Goal: Task Accomplishment & Management: Use online tool/utility

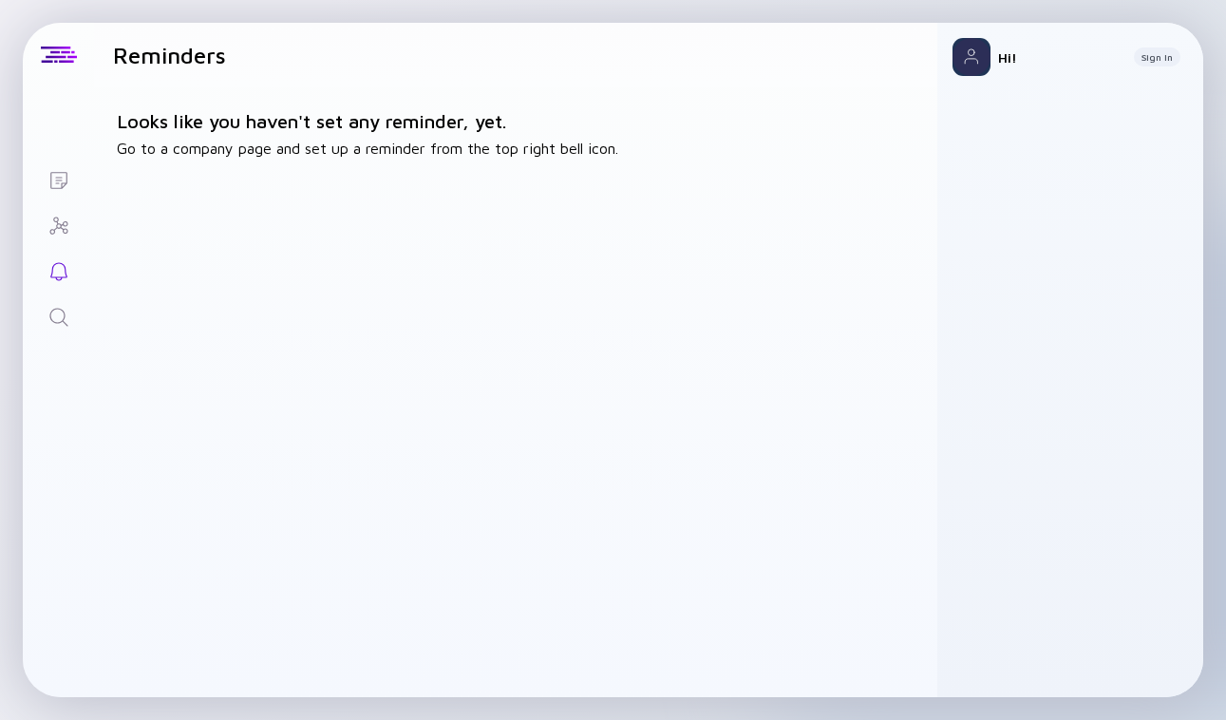
click at [1169, 66] on div "Hi! Sign In" at bounding box center [1070, 57] width 266 height 68
click at [1163, 60] on div "Sign In" at bounding box center [1157, 56] width 47 height 19
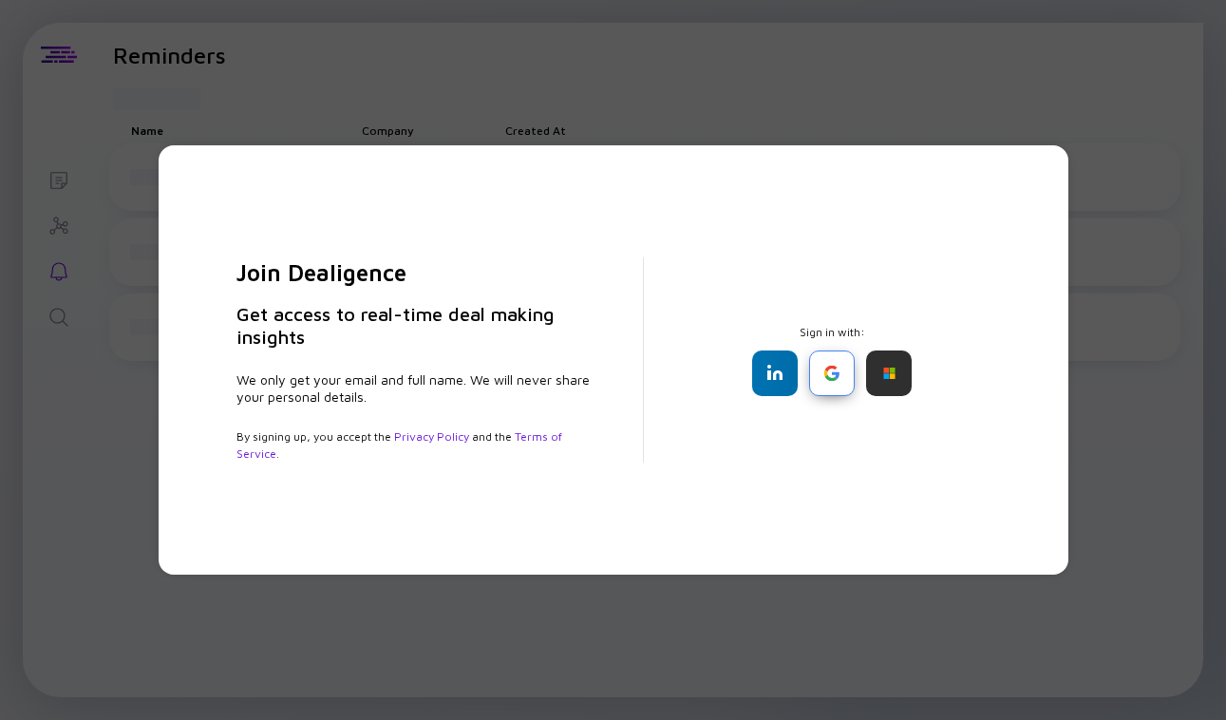
click at [817, 375] on div at bounding box center [832, 373] width 46 height 46
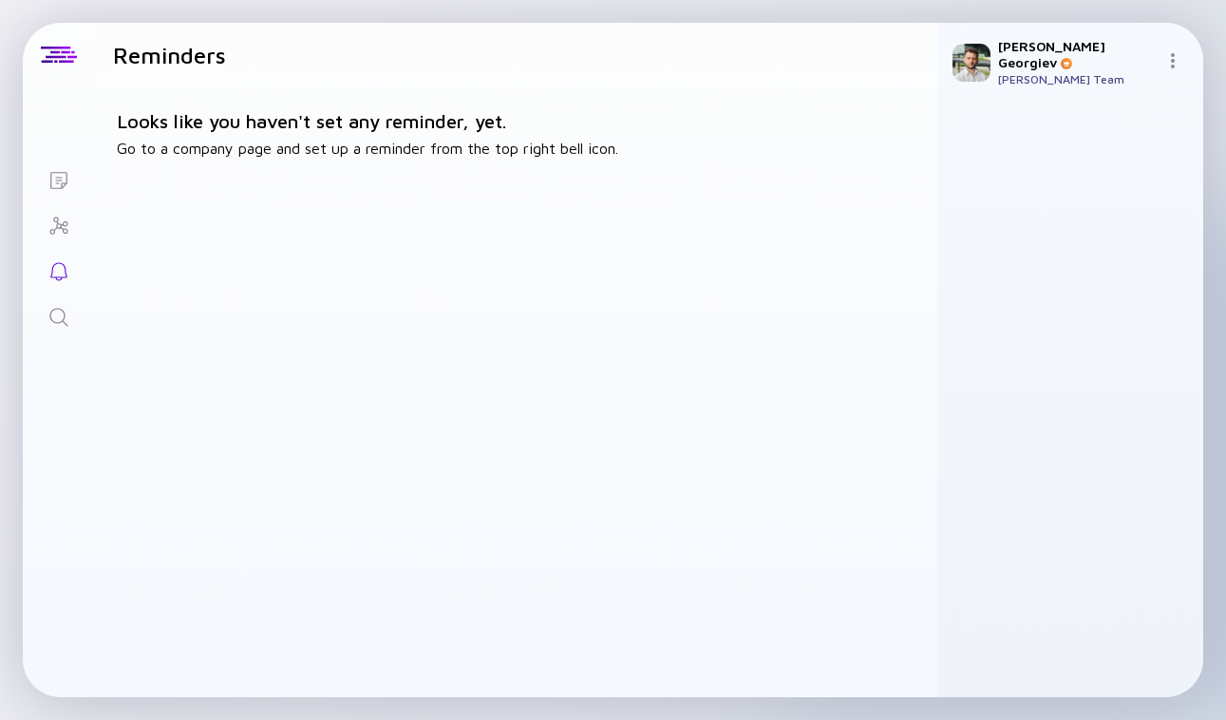
click at [59, 175] on icon "Lists" at bounding box center [58, 180] width 23 height 23
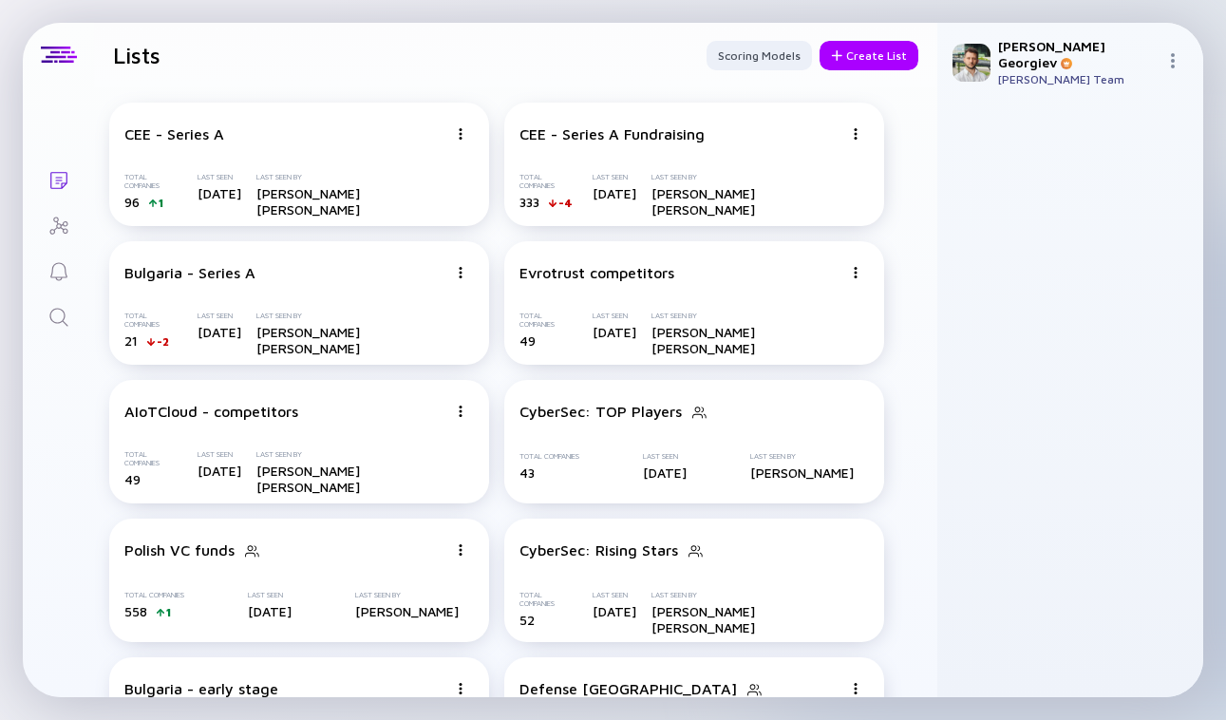
click at [1063, 38] on div "[PERSON_NAME] [PERSON_NAME]" at bounding box center [1078, 54] width 160 height 32
click at [1178, 66] on div at bounding box center [1176, 62] width 23 height 18
click at [1162, 58] on div "[PERSON_NAME] [PERSON_NAME] [PERSON_NAME] Team Sign Out" at bounding box center [1070, 62] width 266 height 79
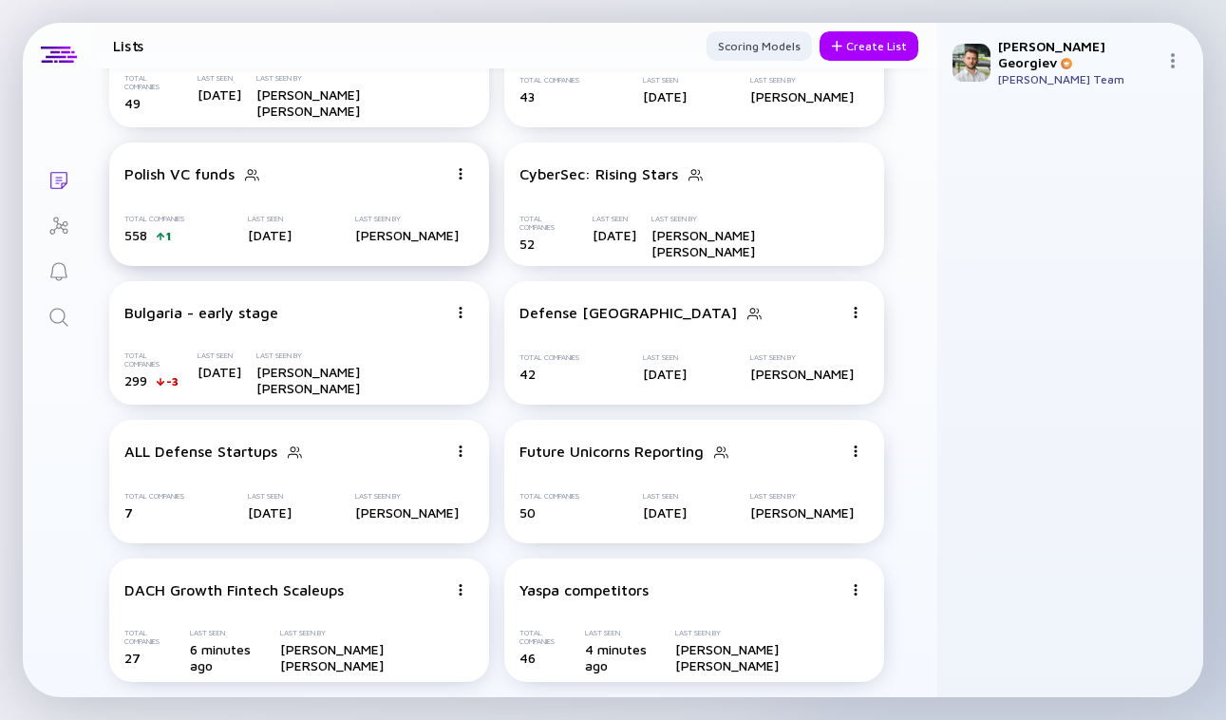
click at [366, 215] on div "Last Seen By" at bounding box center [407, 219] width 104 height 9
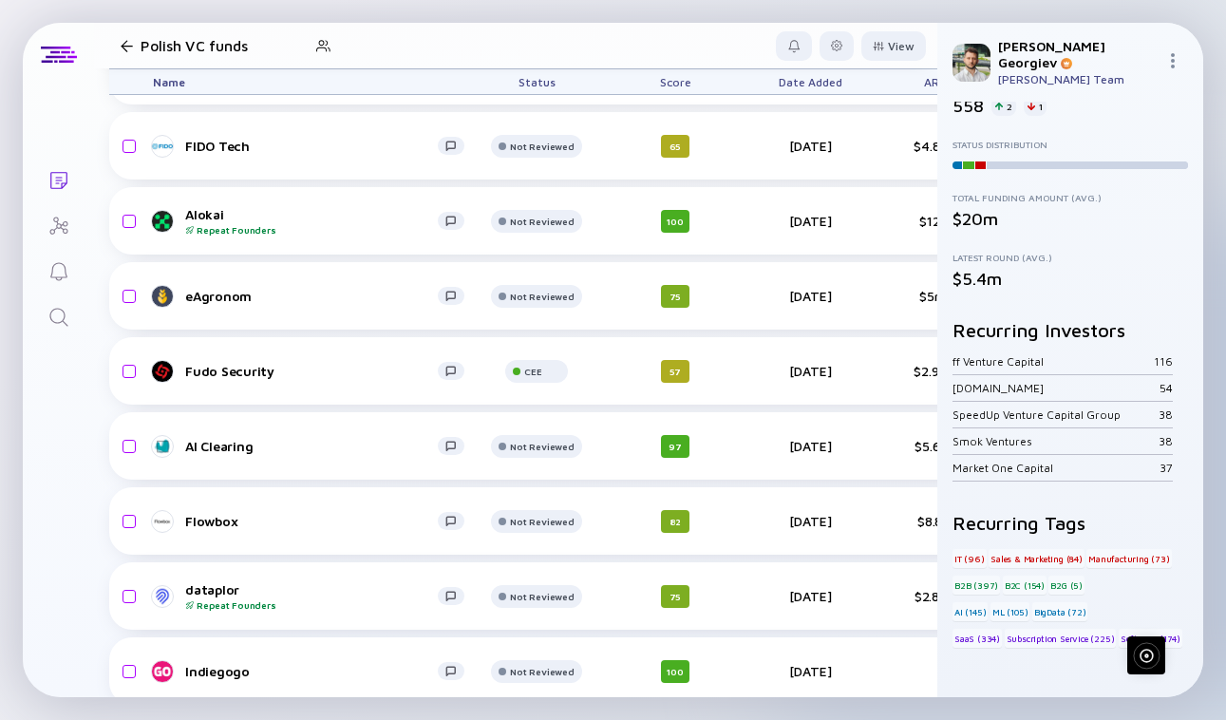
scroll to position [5510, 0]
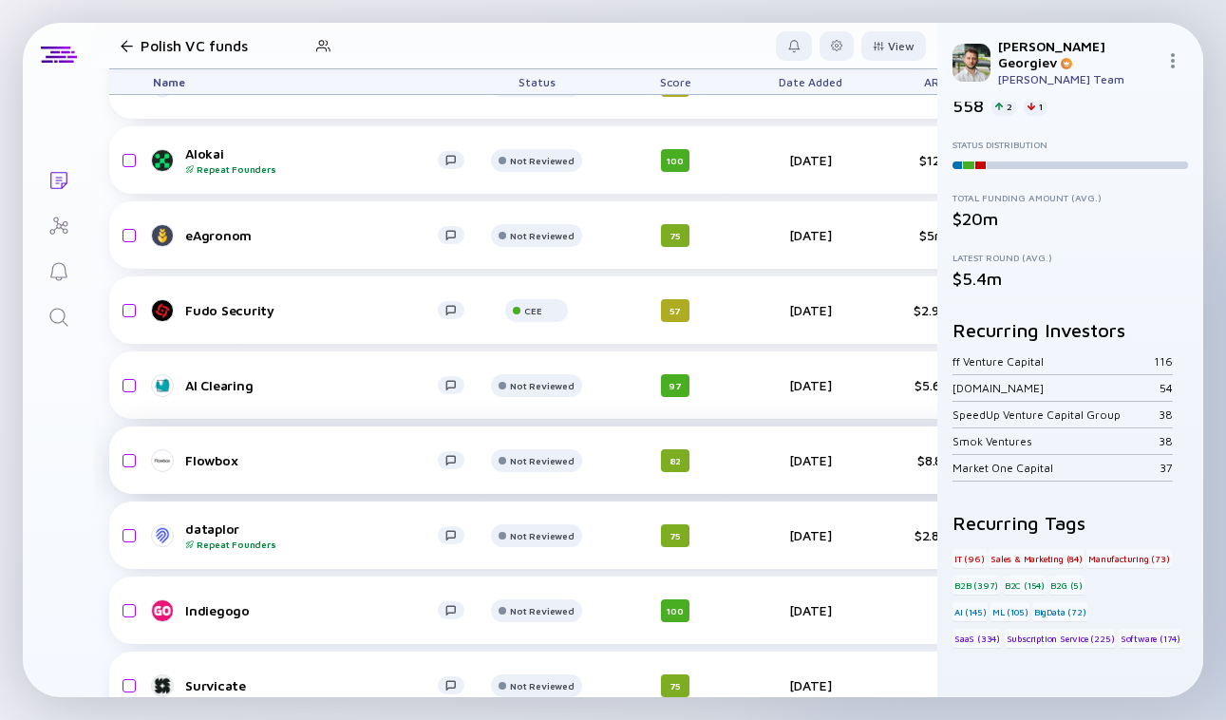
click at [220, 459] on div "Flowbox" at bounding box center [311, 460] width 253 height 16
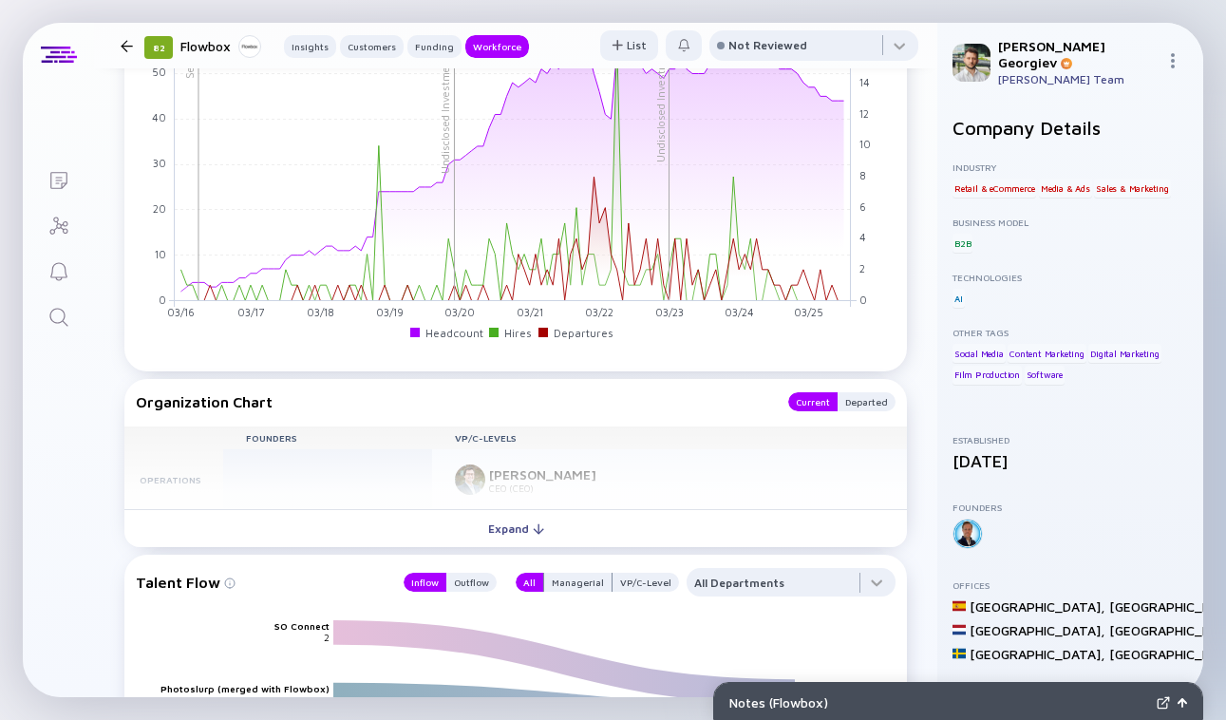
scroll to position [2378, 0]
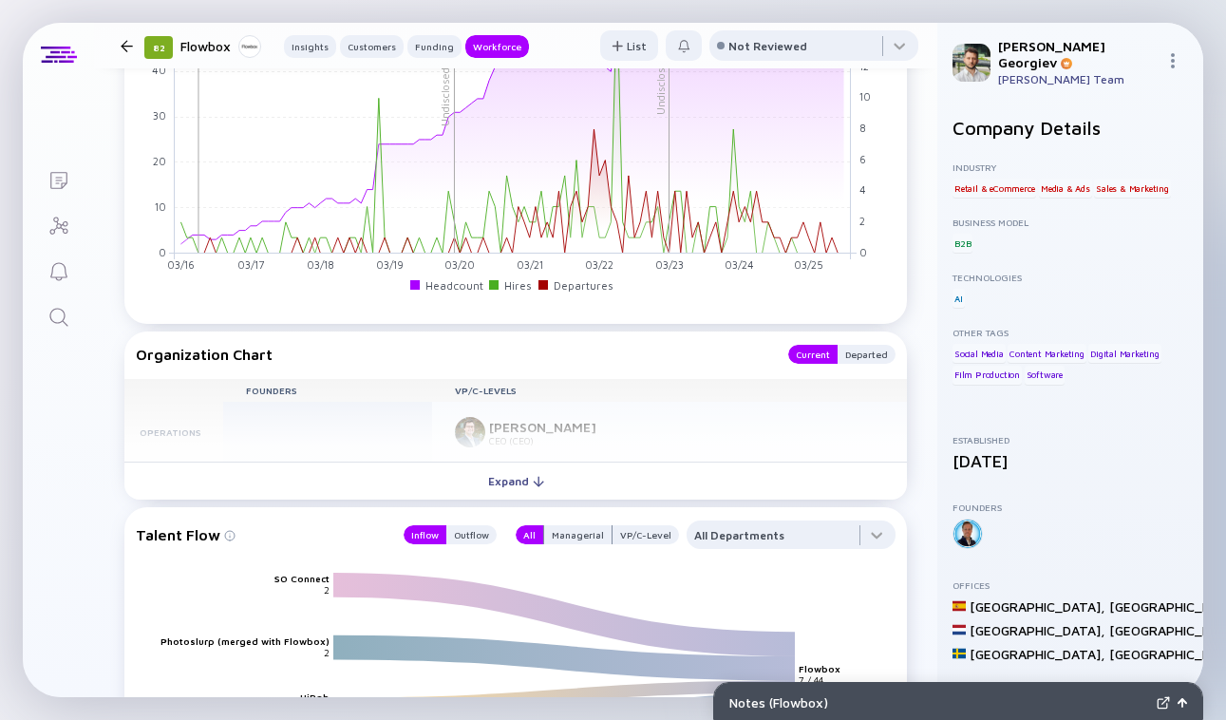
click at [887, 689] on div "Notes ( Flowbox )" at bounding box center [958, 702] width 488 height 38
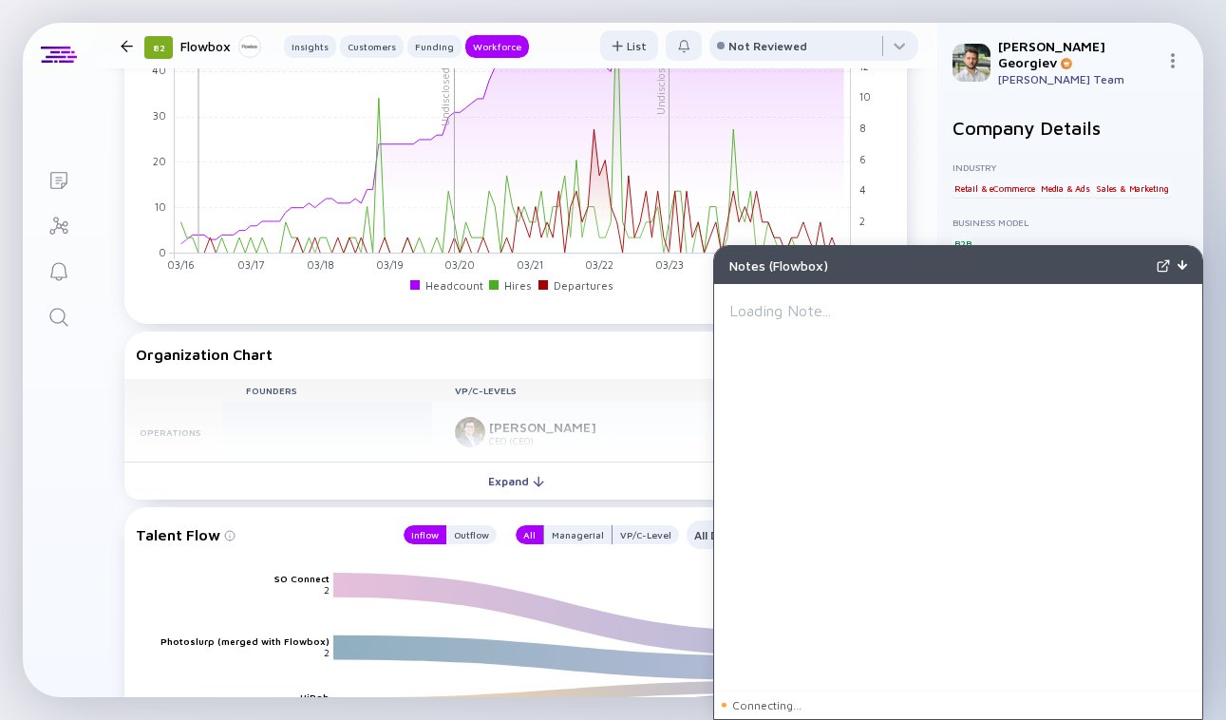
click at [885, 389] on div at bounding box center [958, 489] width 458 height 380
click at [786, 308] on p at bounding box center [958, 310] width 458 height 23
click at [788, 379] on div at bounding box center [958, 489] width 458 height 380
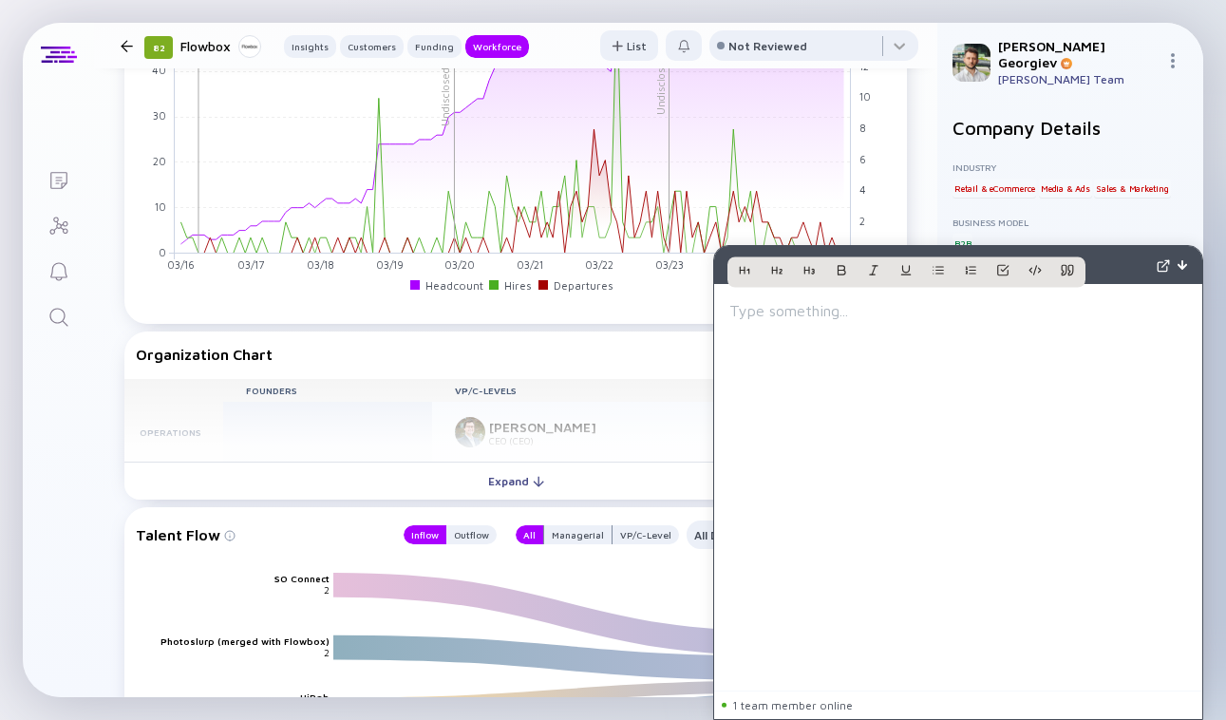
click at [733, 705] on label "1 team member online" at bounding box center [788, 705] width 132 height 12
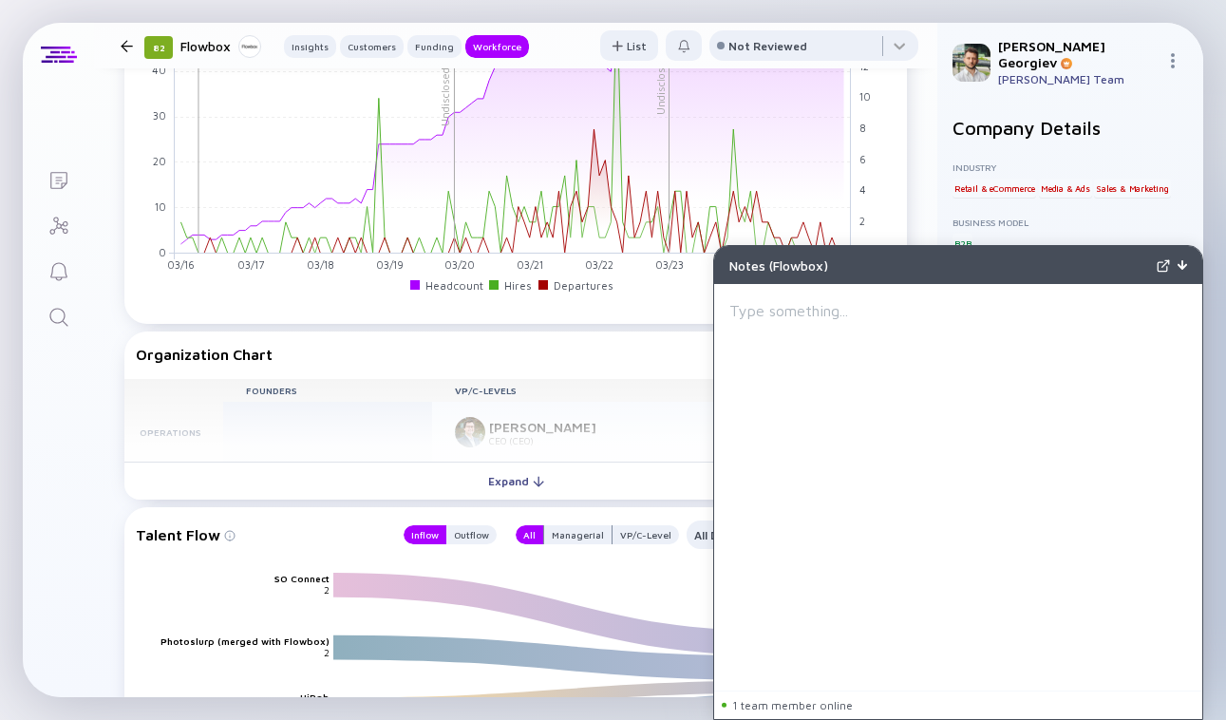
click at [750, 706] on label "1 team member online" at bounding box center [788, 705] width 132 height 12
click at [1178, 272] on div at bounding box center [1182, 265] width 9 height 16
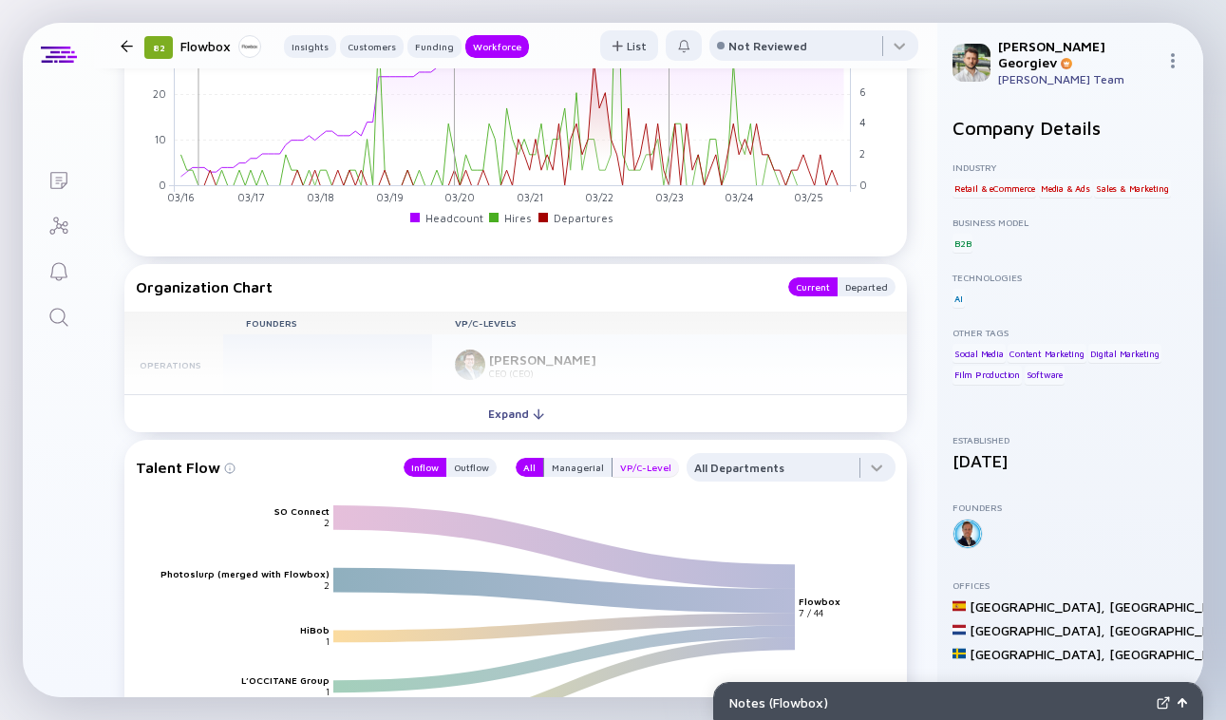
scroll to position [2438, 0]
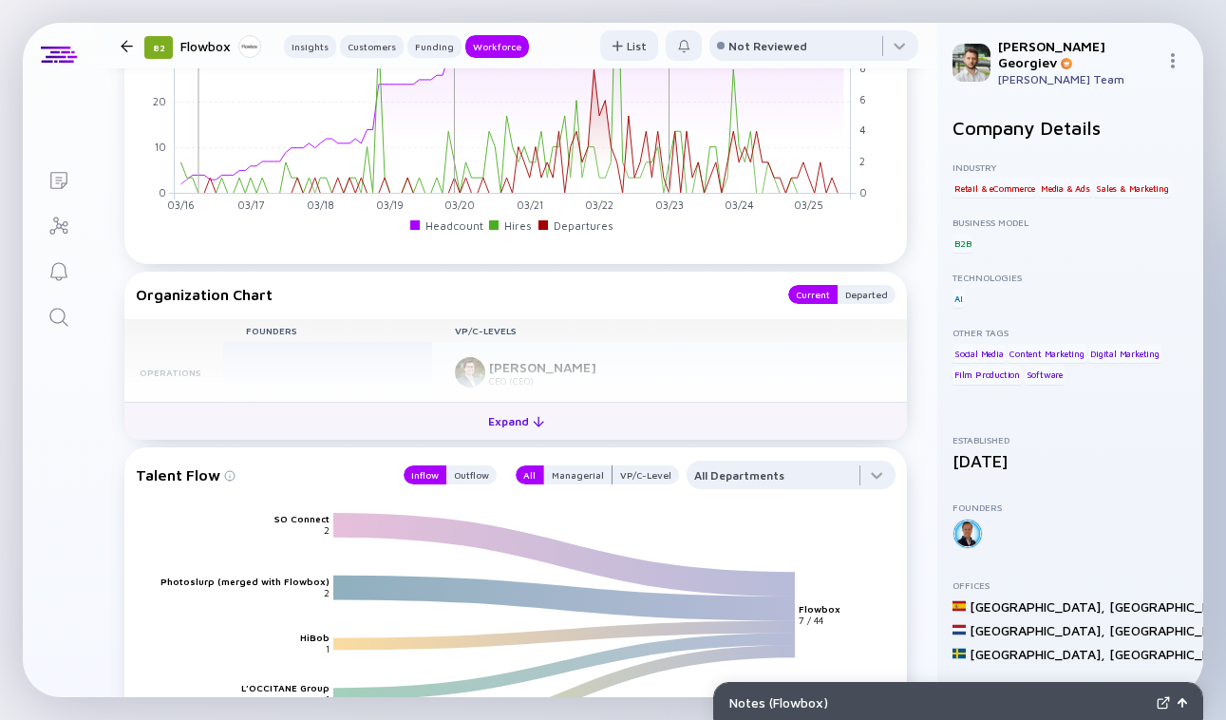
click at [531, 413] on div "Expand" at bounding box center [516, 420] width 79 height 29
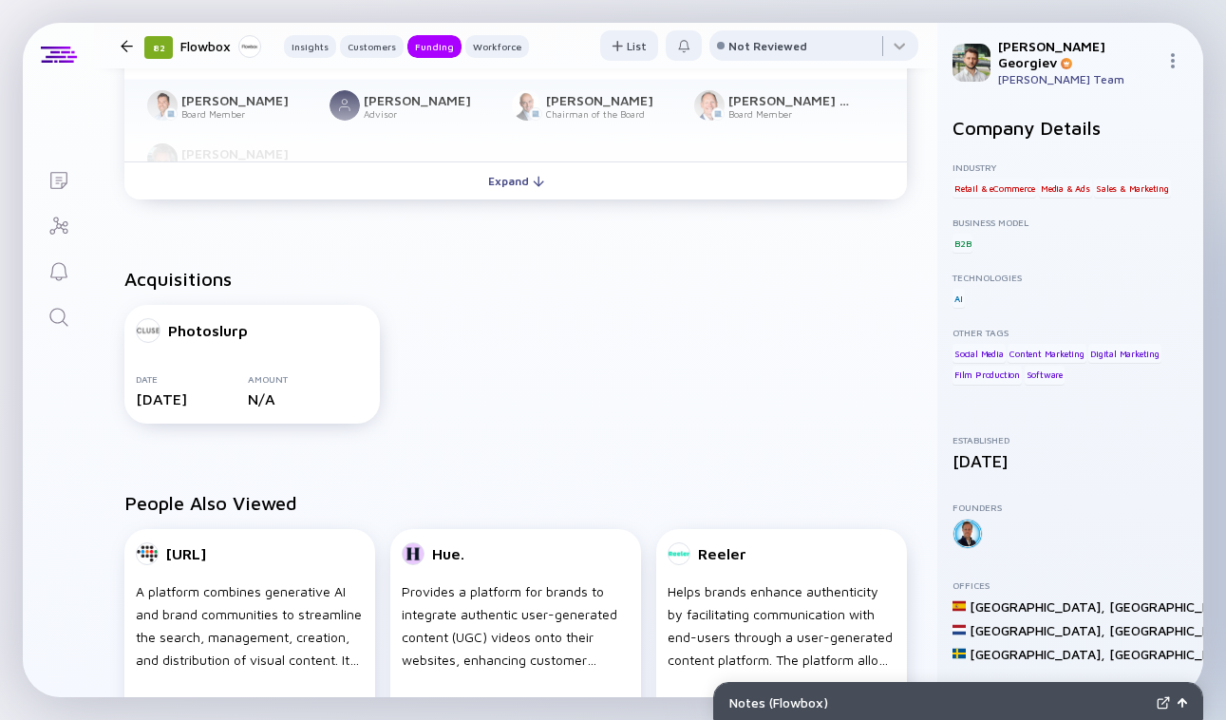
scroll to position [1360, 0]
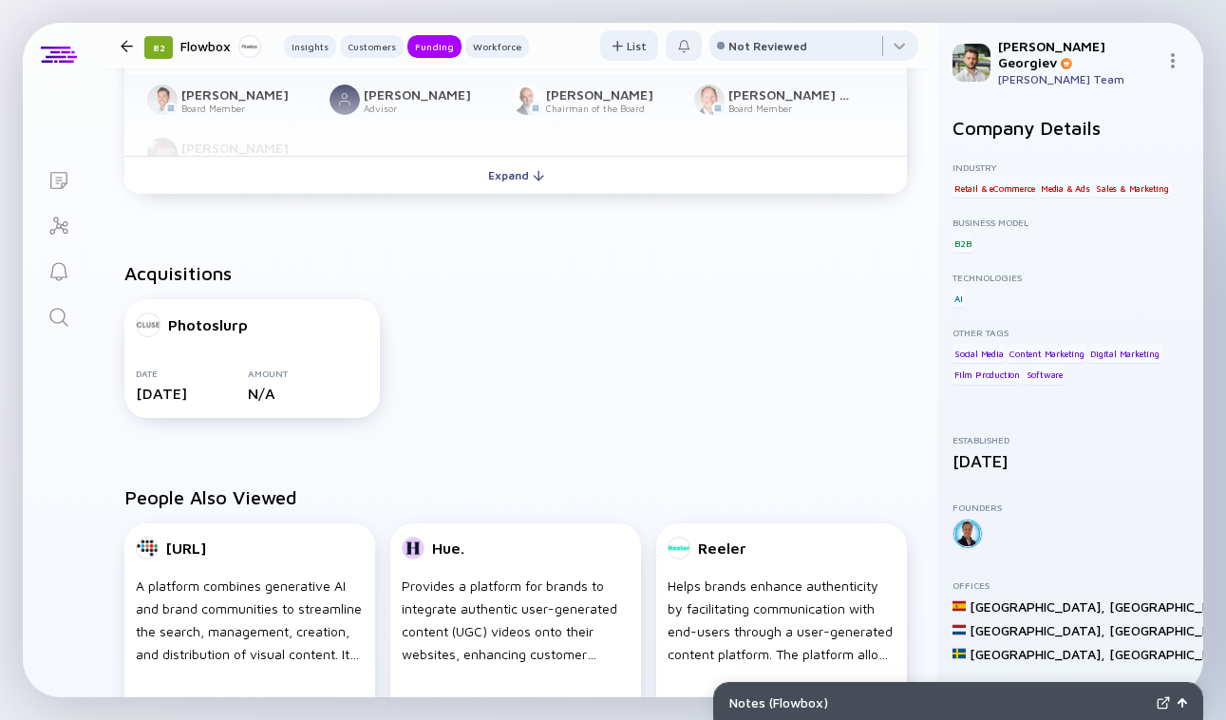
click at [46, 222] on link "Investor Map" at bounding box center [58, 224] width 71 height 46
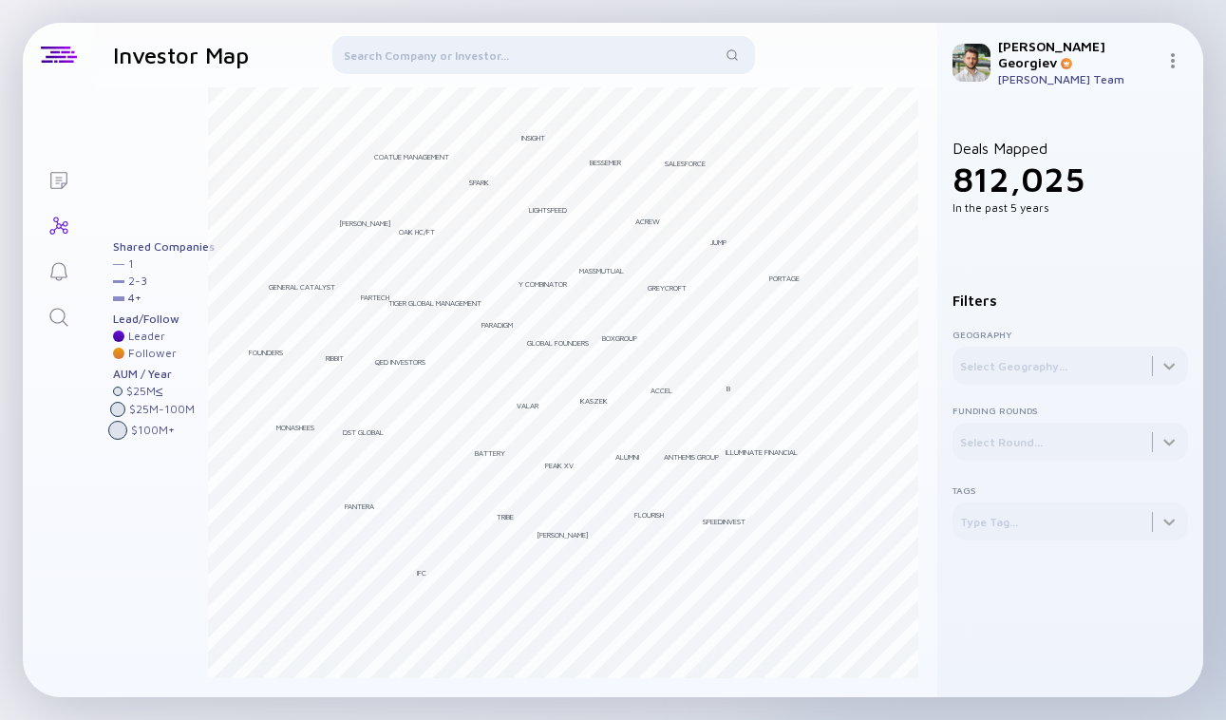
click at [436, 57] on div at bounding box center [543, 59] width 423 height 46
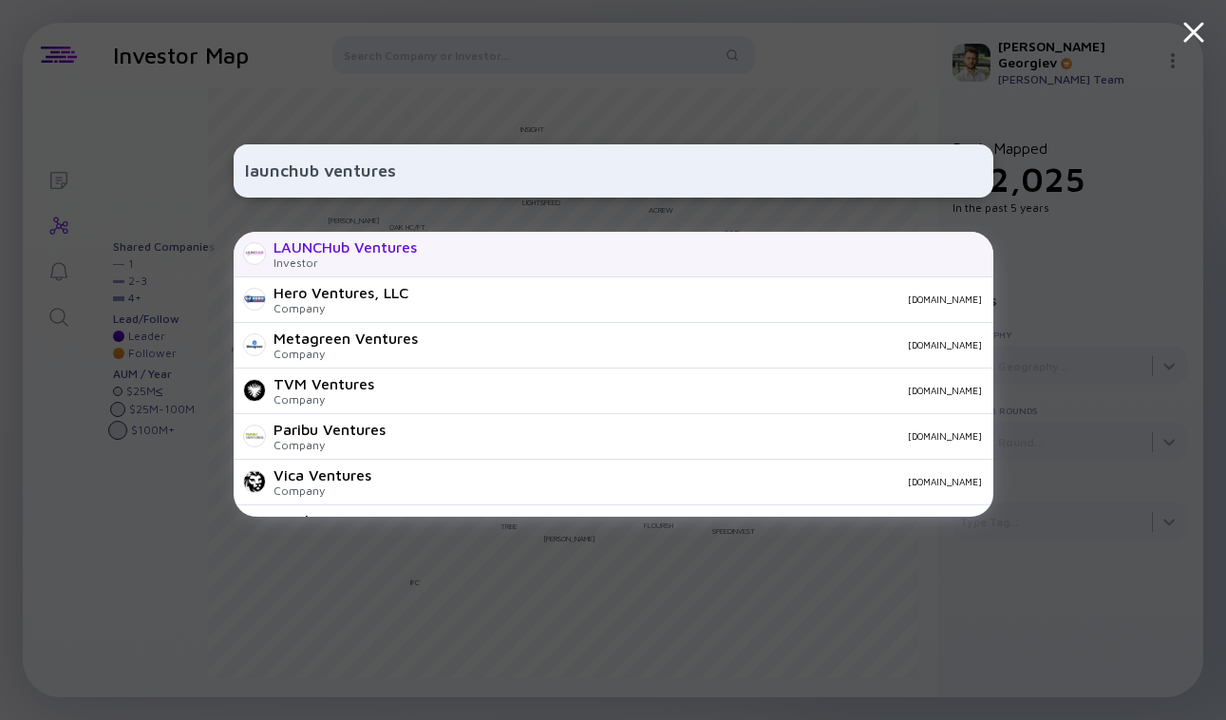
type input "launchub ventures"
click at [421, 264] on div "LAUNCHub Ventures Investor" at bounding box center [614, 255] width 760 height 46
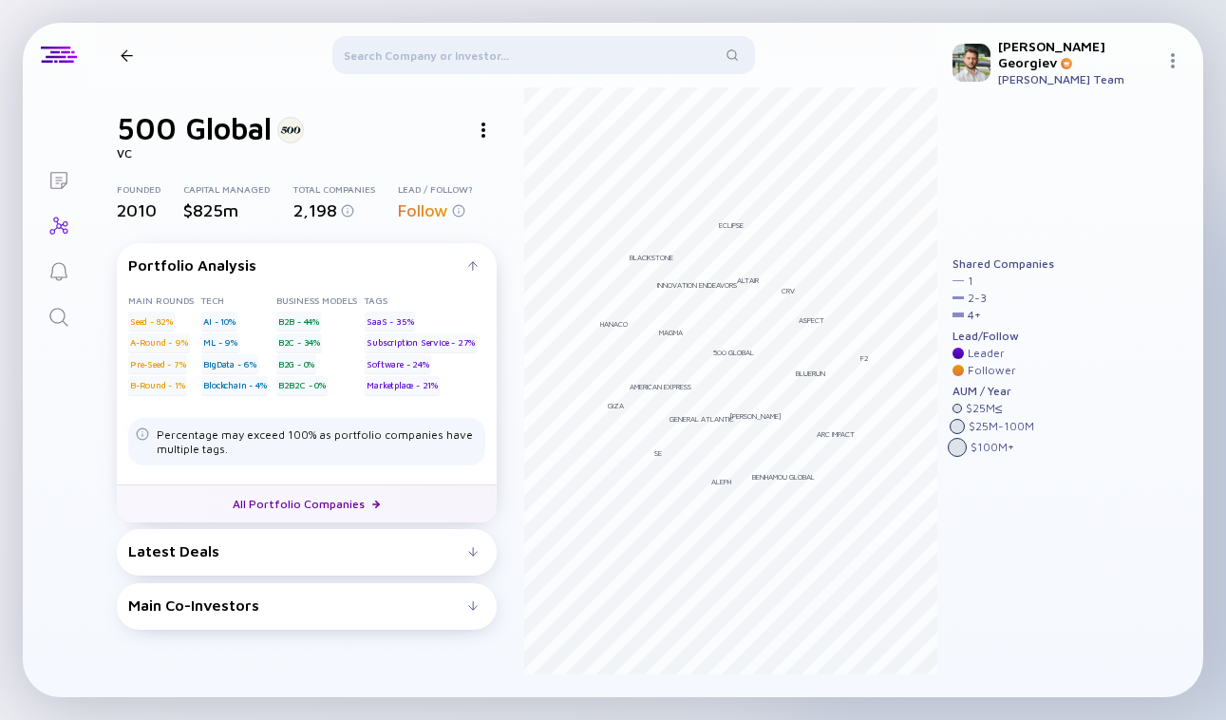
click at [243, 503] on link "All Portfolio Companies" at bounding box center [307, 503] width 380 height 38
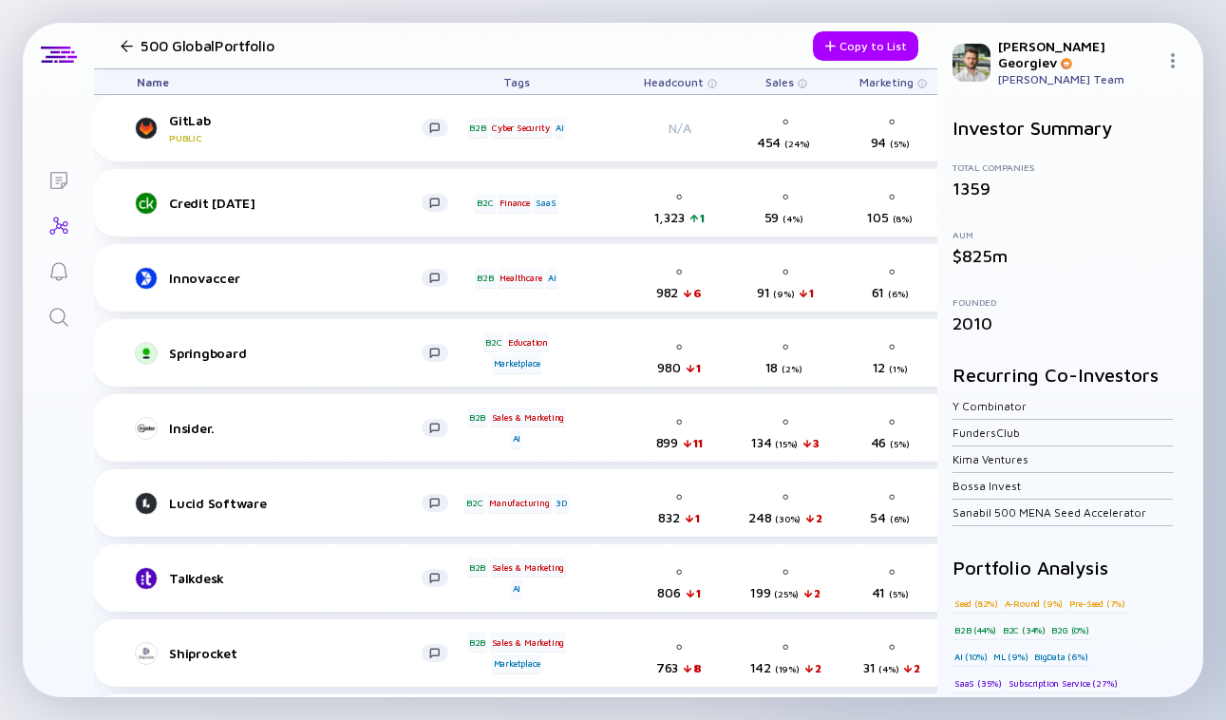
scroll to position [0, 16]
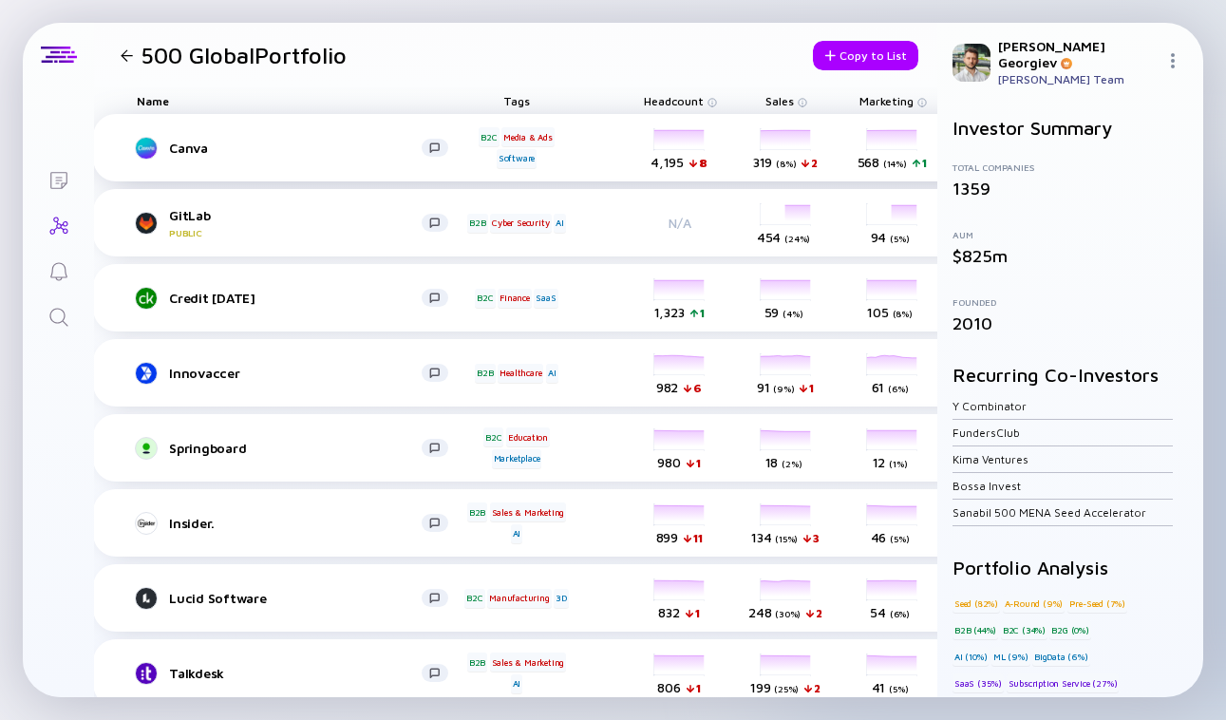
click at [191, 141] on div "Canva" at bounding box center [295, 148] width 253 height 16
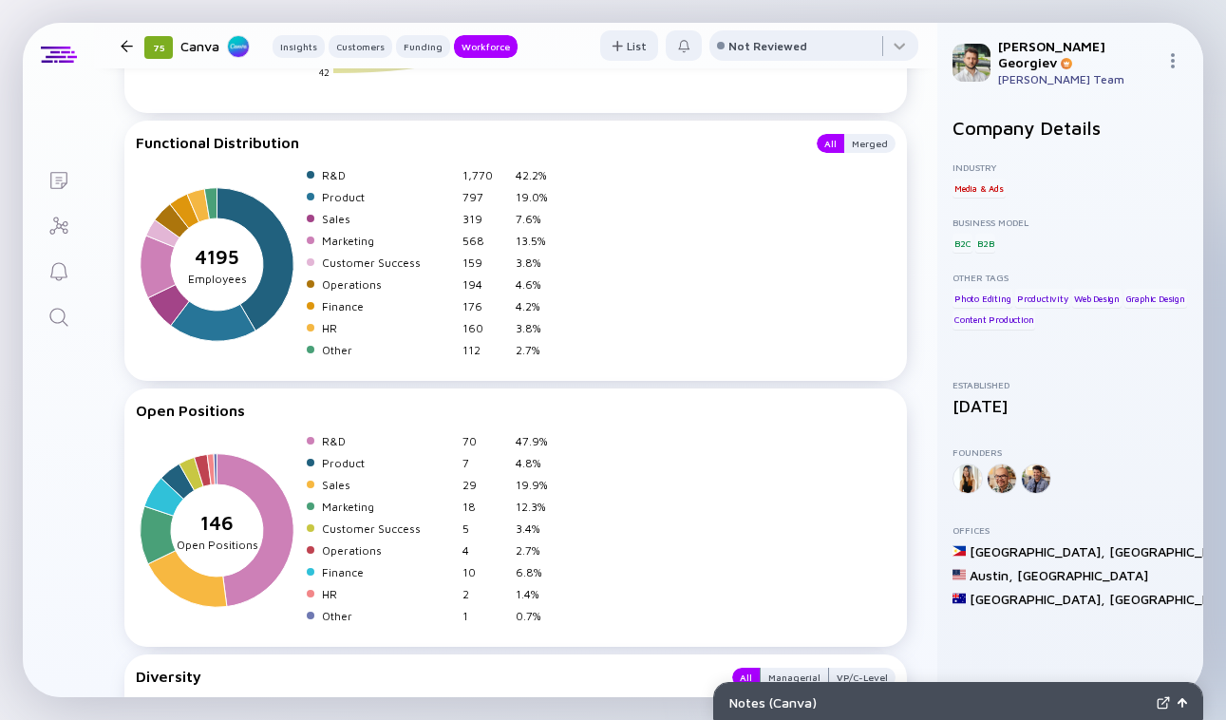
scroll to position [3123, 0]
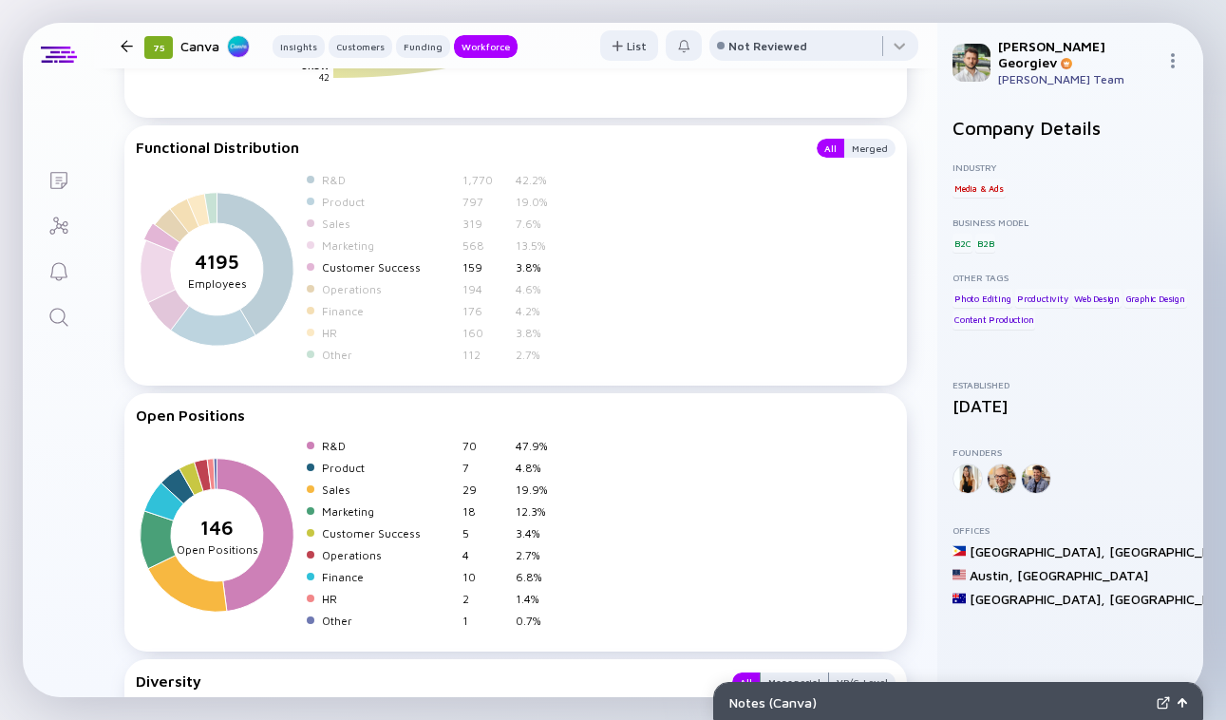
click at [405, 270] on div "Customer Success" at bounding box center [388, 267] width 133 height 14
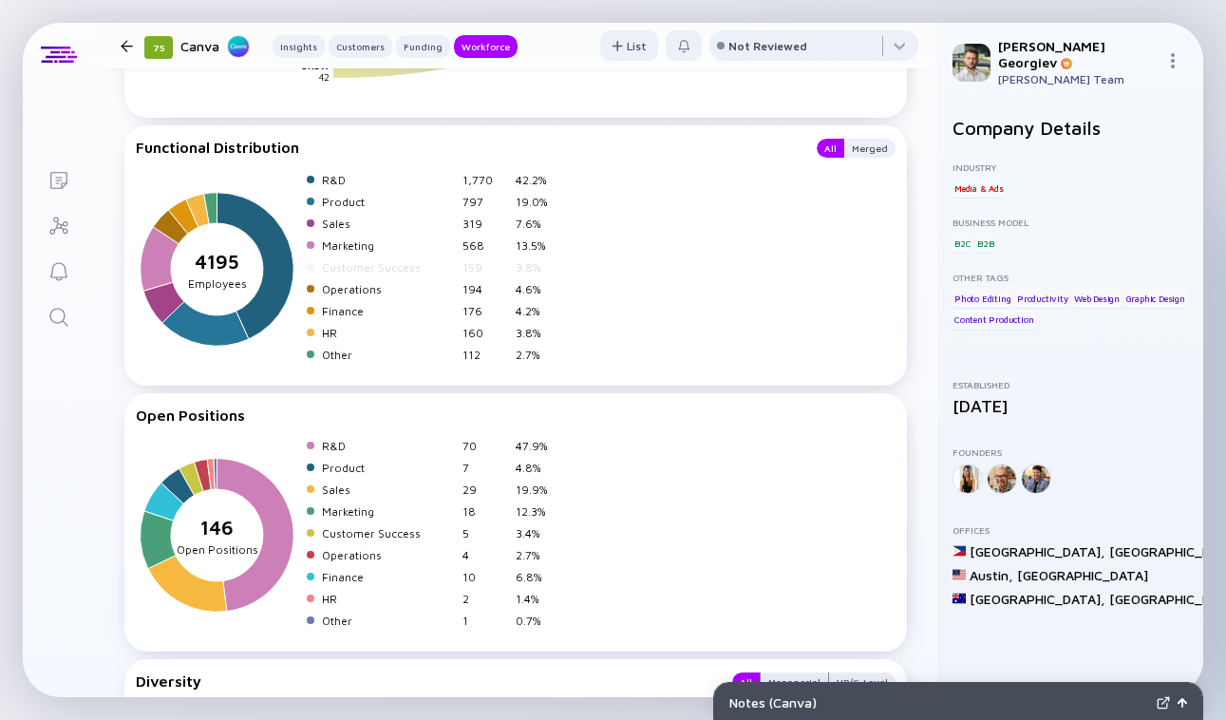
click at [1103, 524] on div "Offices" at bounding box center [1070, 529] width 236 height 11
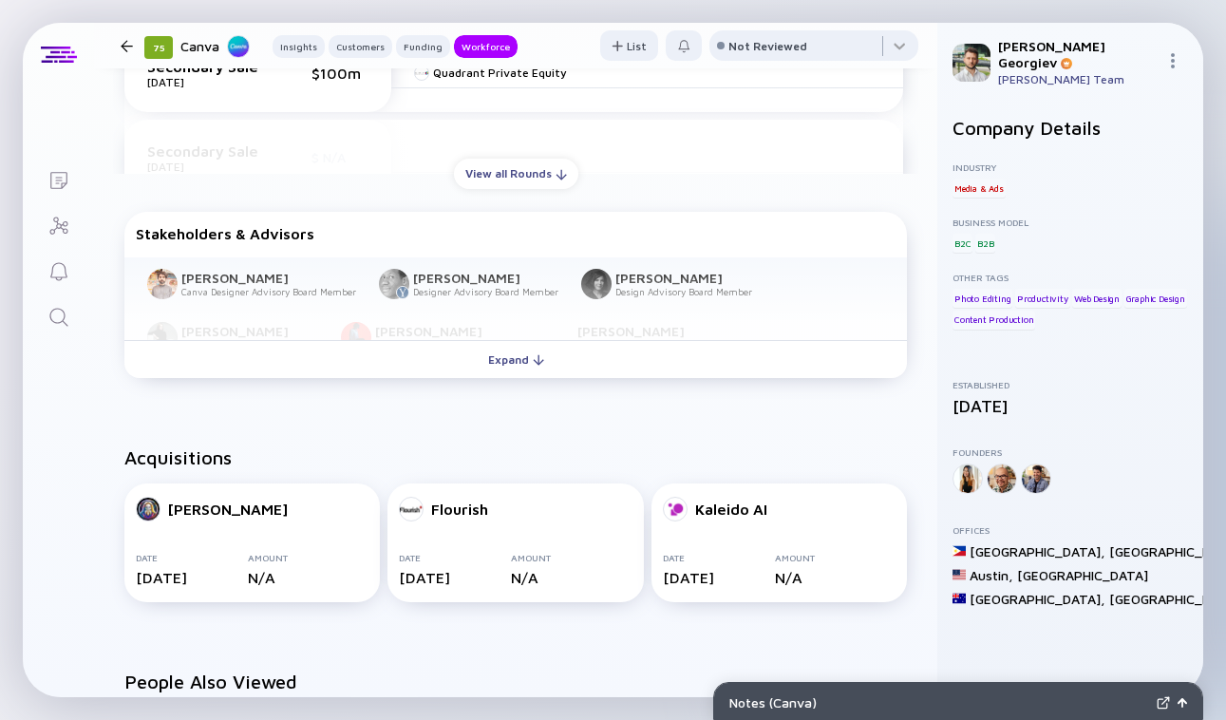
scroll to position [1072, 0]
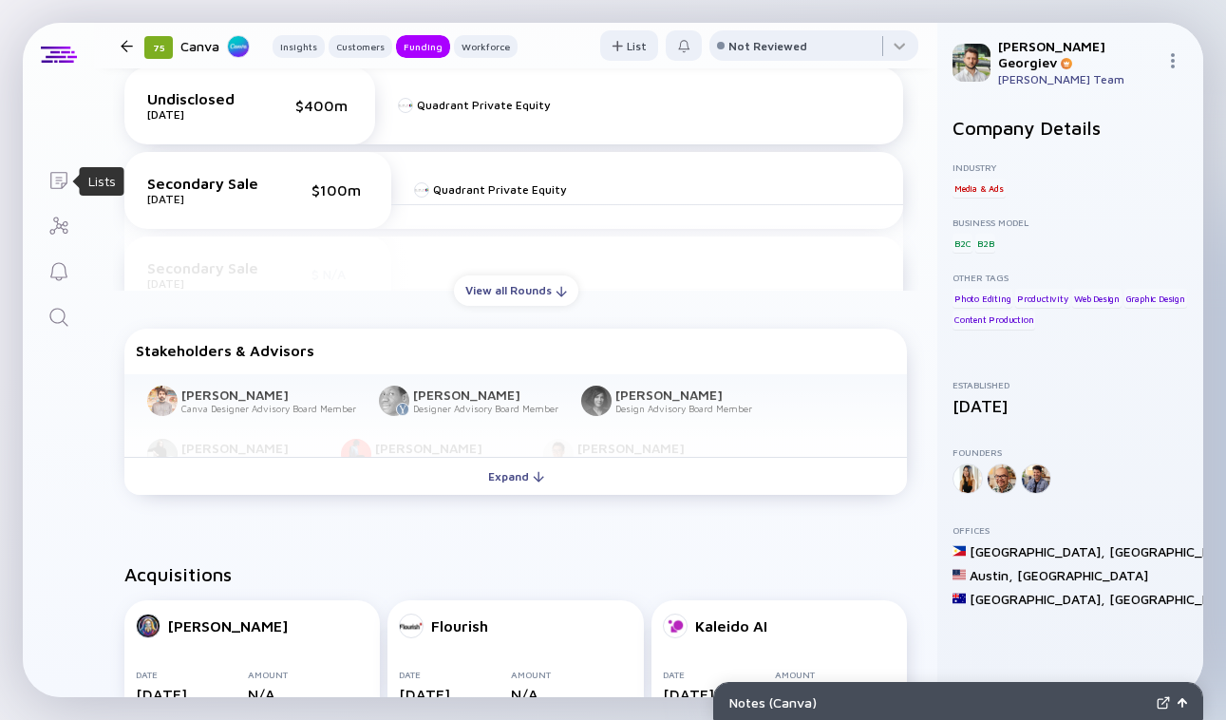
click at [58, 183] on icon "Lists" at bounding box center [58, 180] width 23 height 23
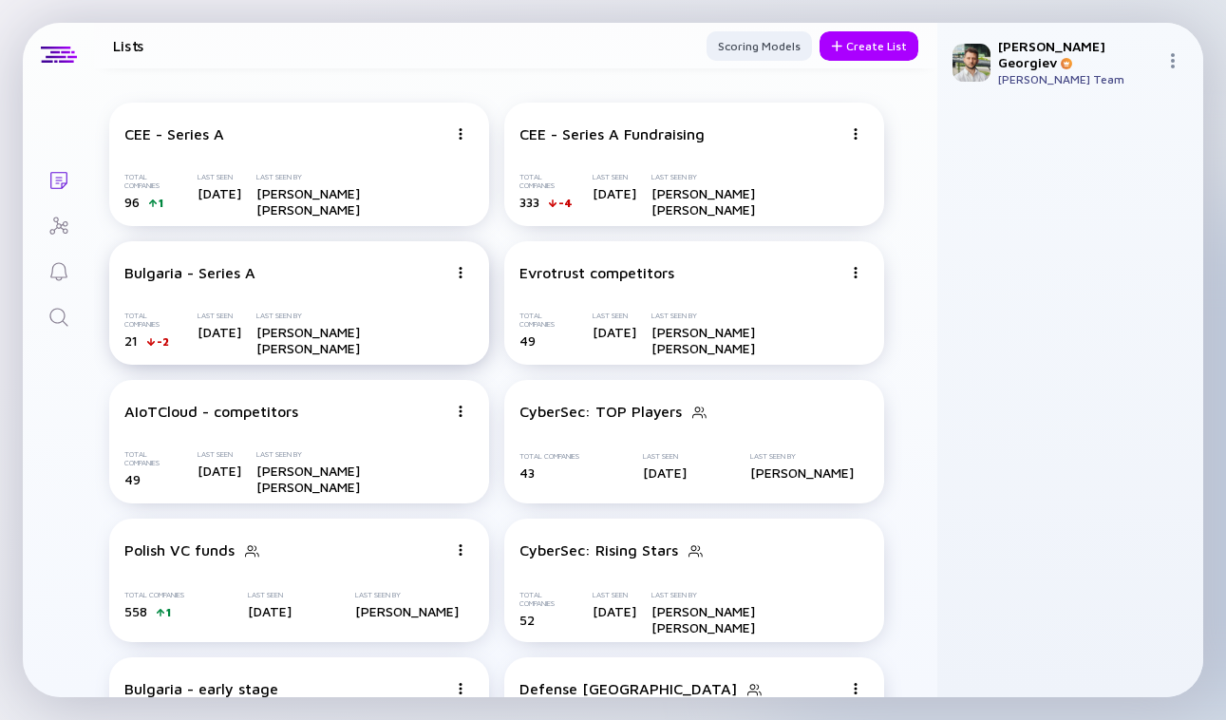
scroll to position [376, 0]
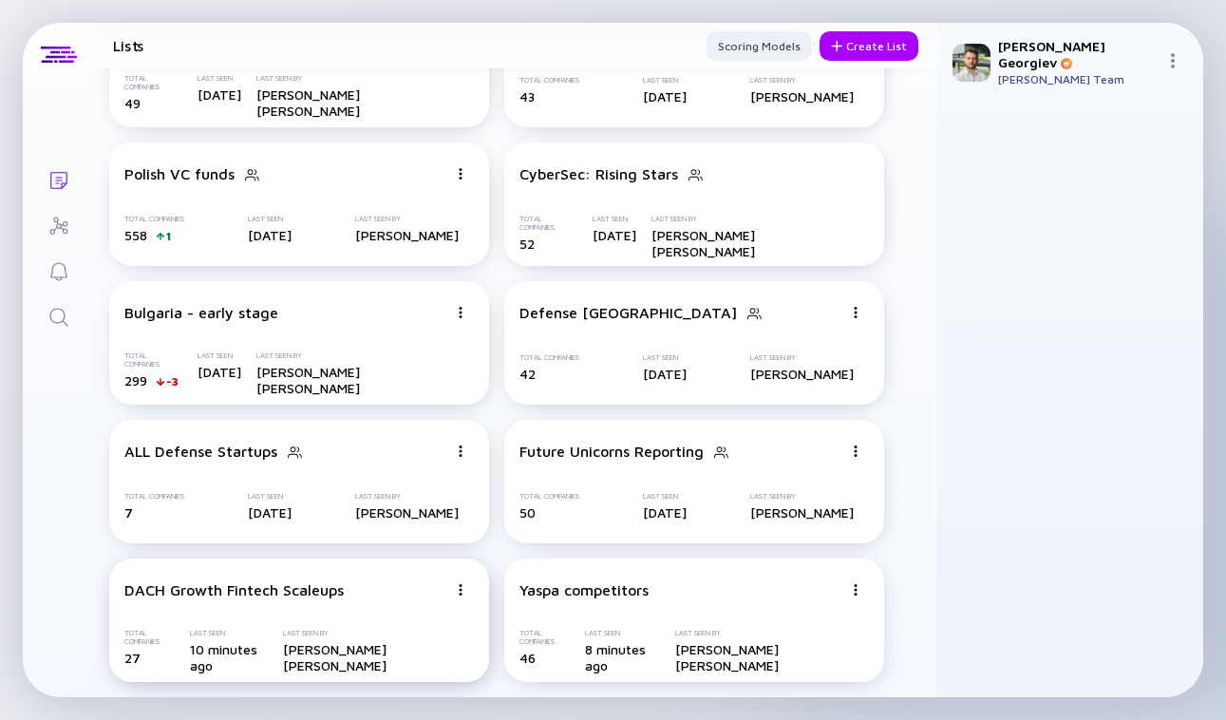
click at [455, 594] on img at bounding box center [460, 589] width 11 height 11
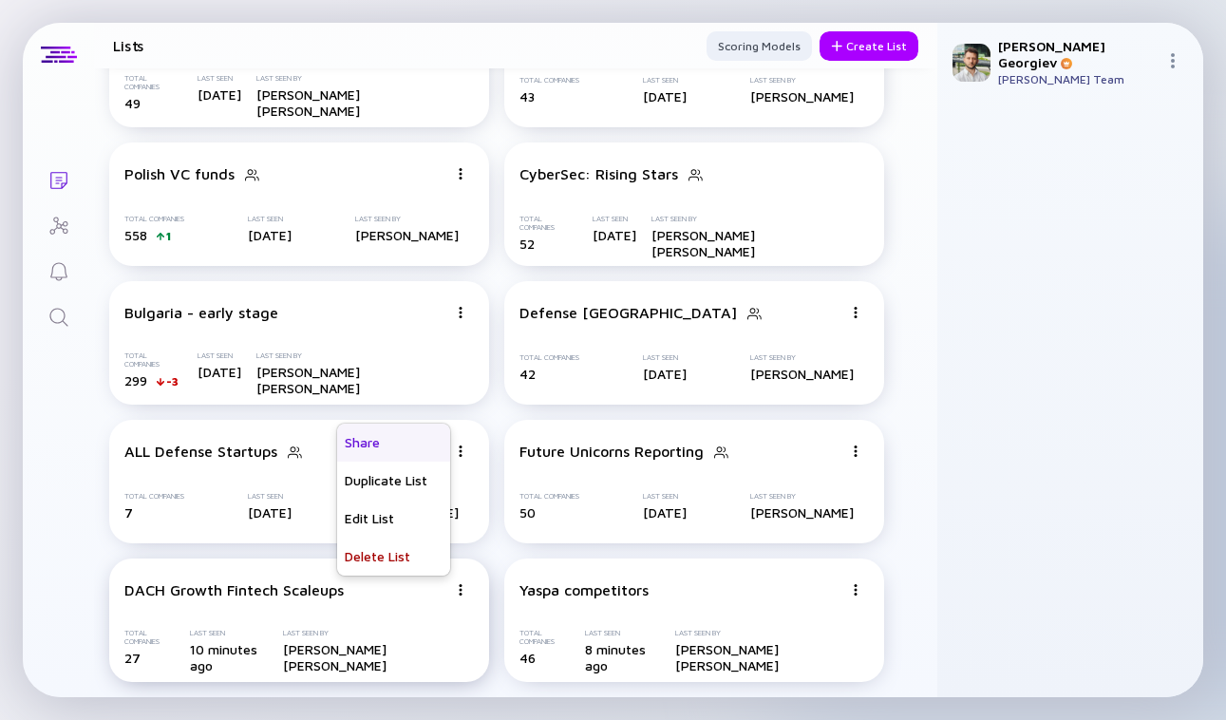
click at [399, 435] on div "Share" at bounding box center [393, 443] width 113 height 38
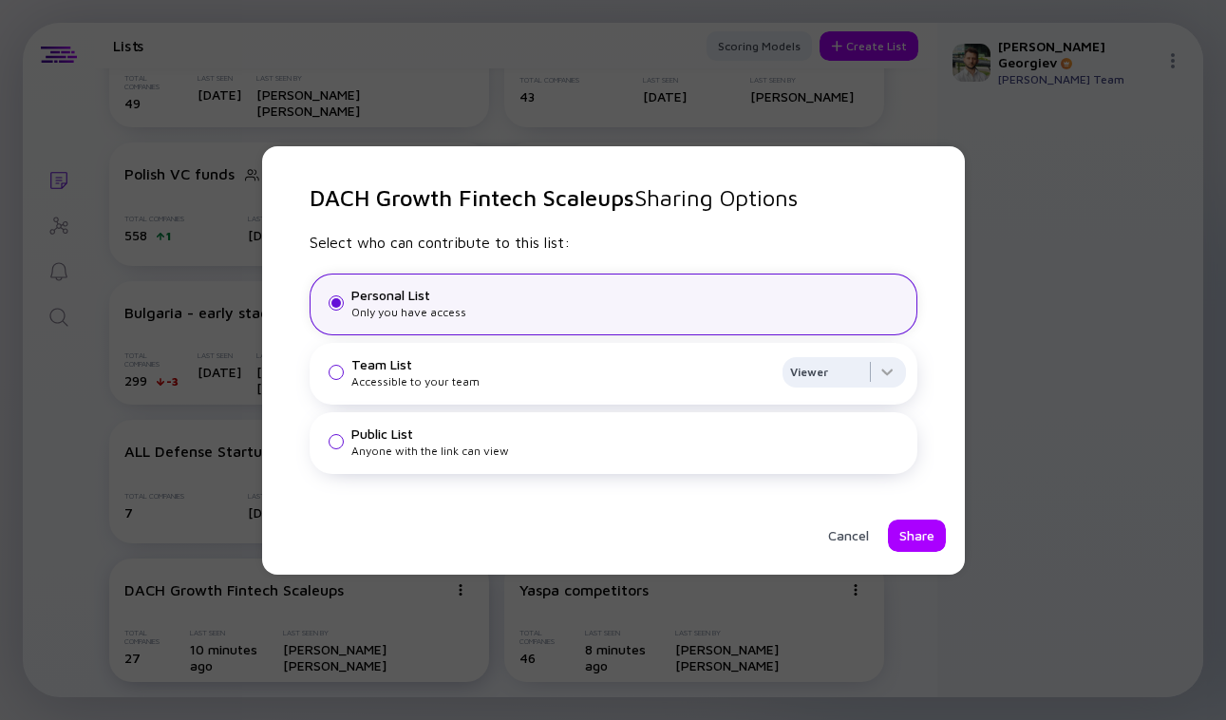
click at [545, 431] on div "Public List" at bounding box center [628, 433] width 555 height 16
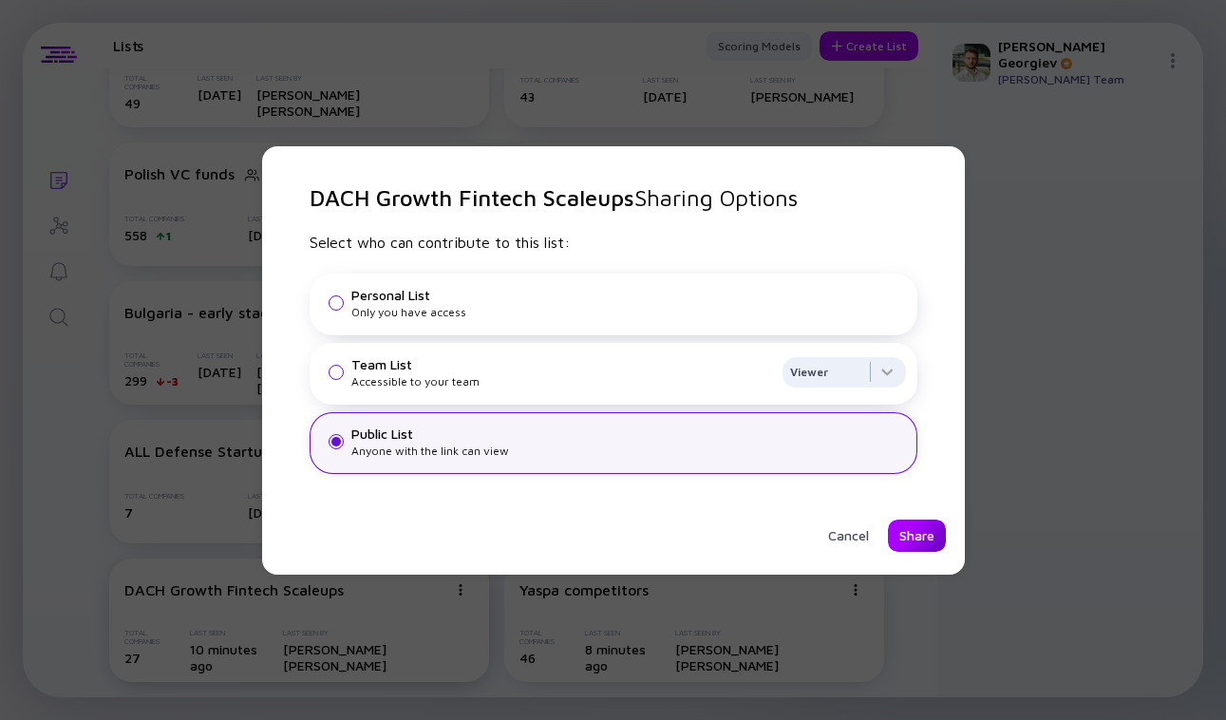
click at [914, 533] on div "Share" at bounding box center [917, 535] width 58 height 32
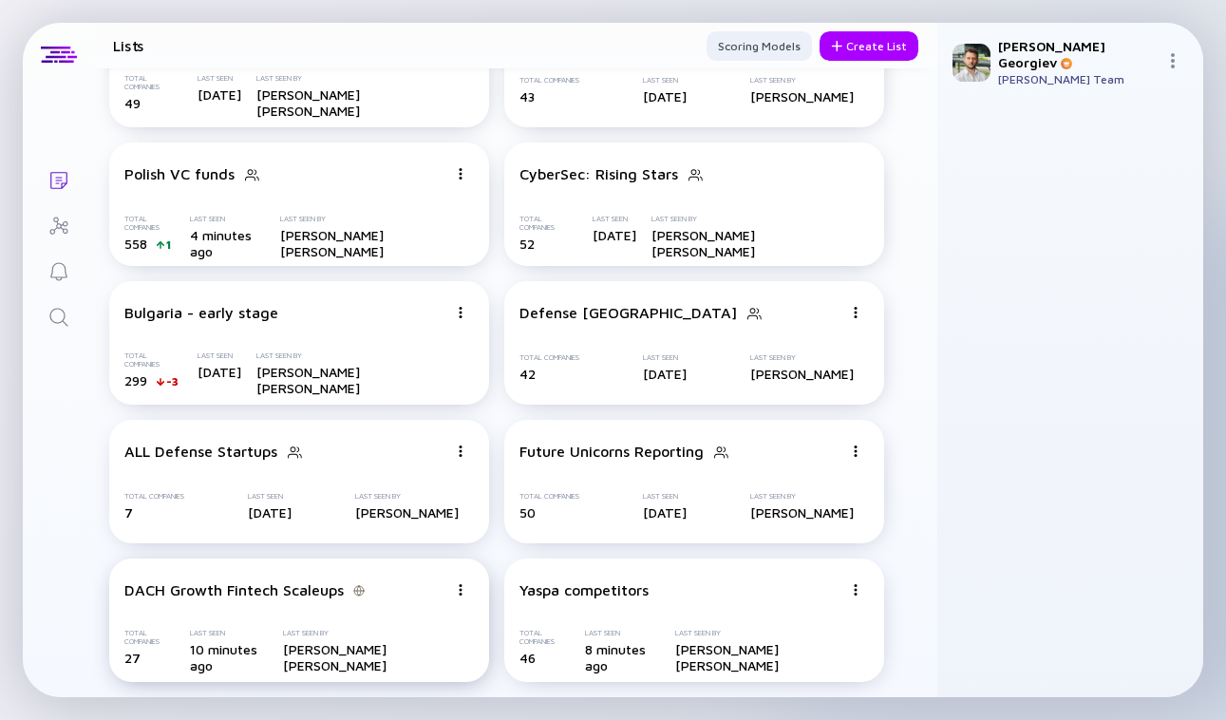
click at [347, 604] on div "DACH Growth Fintech Scaleups Total Companies 27 Last Seen 10 minutes ago Last S…" at bounding box center [299, 619] width 380 height 123
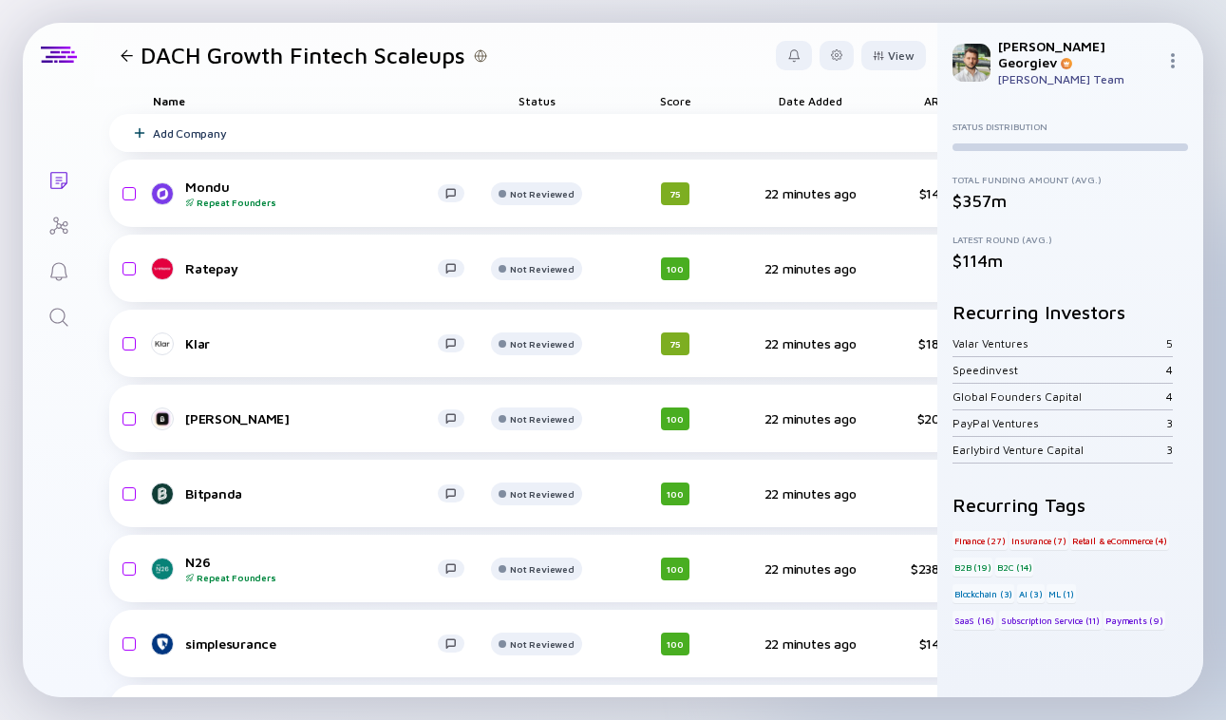
click at [135, 50] on div at bounding box center [127, 55] width 28 height 12
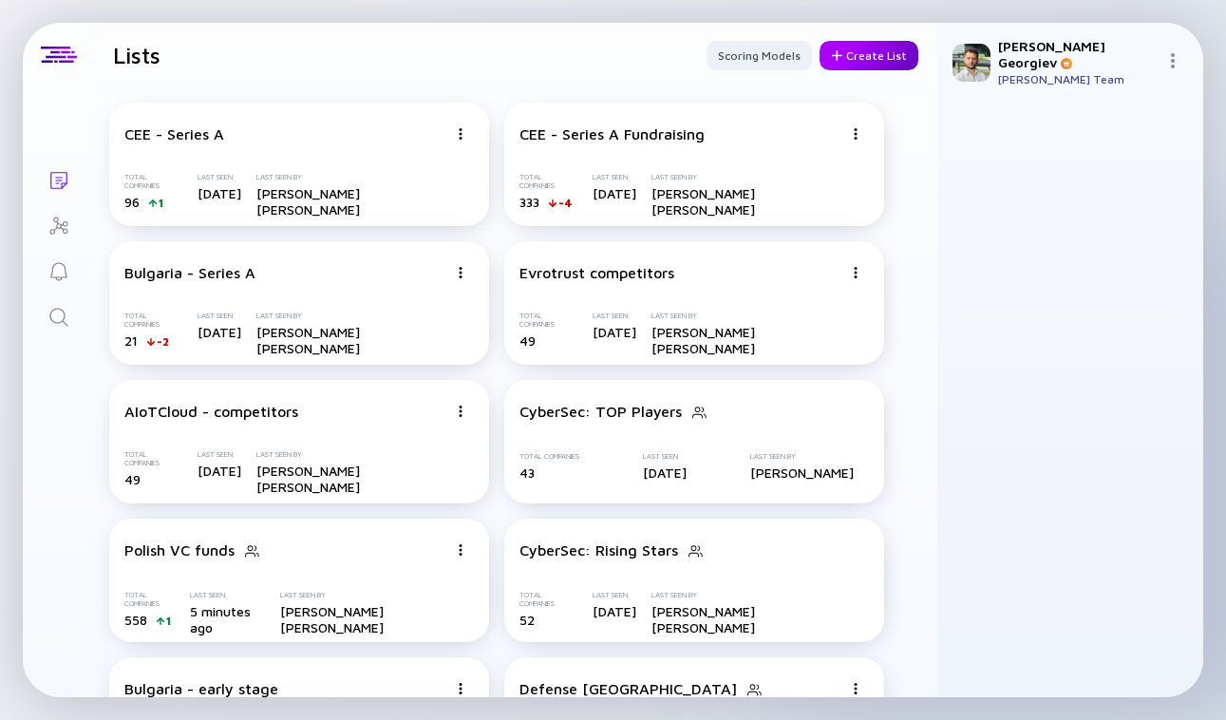
click at [876, 60] on div "Create List" at bounding box center [869, 55] width 99 height 29
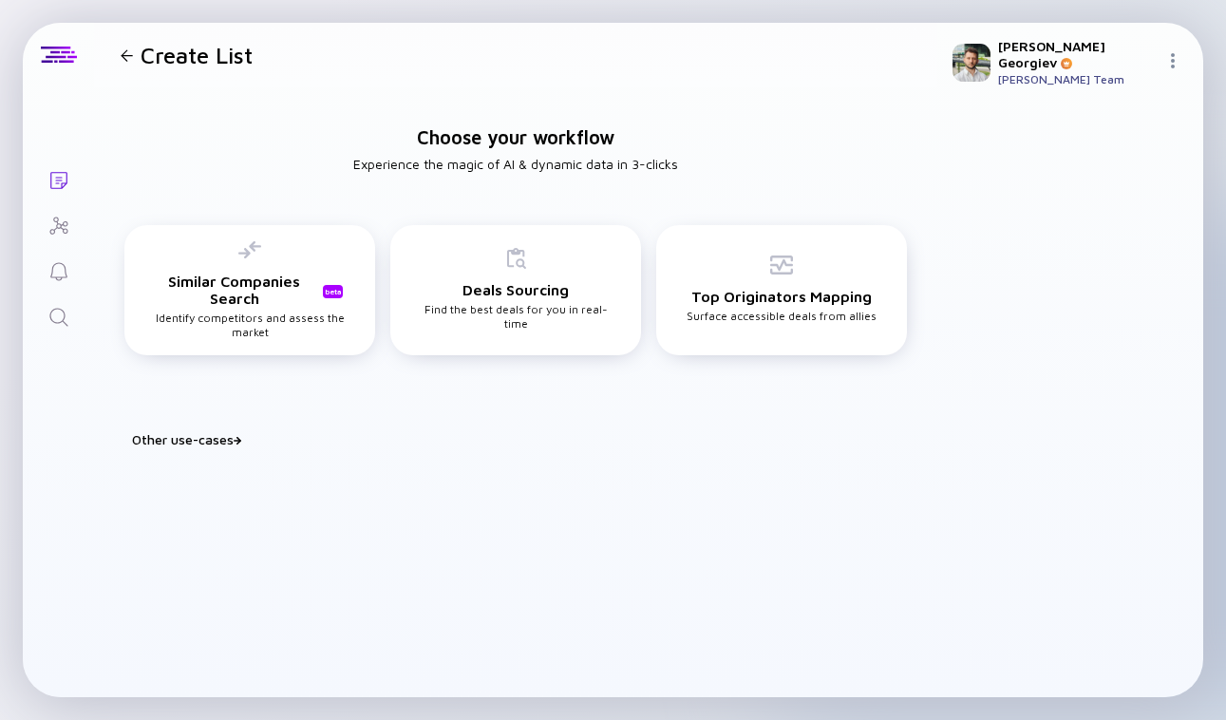
click at [228, 426] on div "Choose your workflow Experience the magic of AI & dynamic data in 3-clicks Simi…" at bounding box center [515, 278] width 843 height 382
click at [226, 442] on div "Other use-cases" at bounding box center [527, 439] width 790 height 16
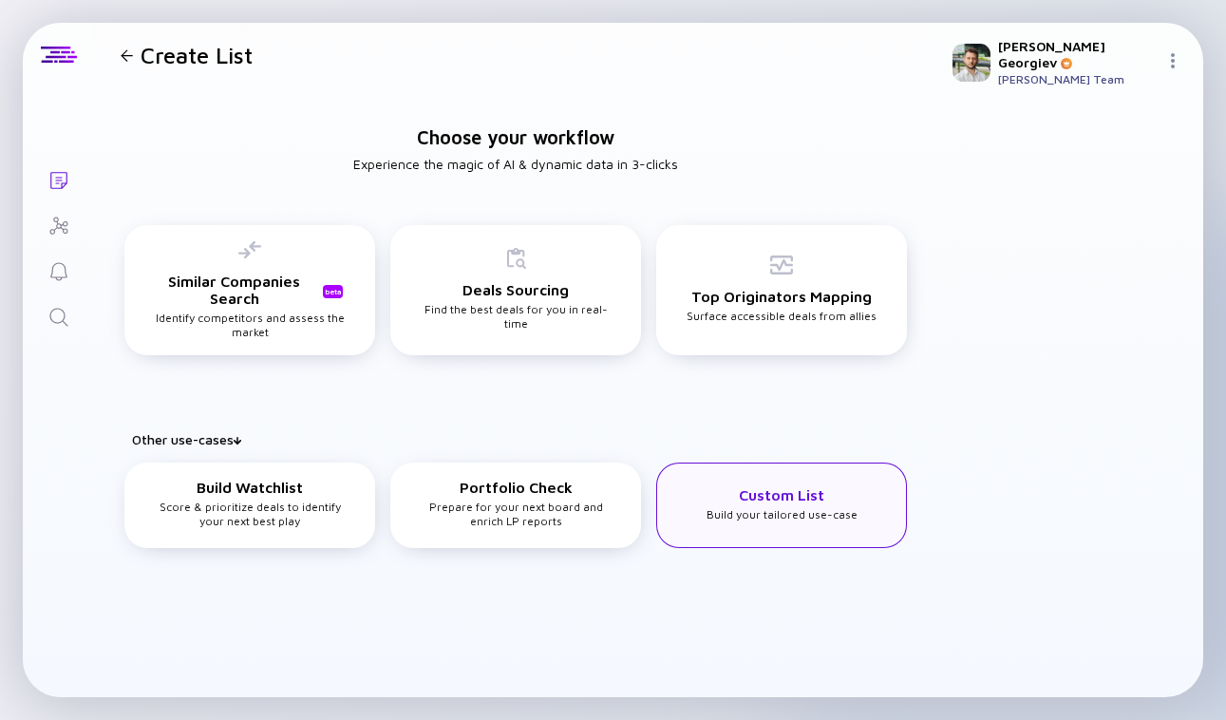
click at [697, 532] on div "Custom List Build your tailored use-case" at bounding box center [781, 504] width 251 height 85
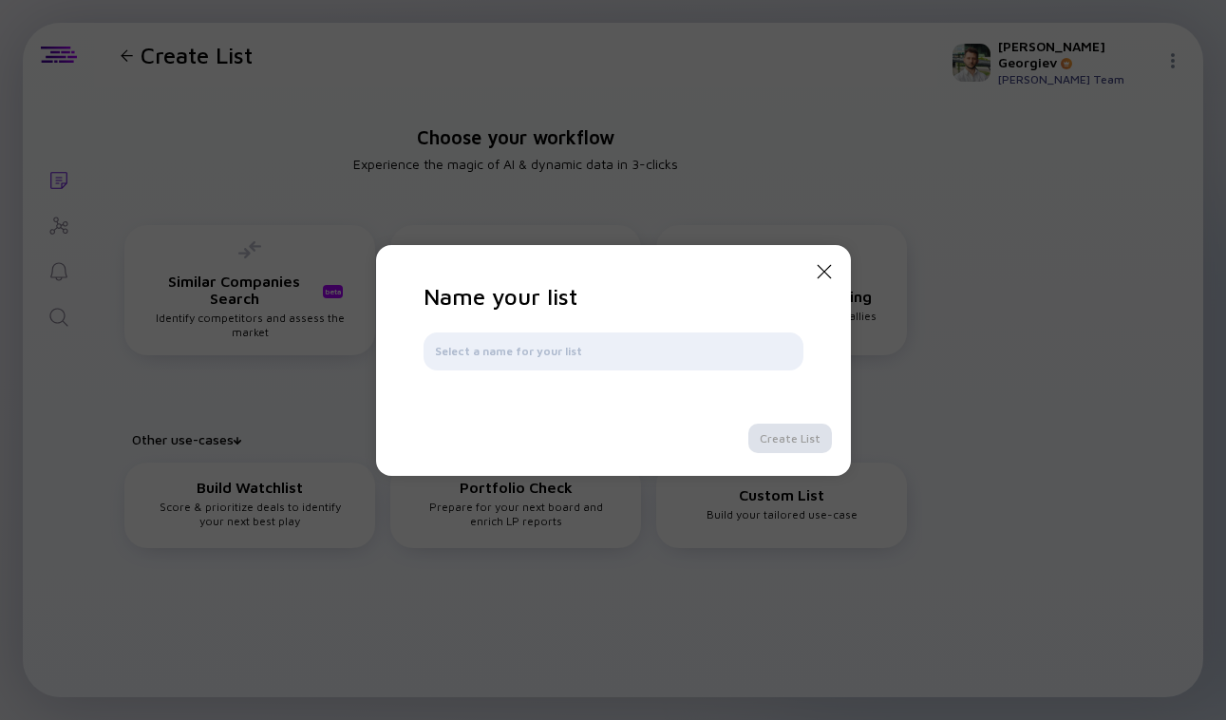
click at [817, 276] on icon "Close Modal" at bounding box center [824, 271] width 23 height 23
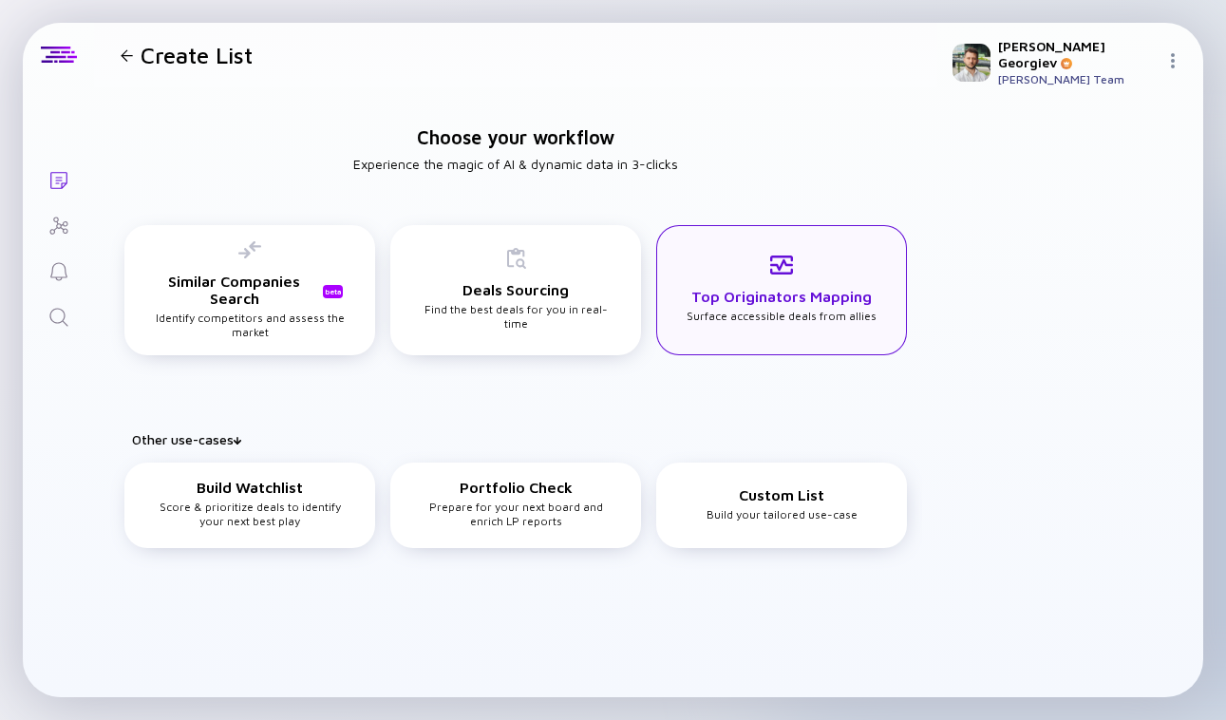
click at [689, 312] on div "Top Originators Mapping Surface accessible deals from allies" at bounding box center [782, 288] width 190 height 69
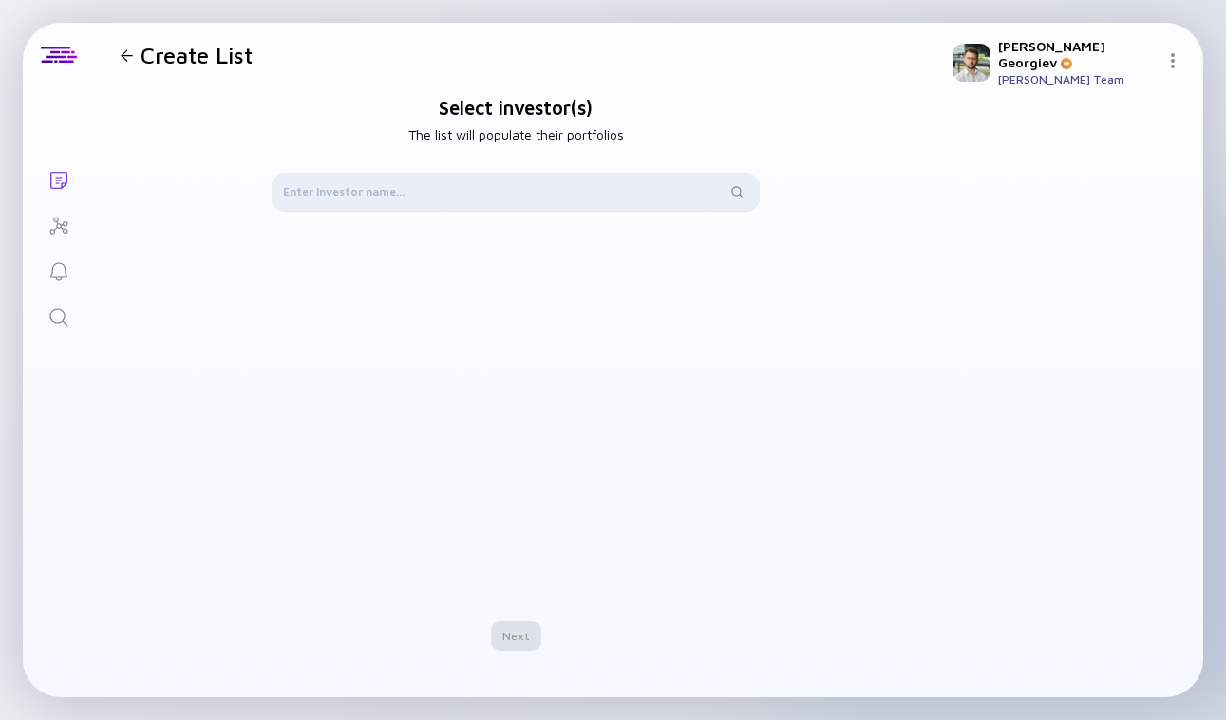
click at [483, 202] on div at bounding box center [516, 192] width 488 height 38
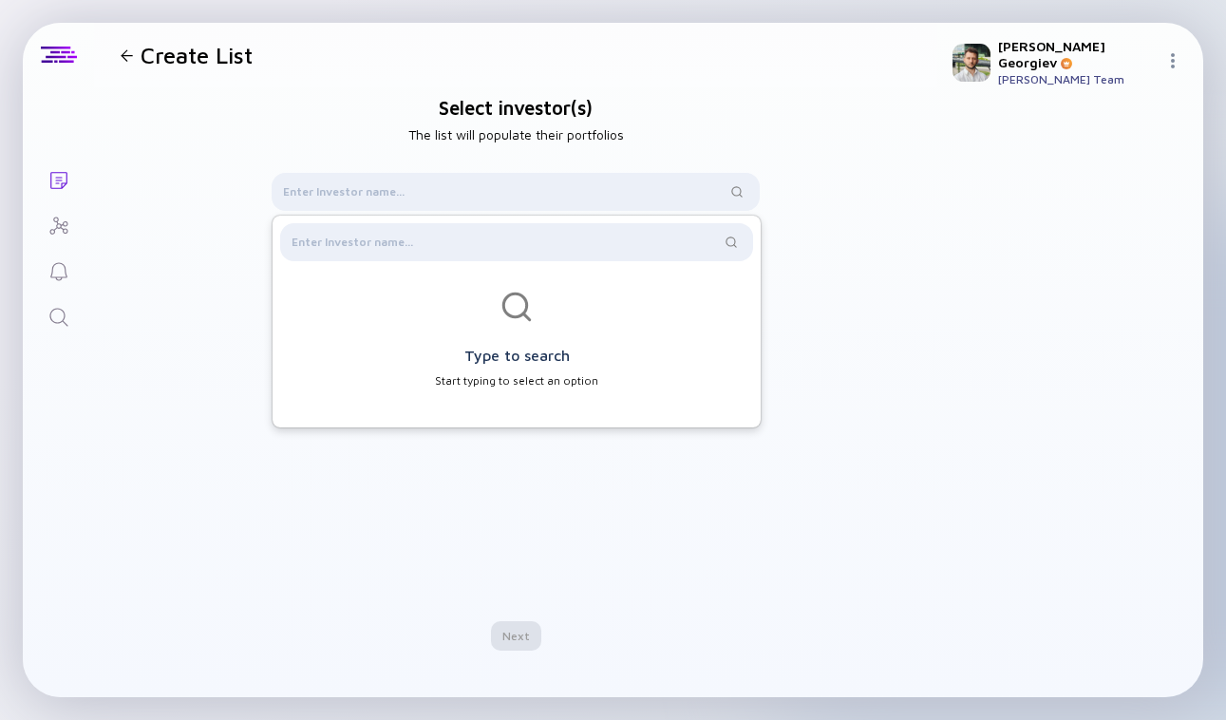
click at [131, 56] on div at bounding box center [127, 55] width 12 height 12
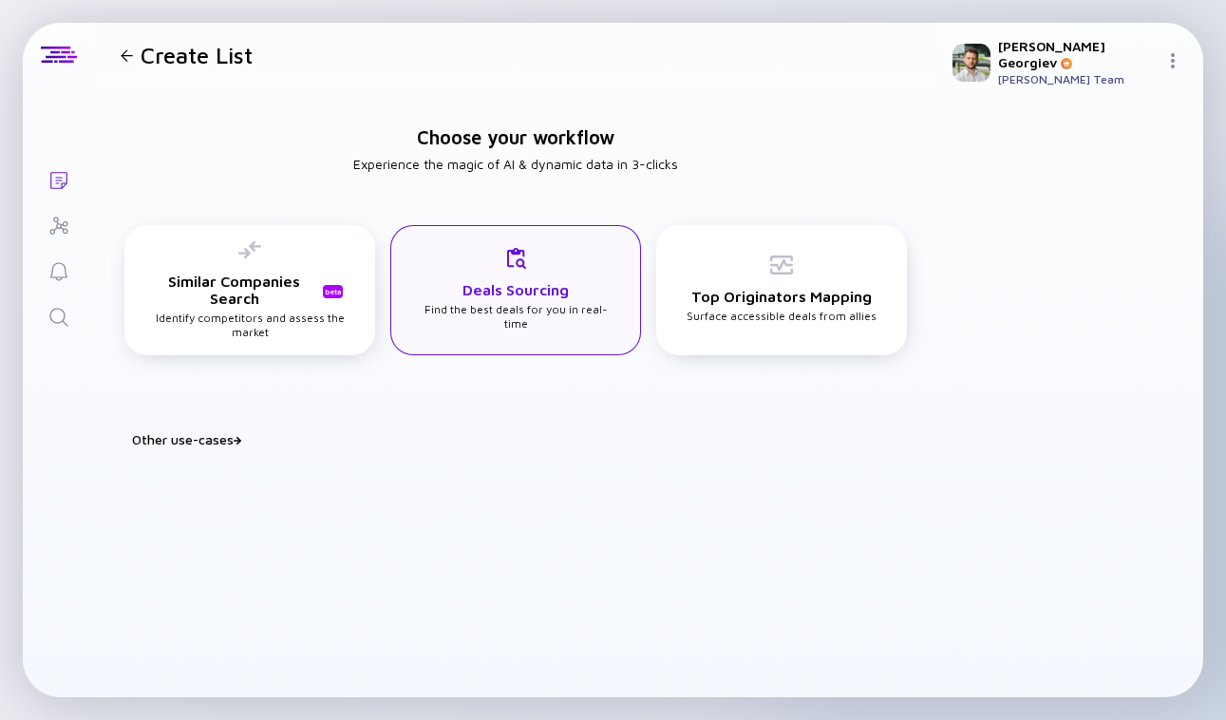
click at [516, 330] on div "Deals Sourcing Find the best deals for you in real-time" at bounding box center [515, 290] width 251 height 130
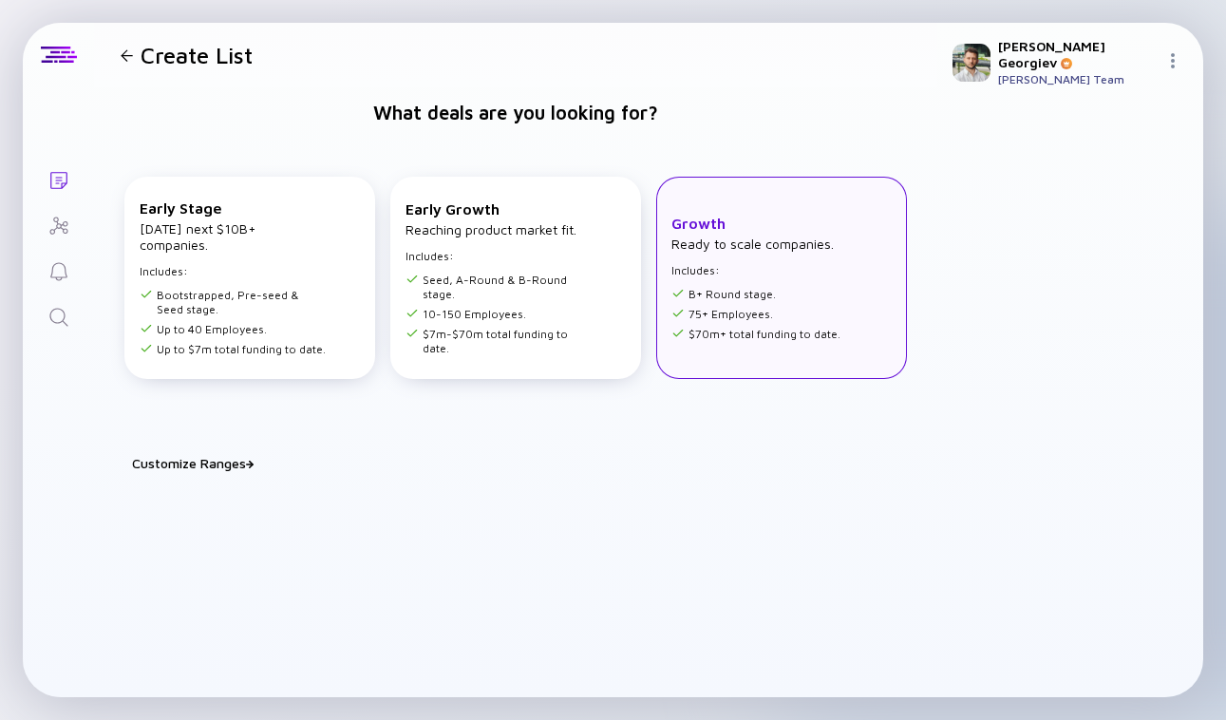
click at [753, 321] on ul "B+ Round stage. 75+ Employees. $70m+ total funding to date." at bounding box center [755, 311] width 169 height 60
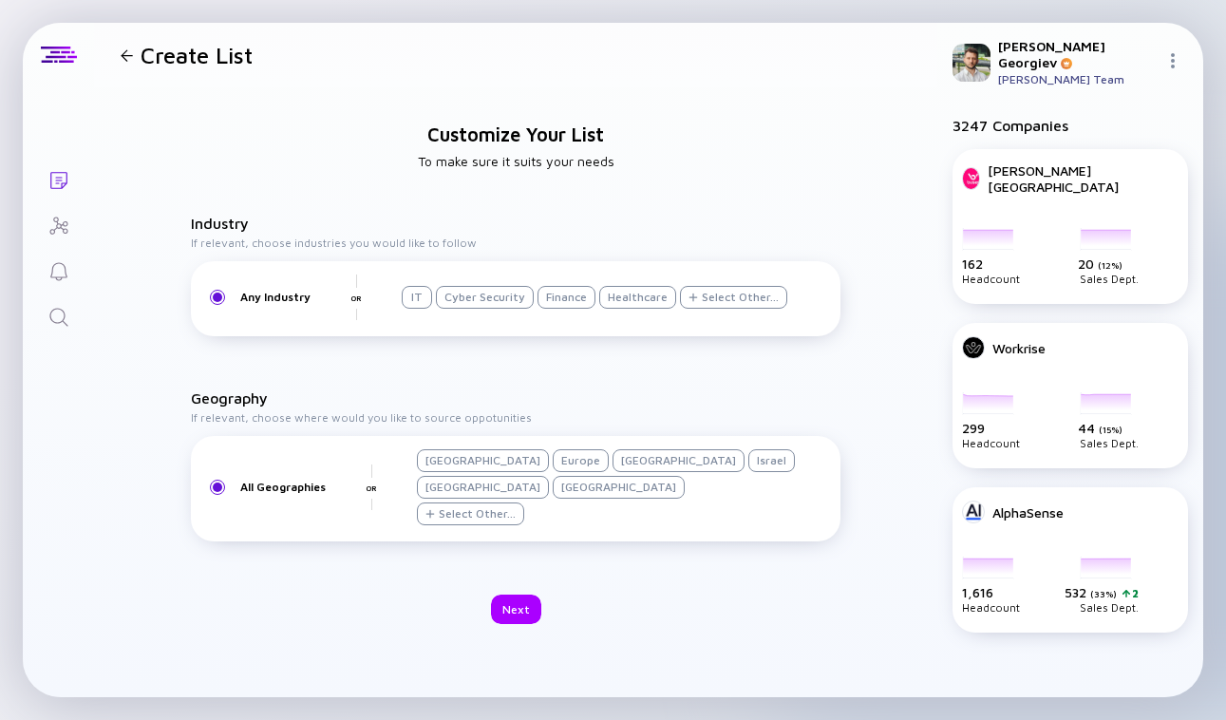
click at [726, 295] on div "Select Other..." at bounding box center [740, 297] width 77 height 14
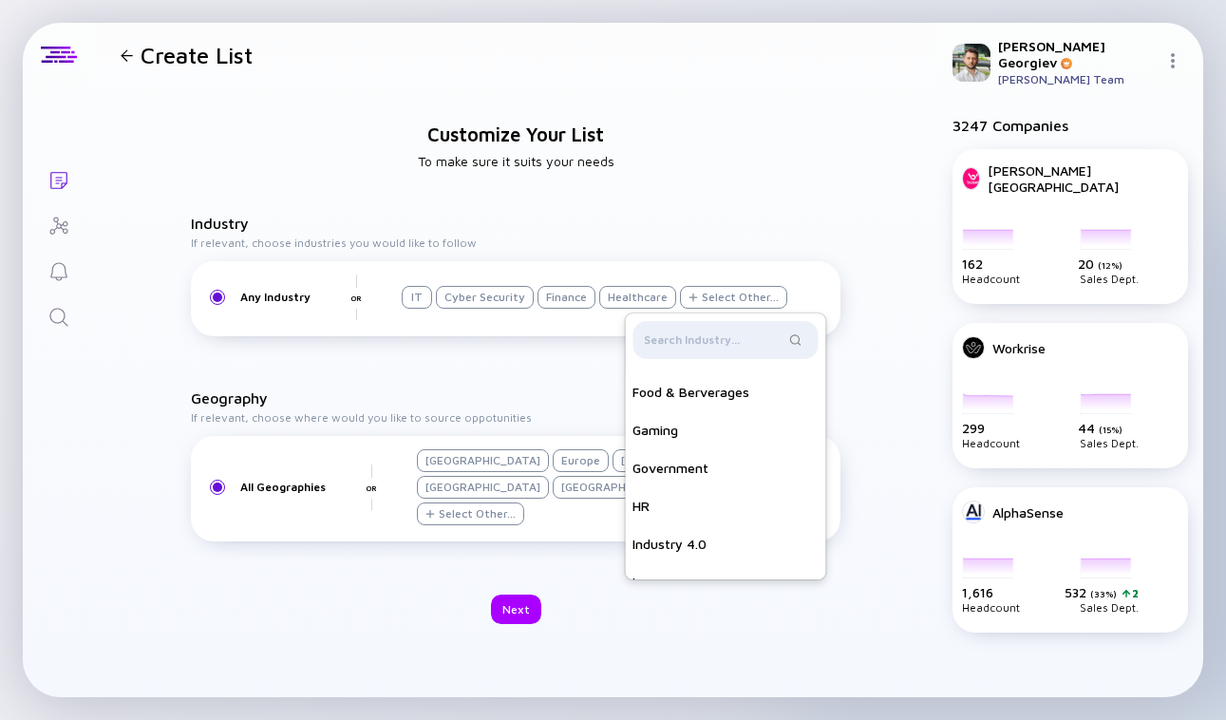
scroll to position [401, 0]
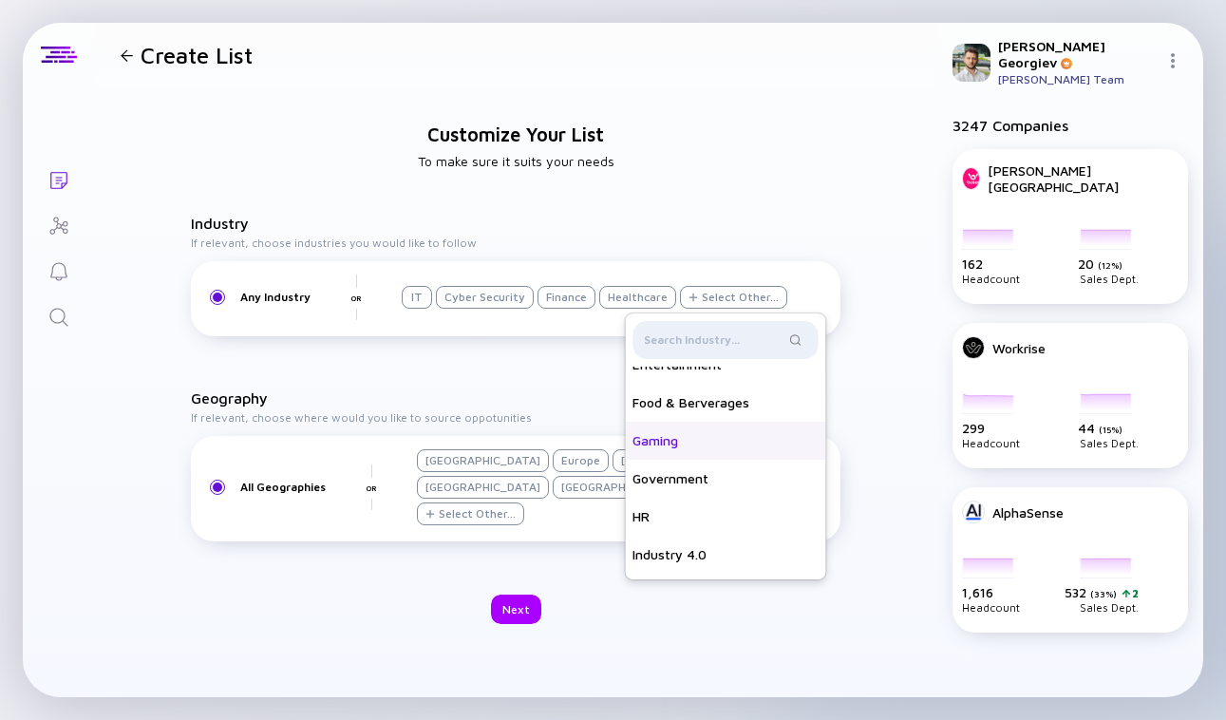
click at [655, 440] on div "Gaming" at bounding box center [725, 441] width 200 height 38
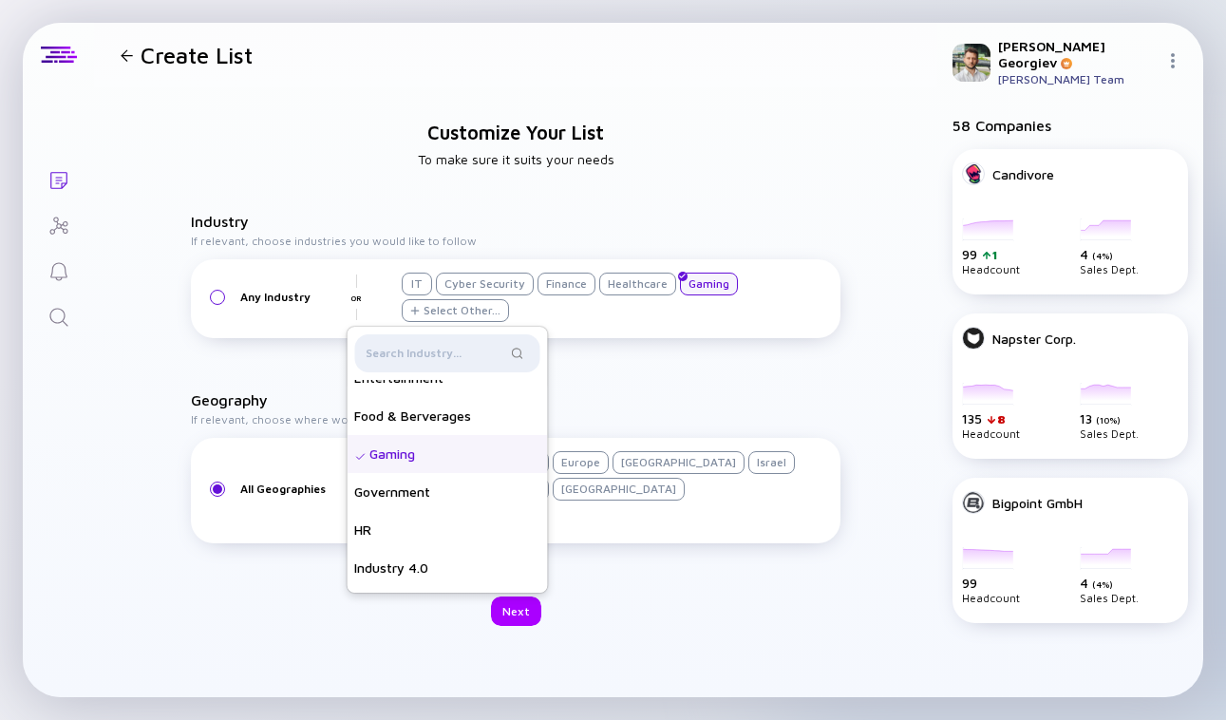
click at [613, 413] on h4 "If relevant, choose where would you like to source oppotunities" at bounding box center [516, 419] width 650 height 14
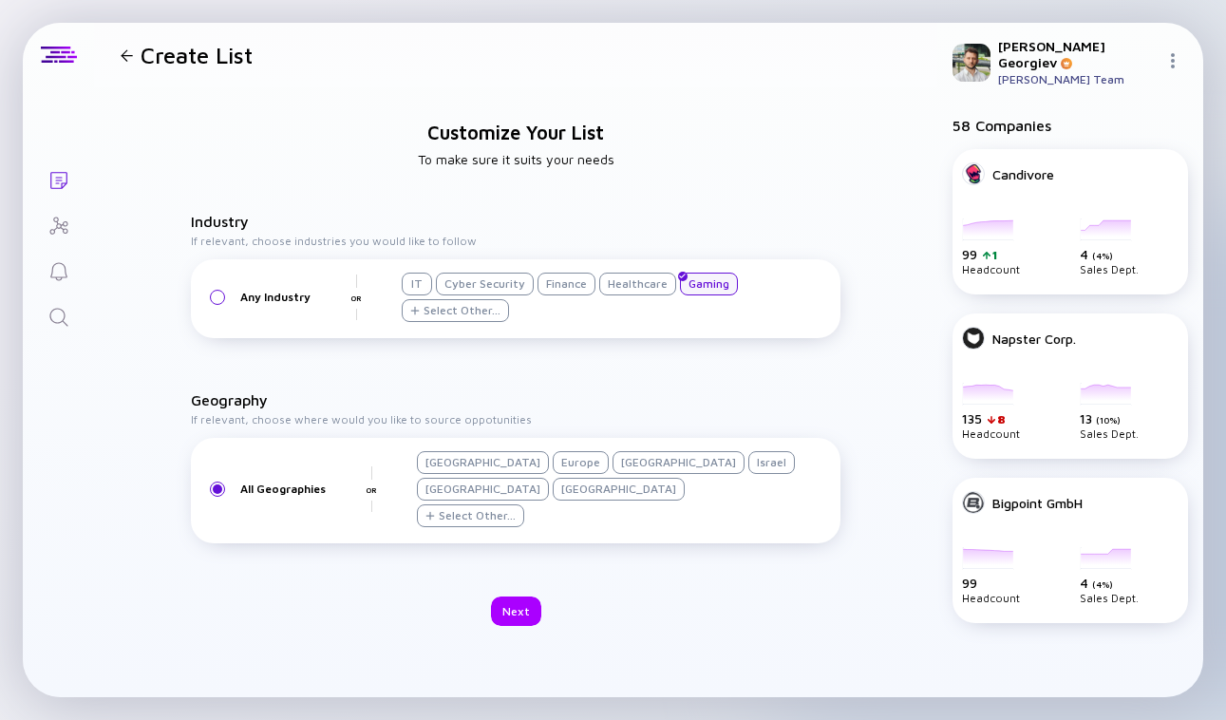
click at [553, 466] on div "Europe" at bounding box center [581, 462] width 56 height 23
click at [523, 604] on div "Next" at bounding box center [516, 610] width 50 height 29
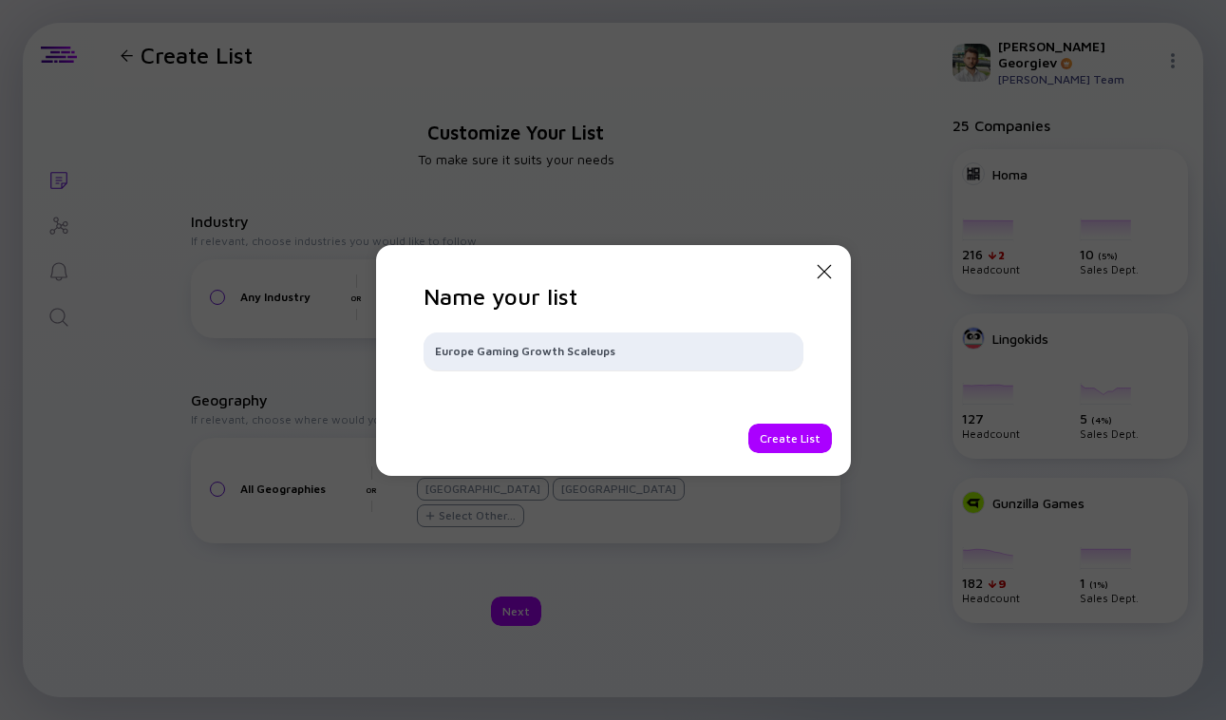
click at [469, 347] on input "Europe Gaming Growth Scaleups" at bounding box center [613, 351] width 357 height 19
type input "Europe's Gaming Growth Scaleups"
click at [773, 448] on div "Create List" at bounding box center [790, 438] width 84 height 29
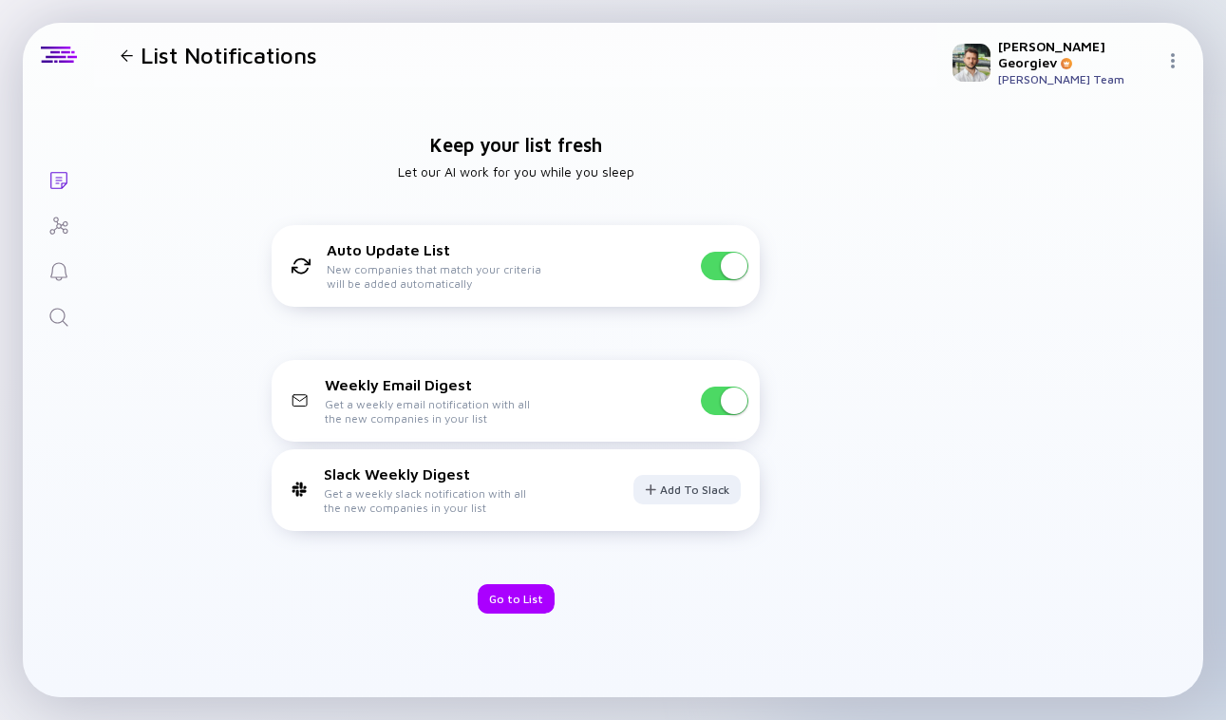
click at [718, 396] on span at bounding box center [724, 400] width 47 height 28
click at [502, 595] on div "Go to List" at bounding box center [516, 598] width 77 height 29
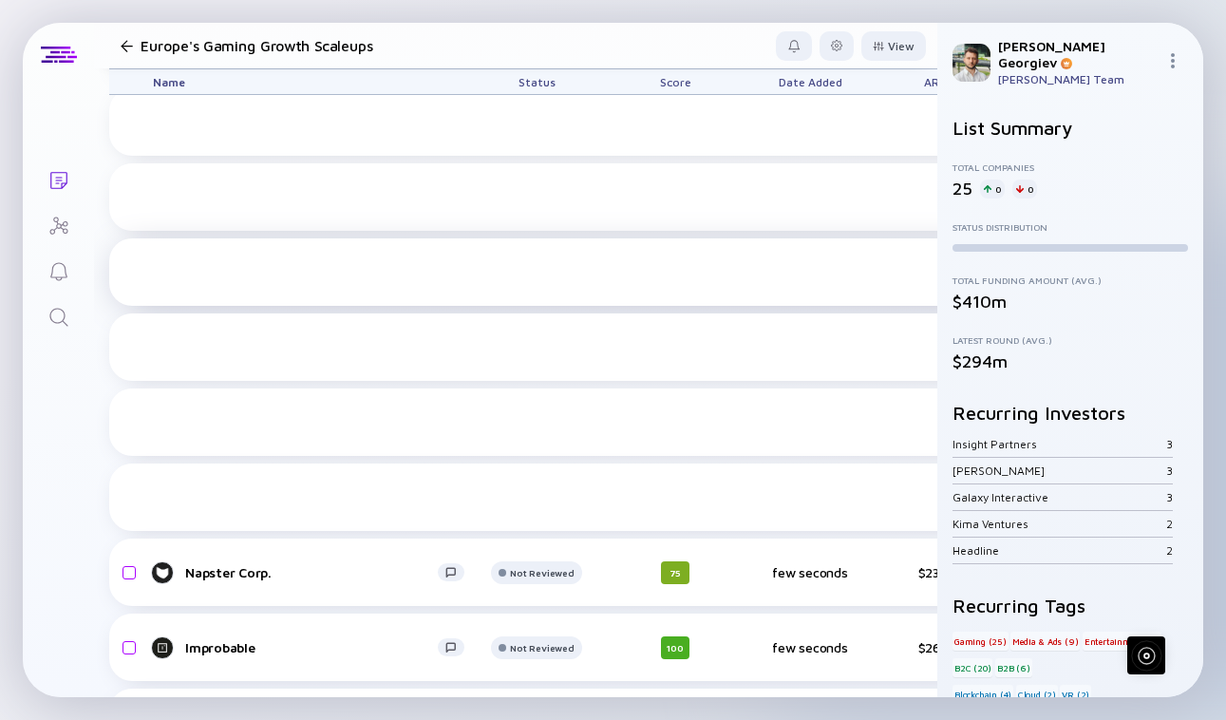
scroll to position [1008, 0]
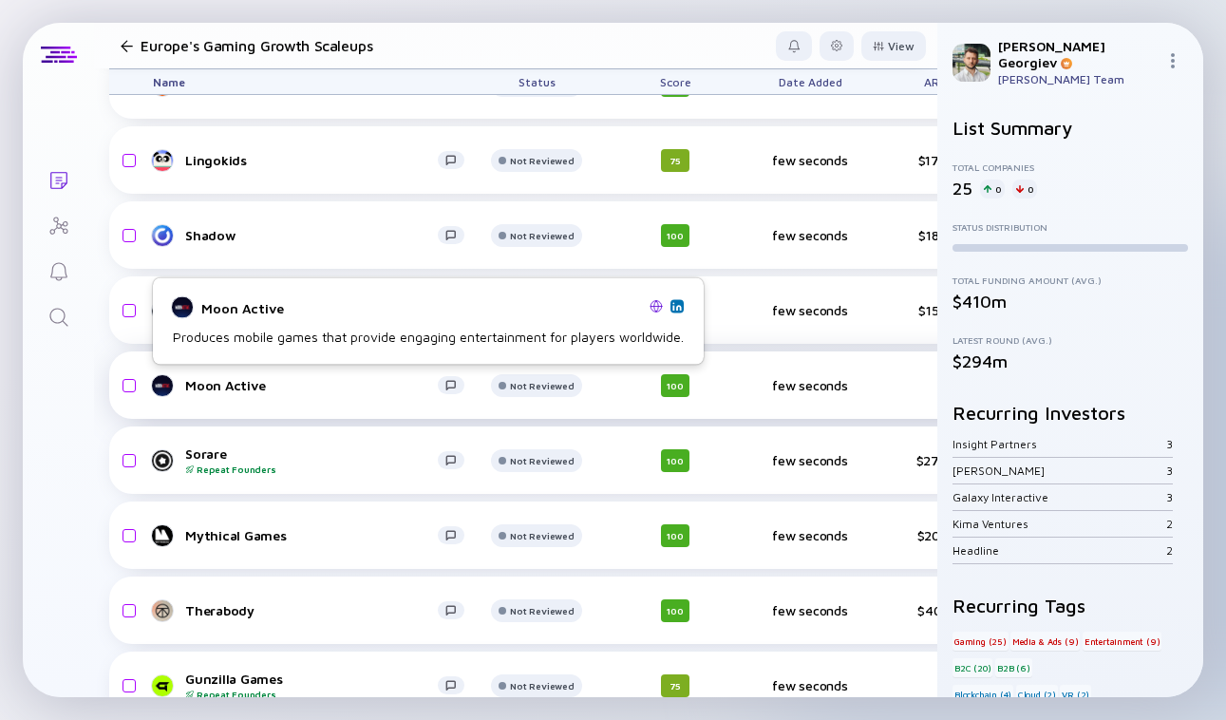
click at [224, 380] on div "Moon Active" at bounding box center [311, 385] width 253 height 16
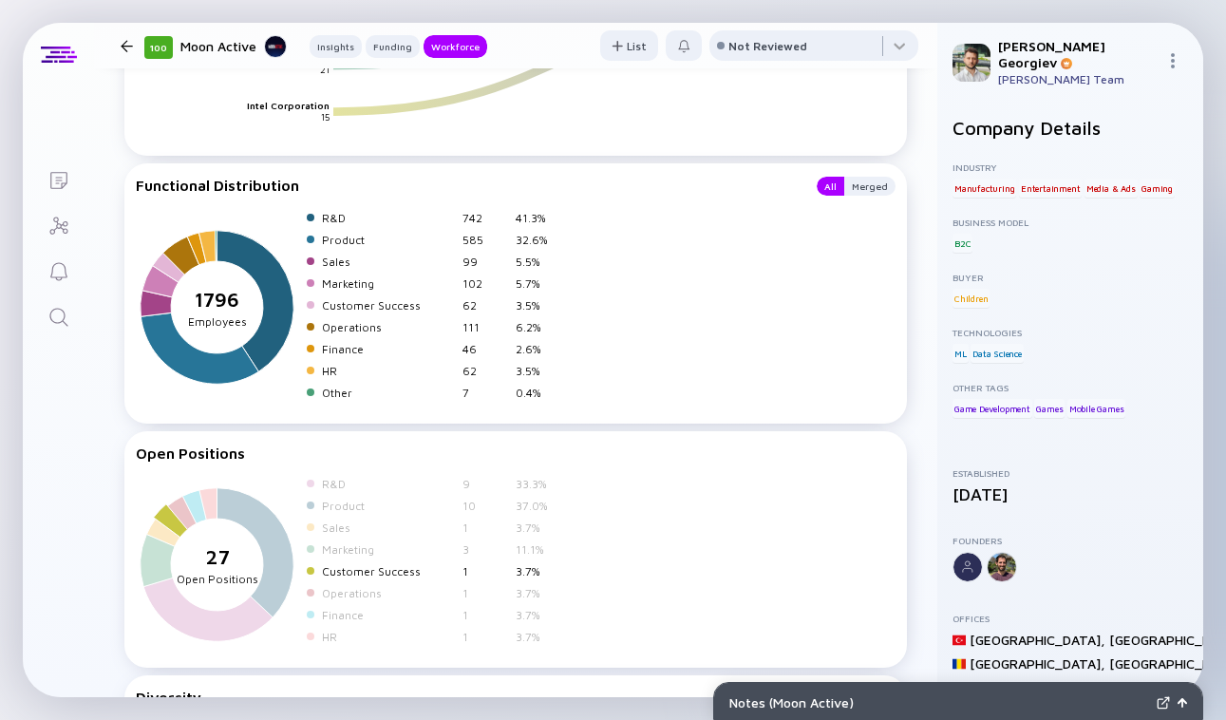
scroll to position [2436, 0]
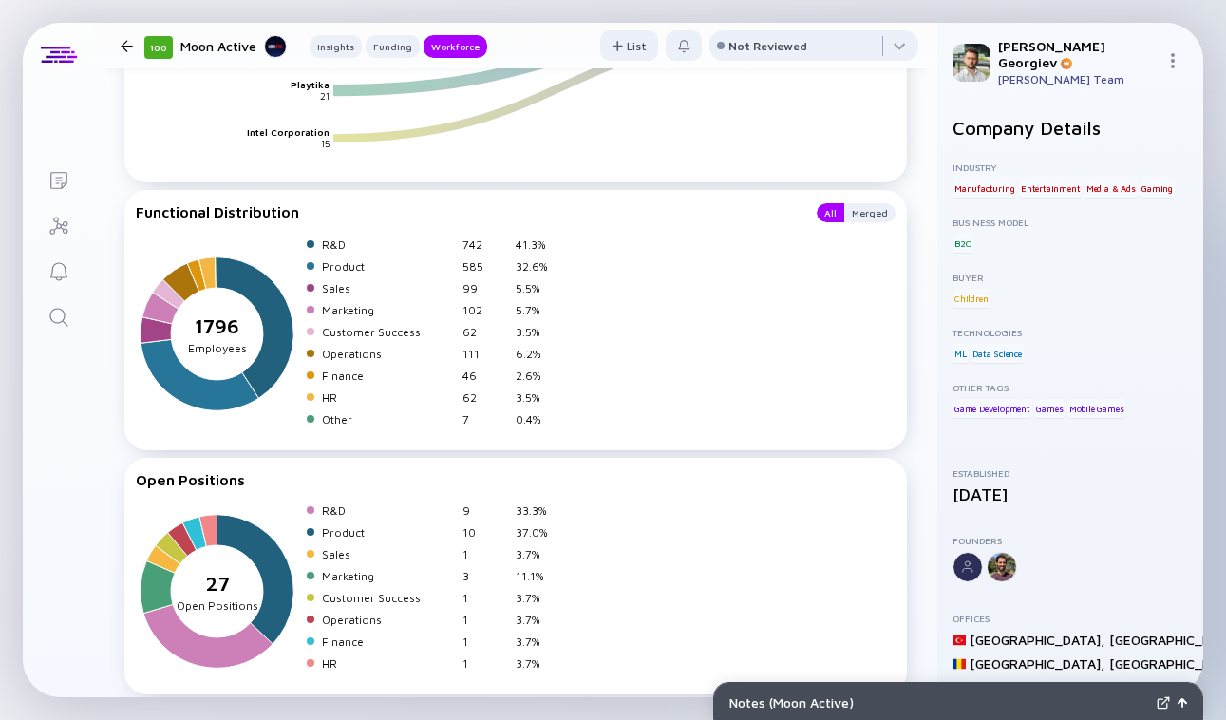
click at [378, 318] on div "R&D 742 41.3% Product 585 32.6% Sales 99 5.5% Marketing 102 5.7% Customer Succe…" at bounding box center [434, 335] width 254 height 197
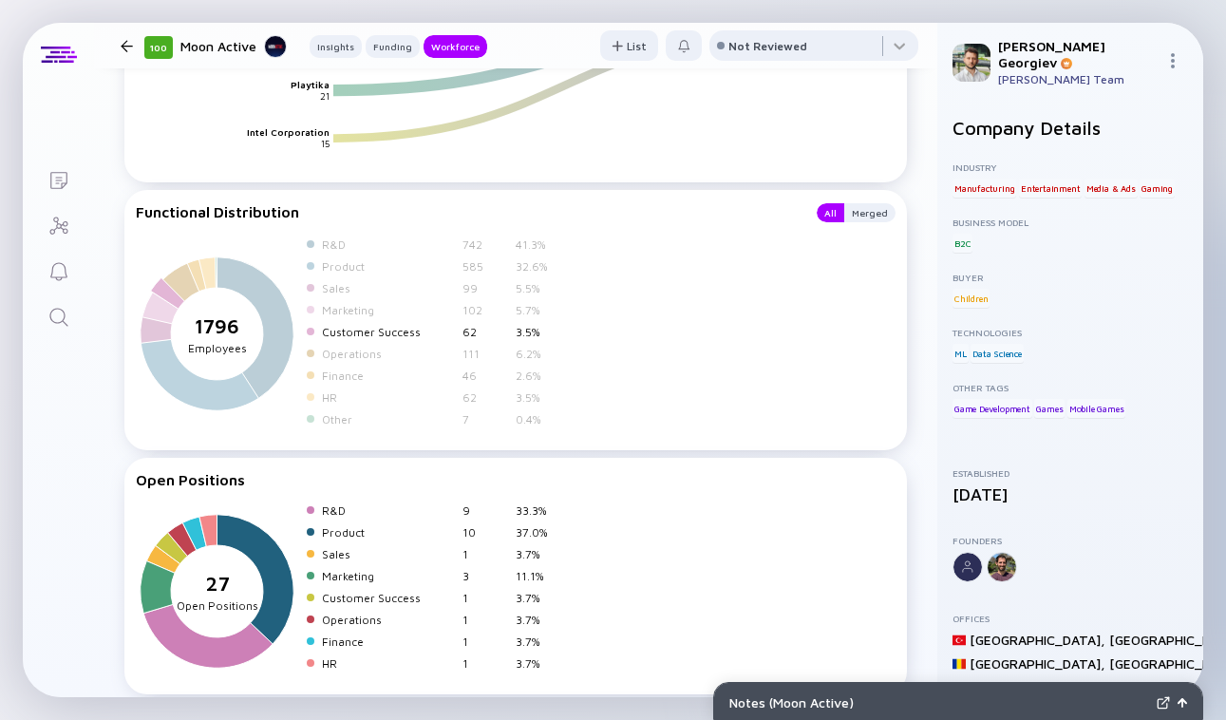
click at [378, 326] on div "Customer Success" at bounding box center [388, 332] width 133 height 14
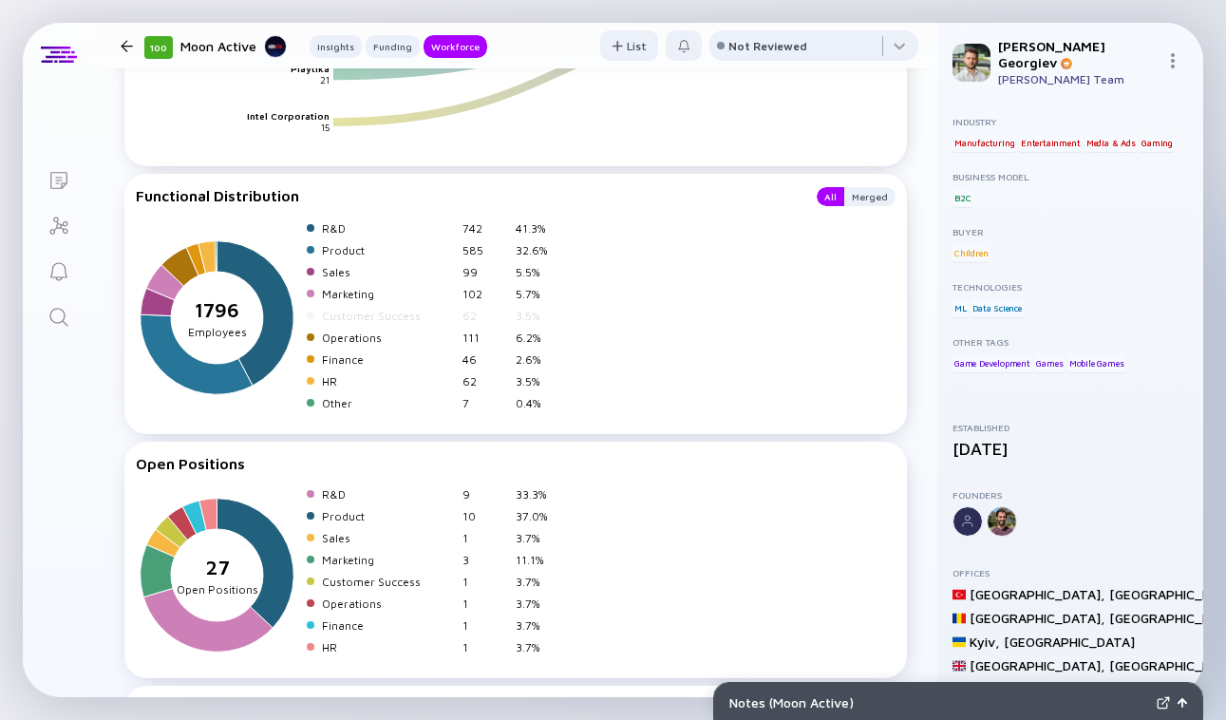
scroll to position [85, 0]
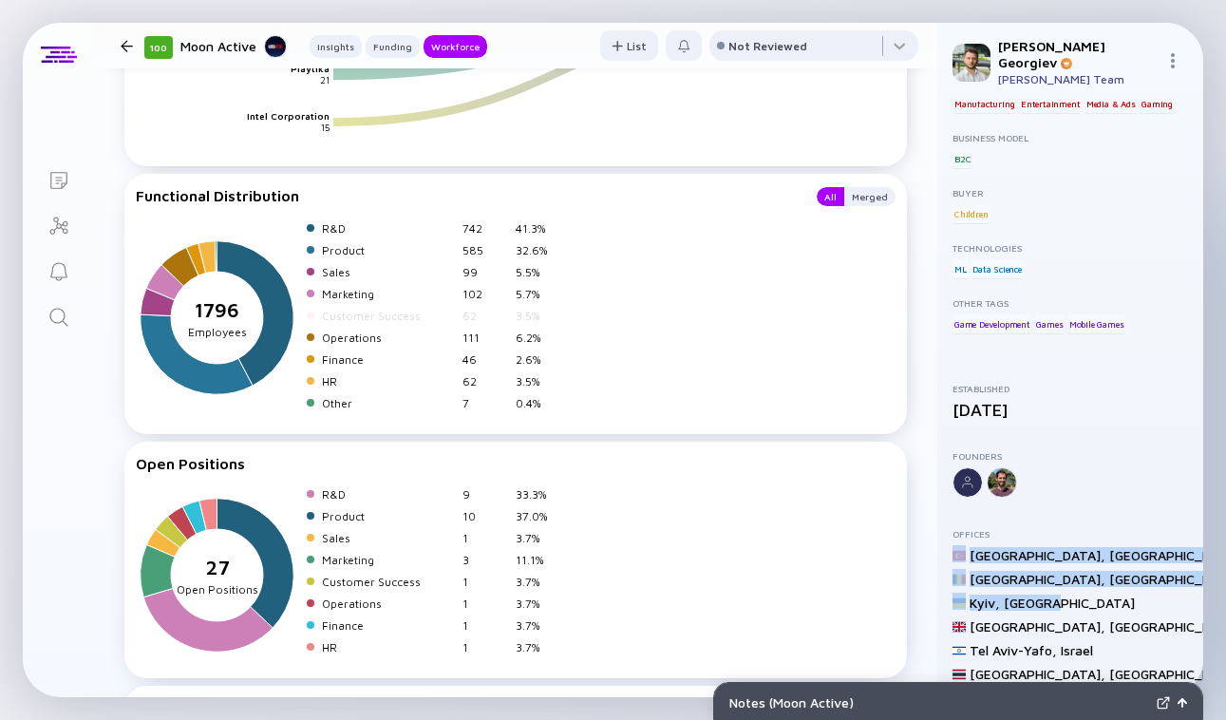
drag, startPoint x: 943, startPoint y: 547, endPoint x: 1083, endPoint y: 598, distance: 148.7
click at [1083, 599] on div "Company Details Industry Manufacturing Entertainment Media & Ads Gaming Busines…" at bounding box center [1070, 399] width 266 height 595
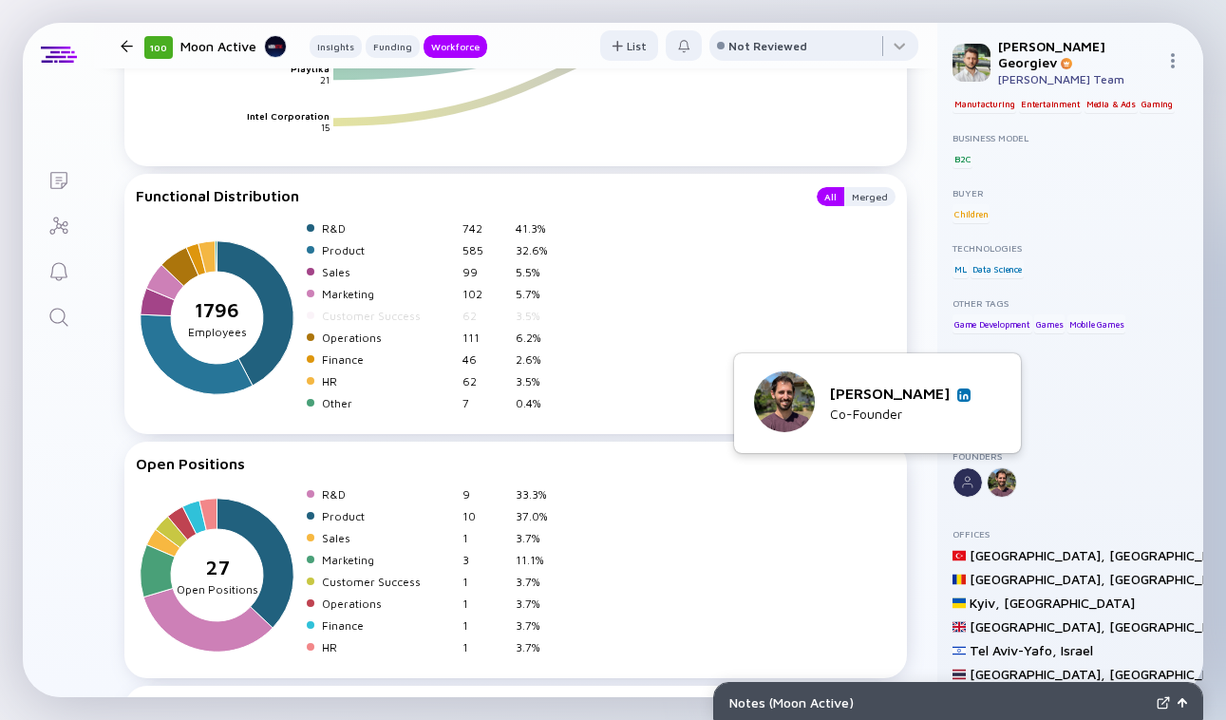
drag, startPoint x: 1006, startPoint y: 450, endPoint x: 998, endPoint y: 415, distance: 35.9
click at [998, 417] on div "[PERSON_NAME] Co-Founder" at bounding box center [877, 403] width 287 height 100
click at [968, 390] on img at bounding box center [963, 394] width 9 height 9
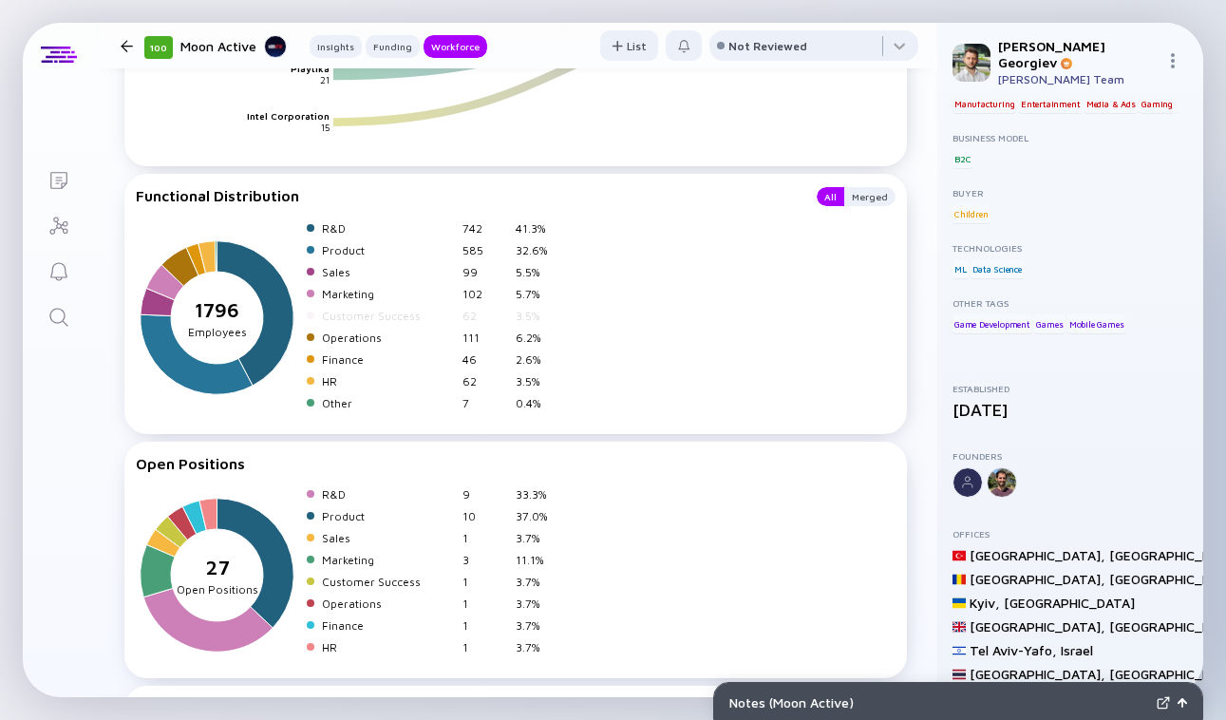
click at [117, 45] on div at bounding box center [127, 46] width 28 height 12
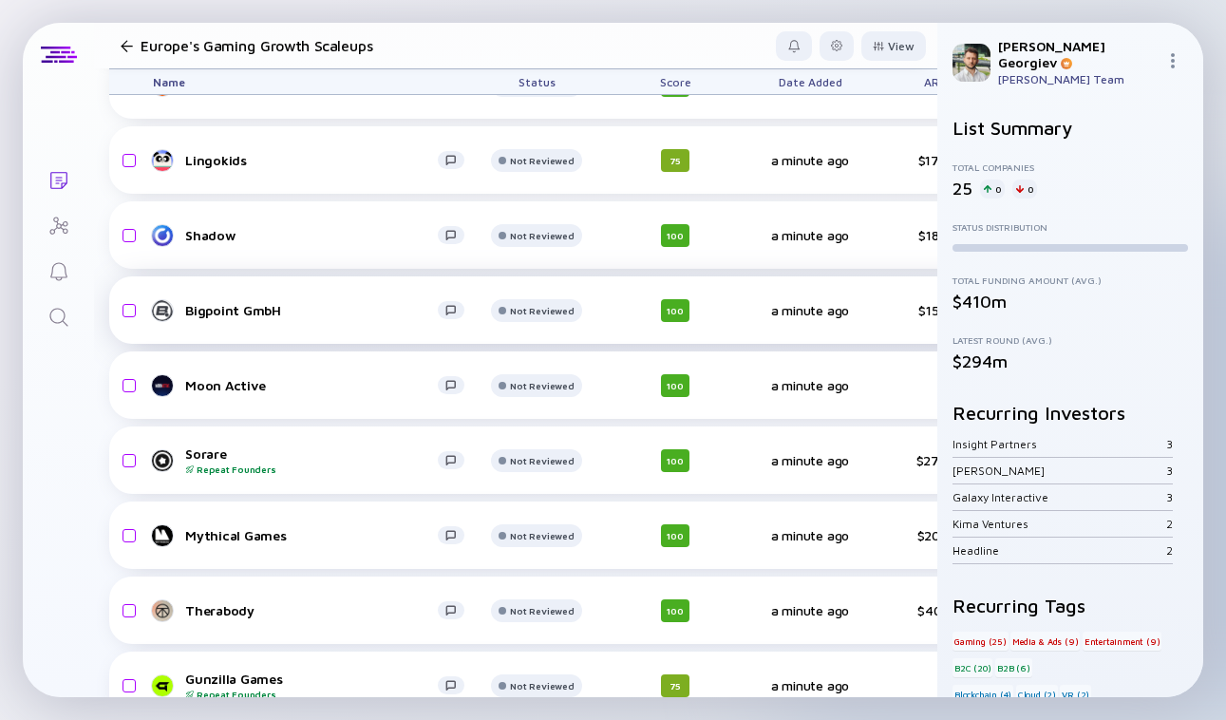
scroll to position [1338, 0]
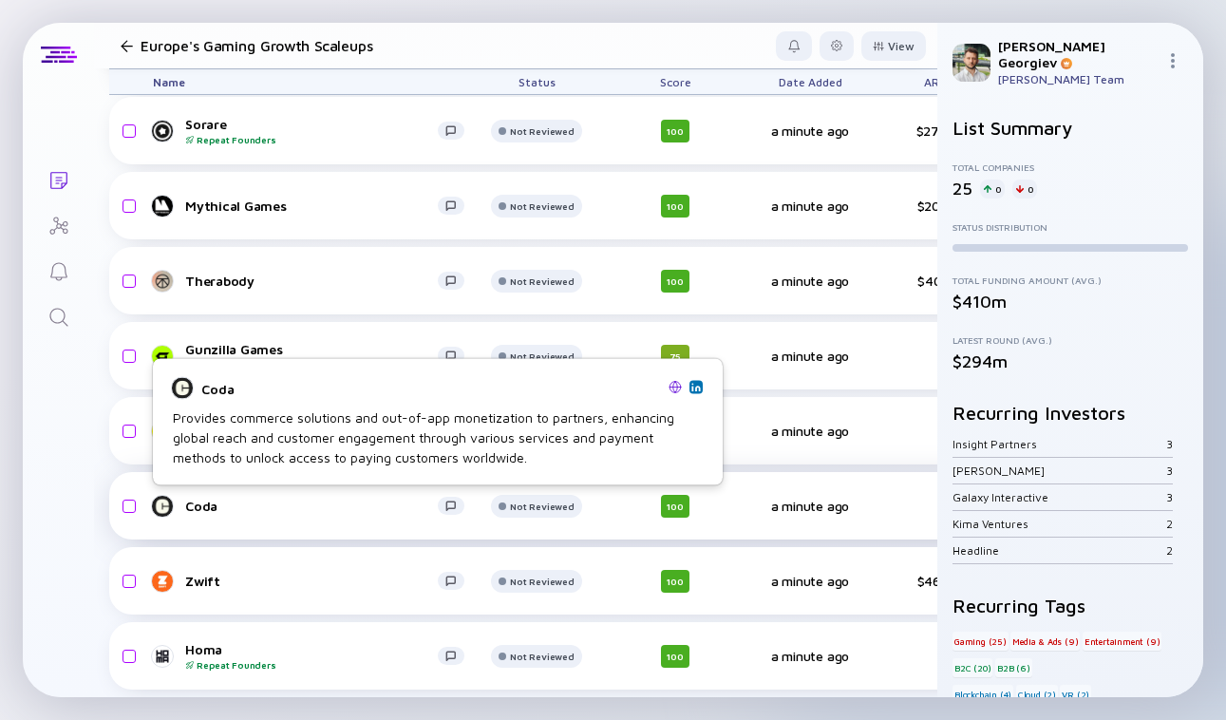
click at [194, 508] on div "Coda" at bounding box center [311, 506] width 253 height 16
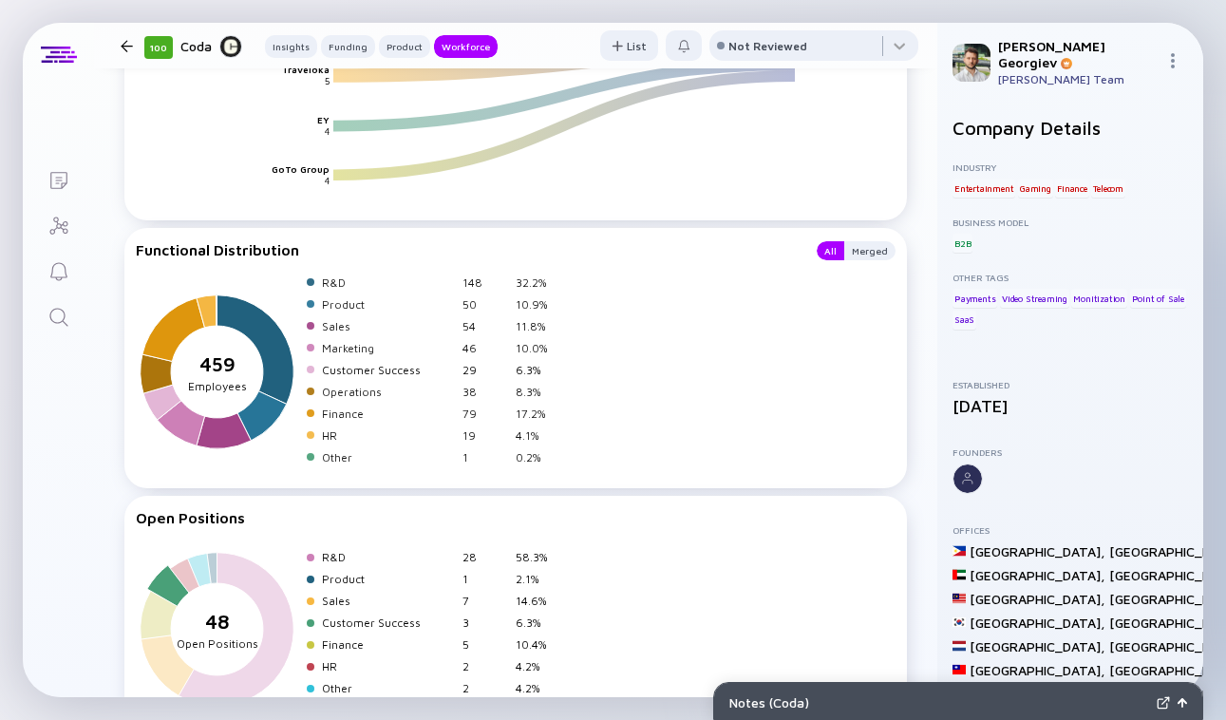
scroll to position [3055, 0]
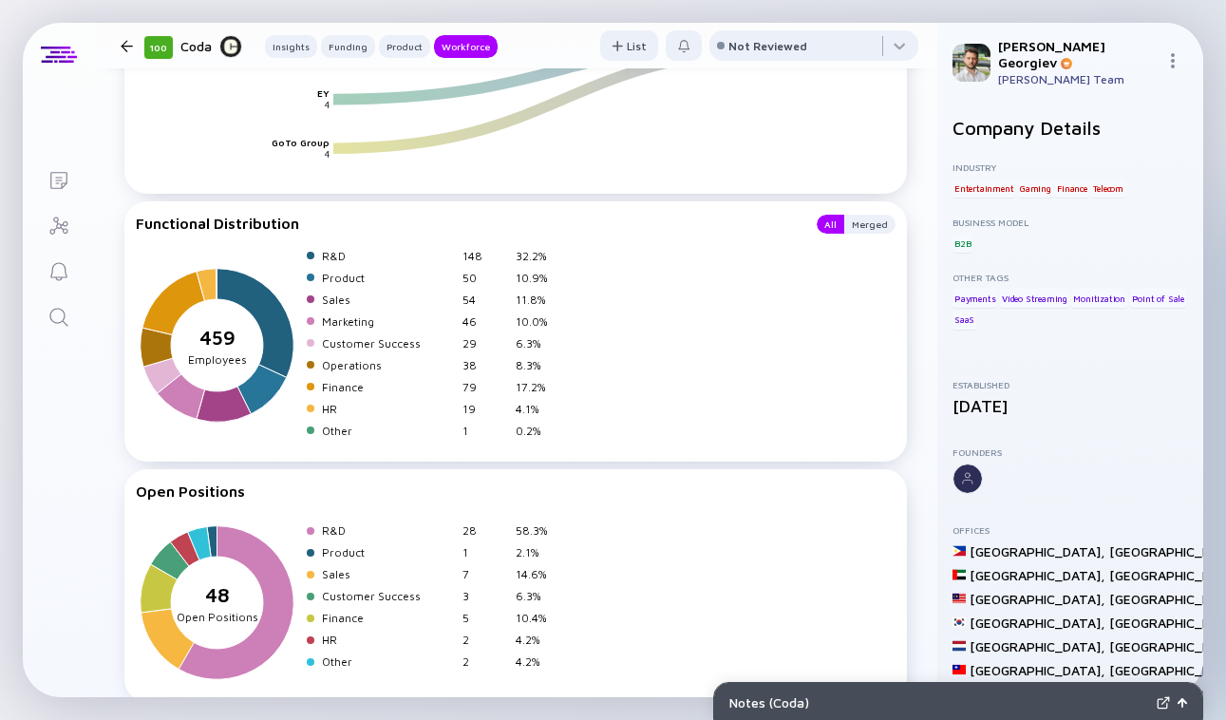
click at [129, 47] on div at bounding box center [127, 46] width 12 height 12
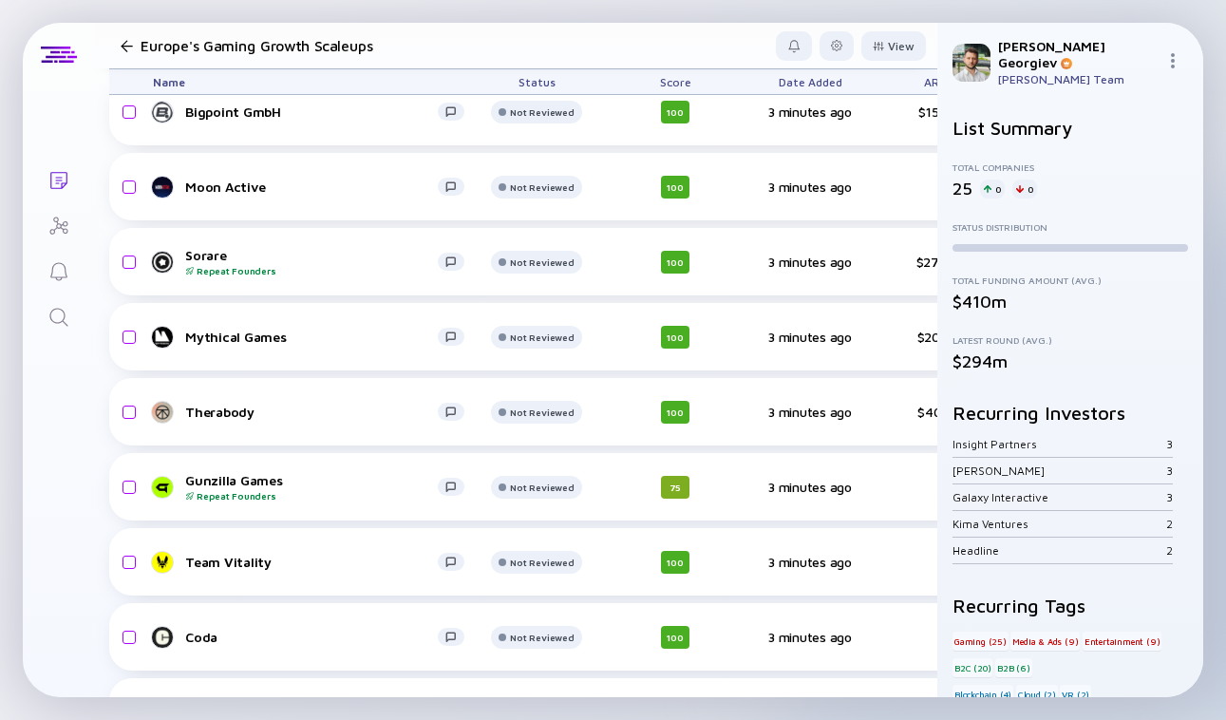
scroll to position [1110, 0]
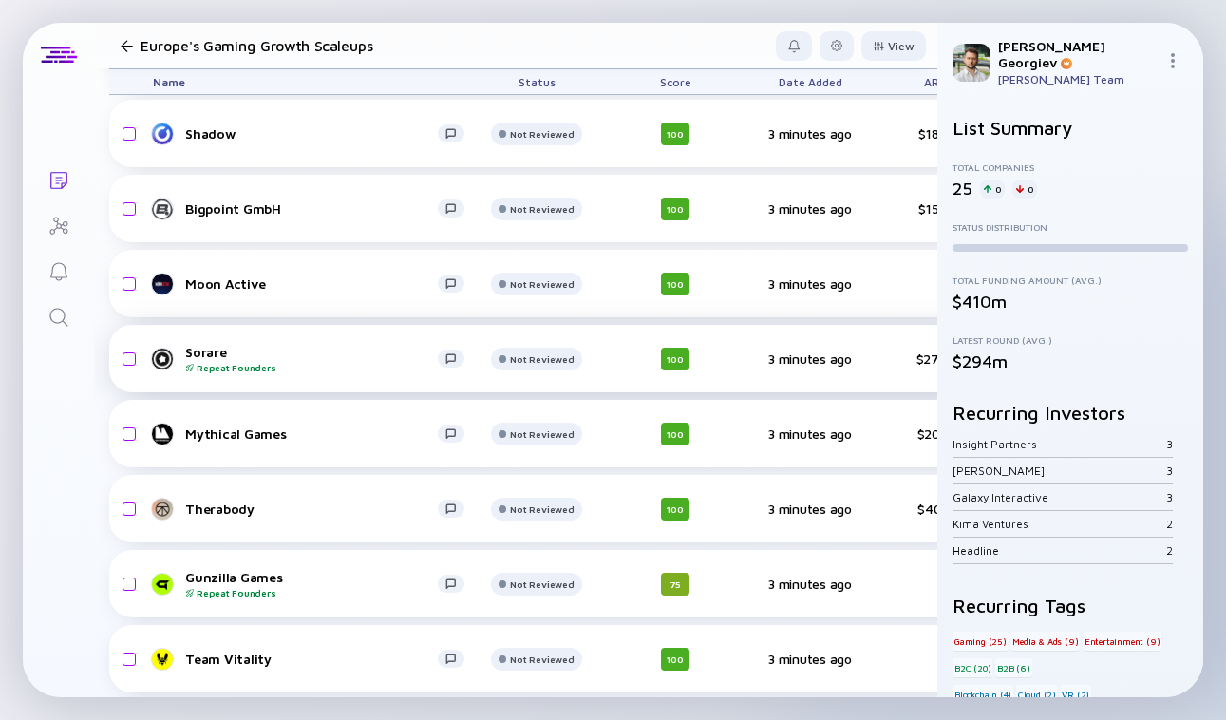
click at [217, 346] on div "Sorare Repeat Founders" at bounding box center [311, 358] width 253 height 29
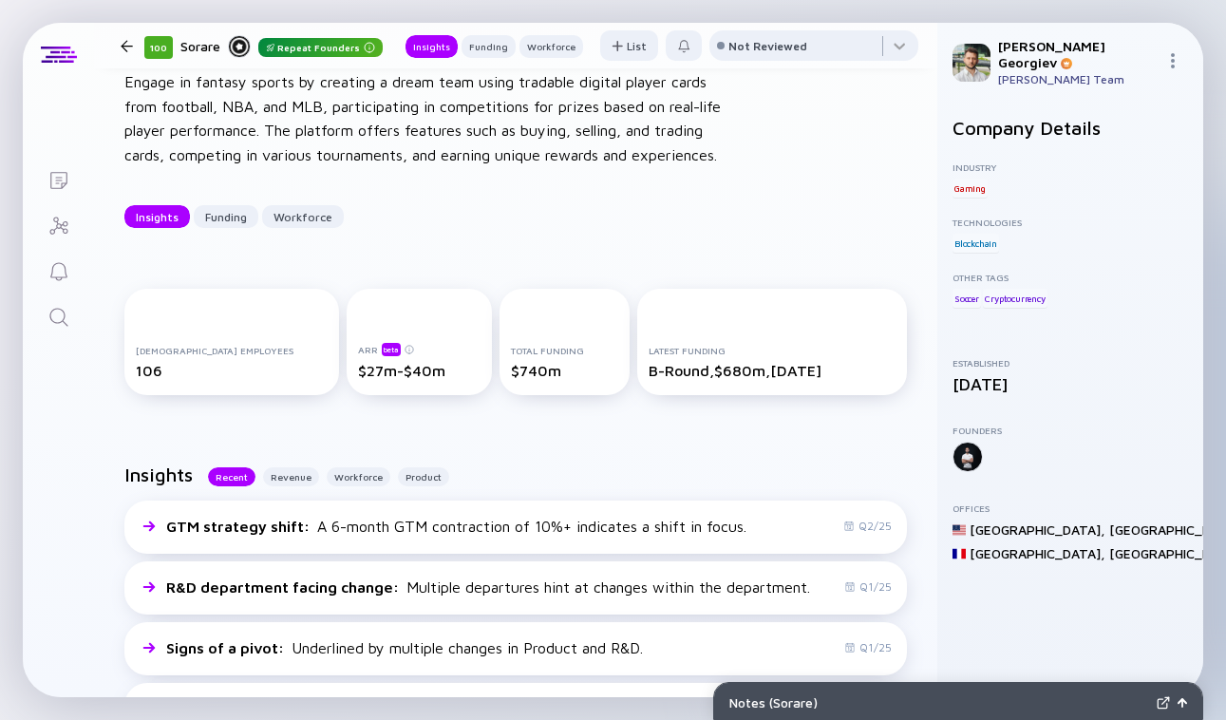
scroll to position [99, 0]
click at [965, 457] on div at bounding box center [967, 457] width 30 height 30
click at [966, 453] on div at bounding box center [967, 457] width 30 height 30
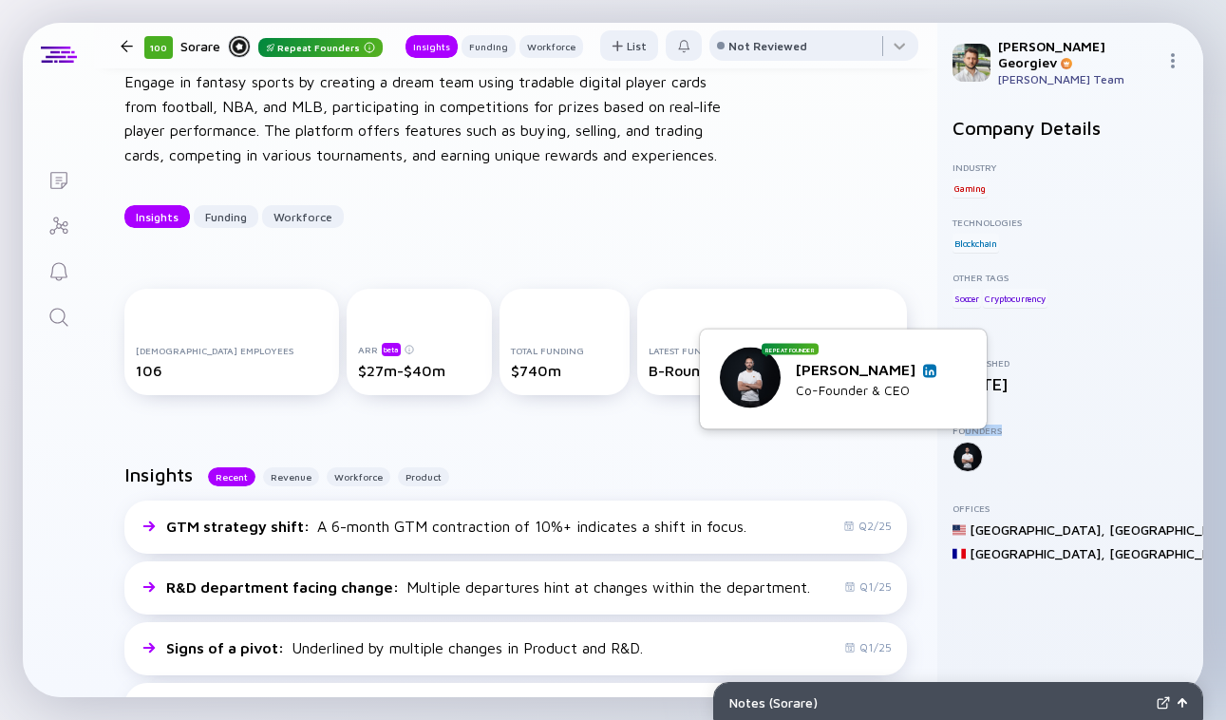
click at [963, 432] on div "Founders" at bounding box center [1070, 447] width 236 height 47
click at [927, 365] on link at bounding box center [929, 370] width 13 height 13
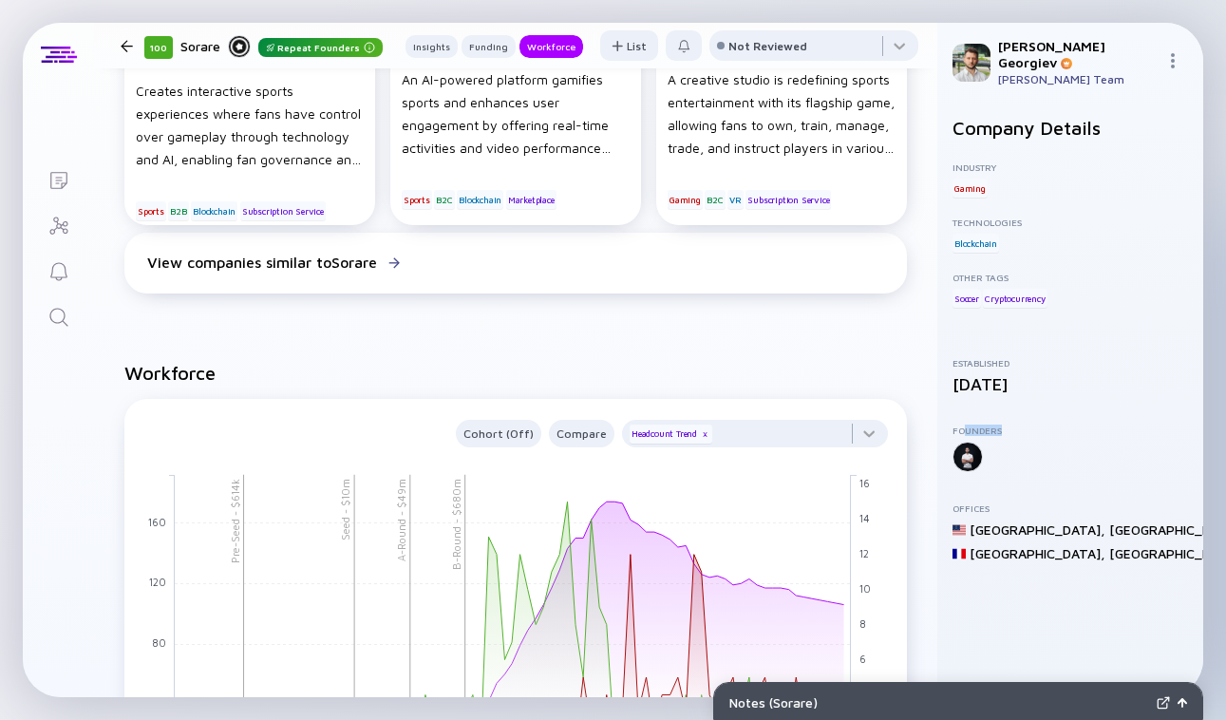
scroll to position [1766, 0]
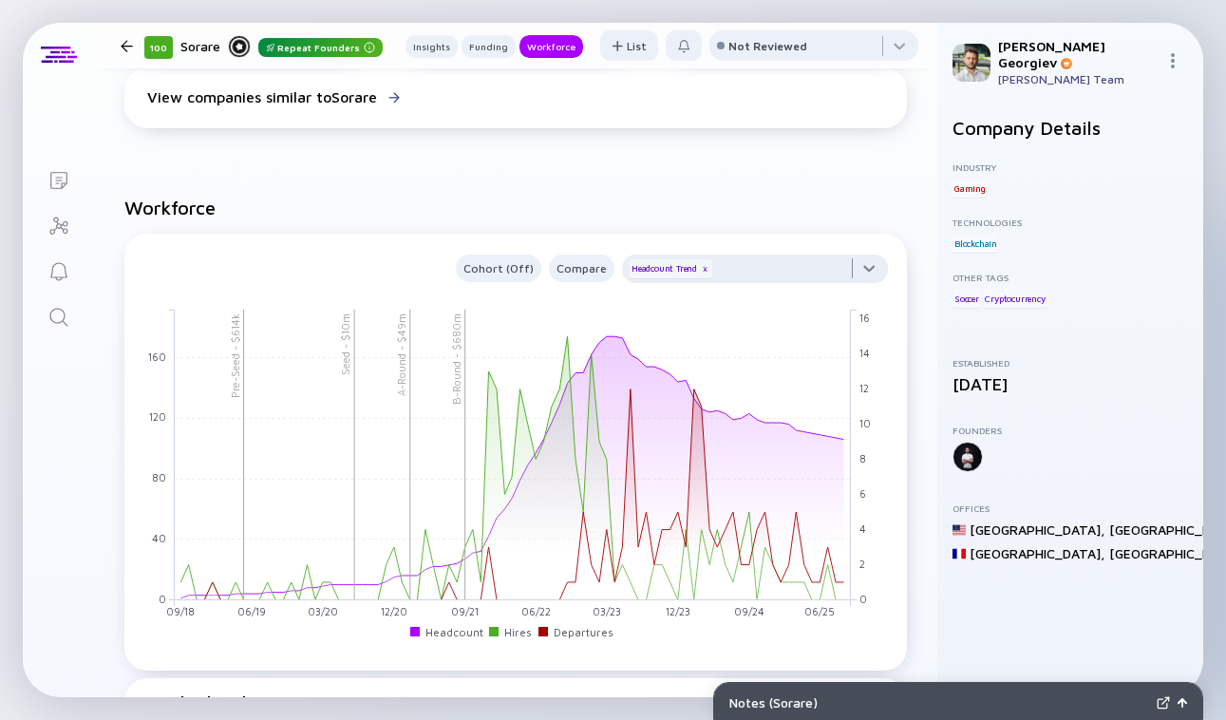
click at [754, 283] on div at bounding box center [755, 273] width 266 height 38
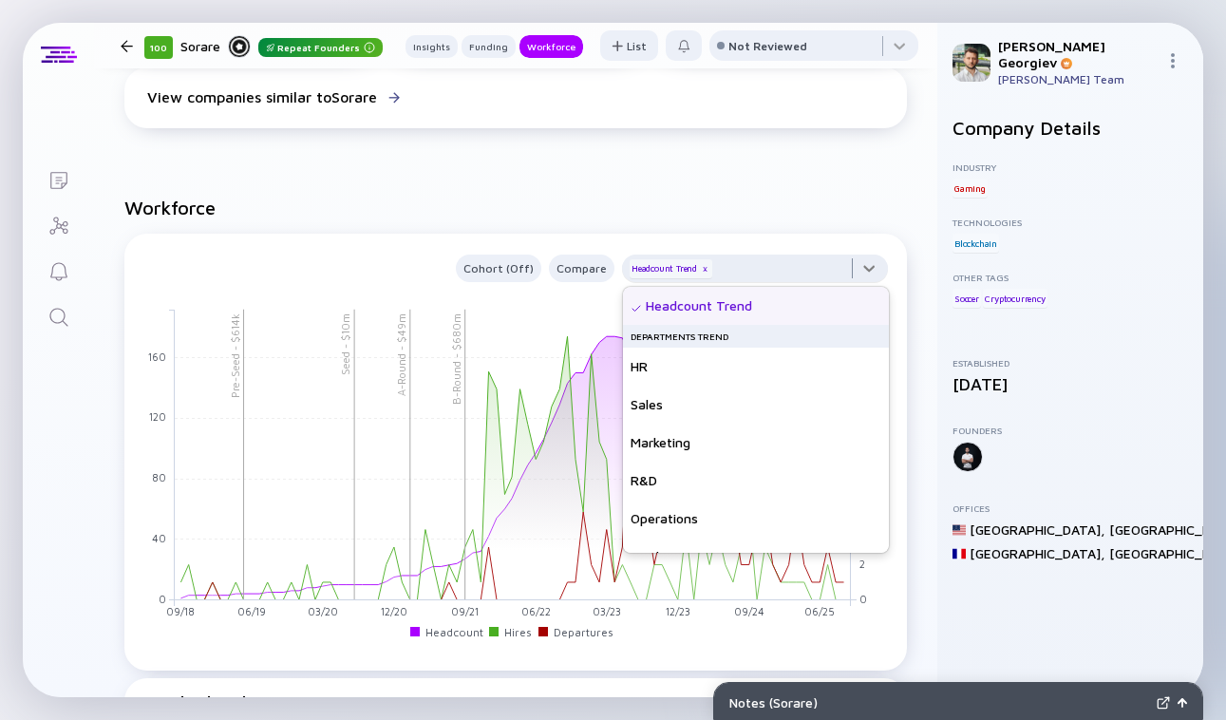
click at [740, 272] on div at bounding box center [755, 273] width 266 height 38
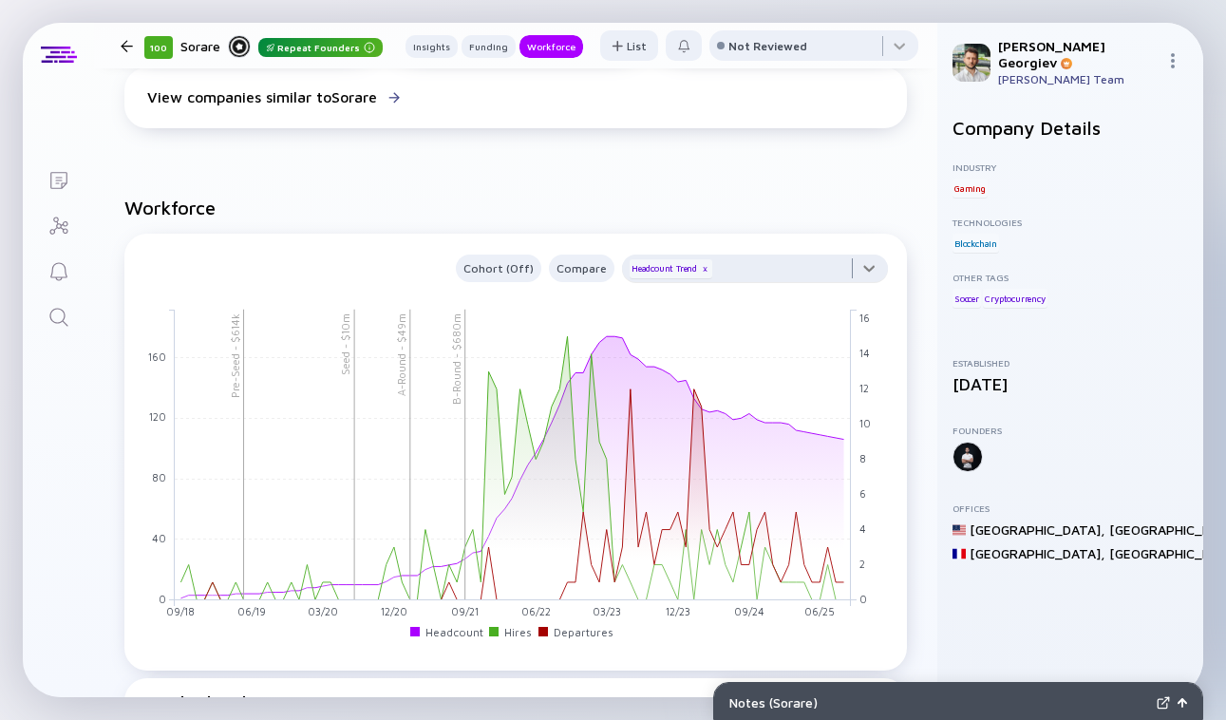
click at [736, 268] on div at bounding box center [755, 273] width 266 height 38
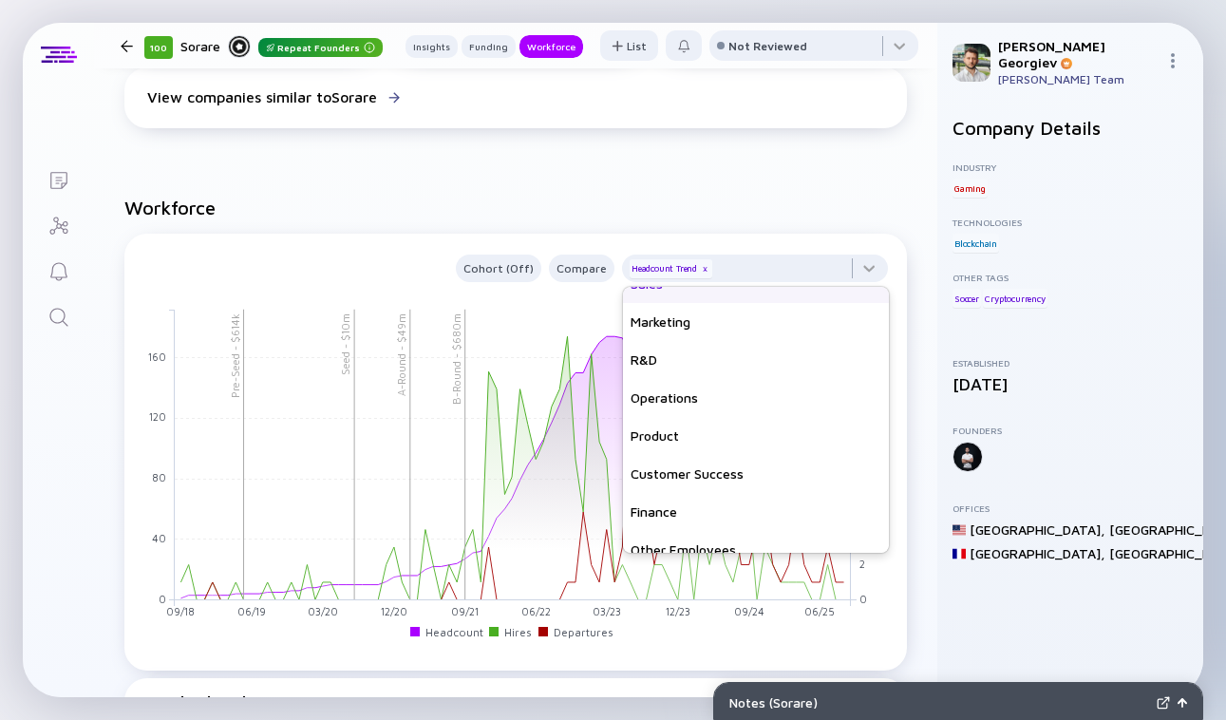
scroll to position [137, 0]
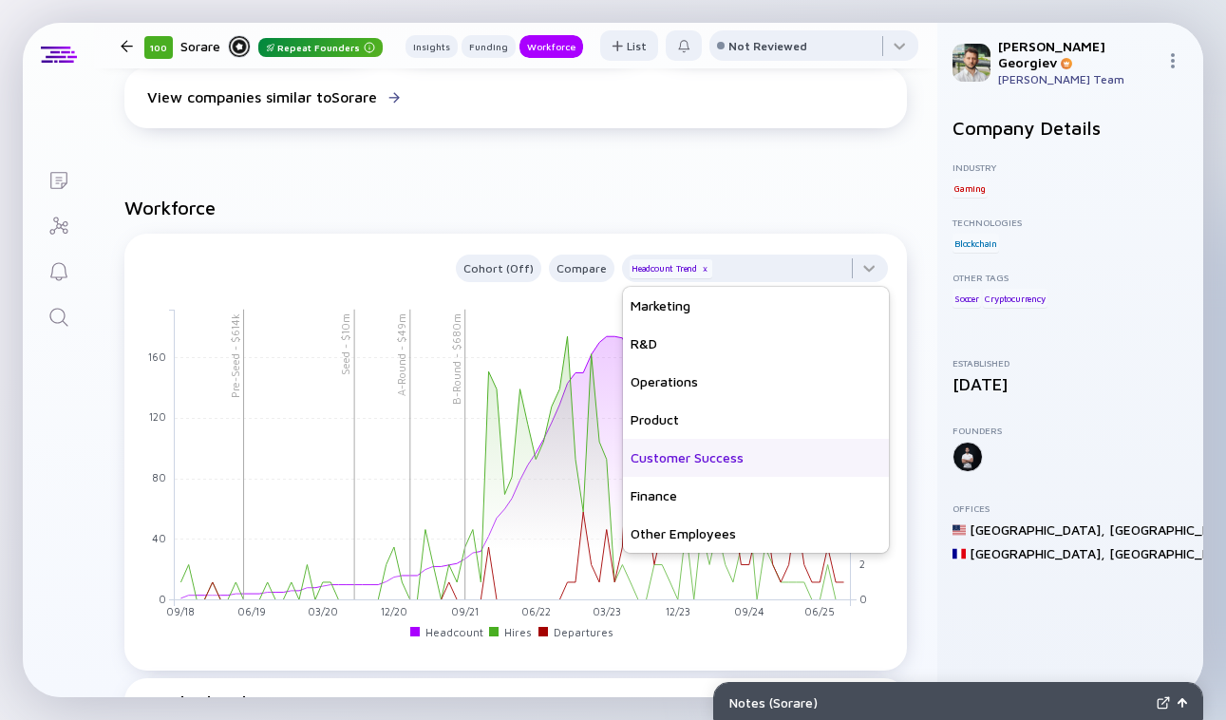
click at [693, 451] on div "Customer Success" at bounding box center [756, 458] width 266 height 38
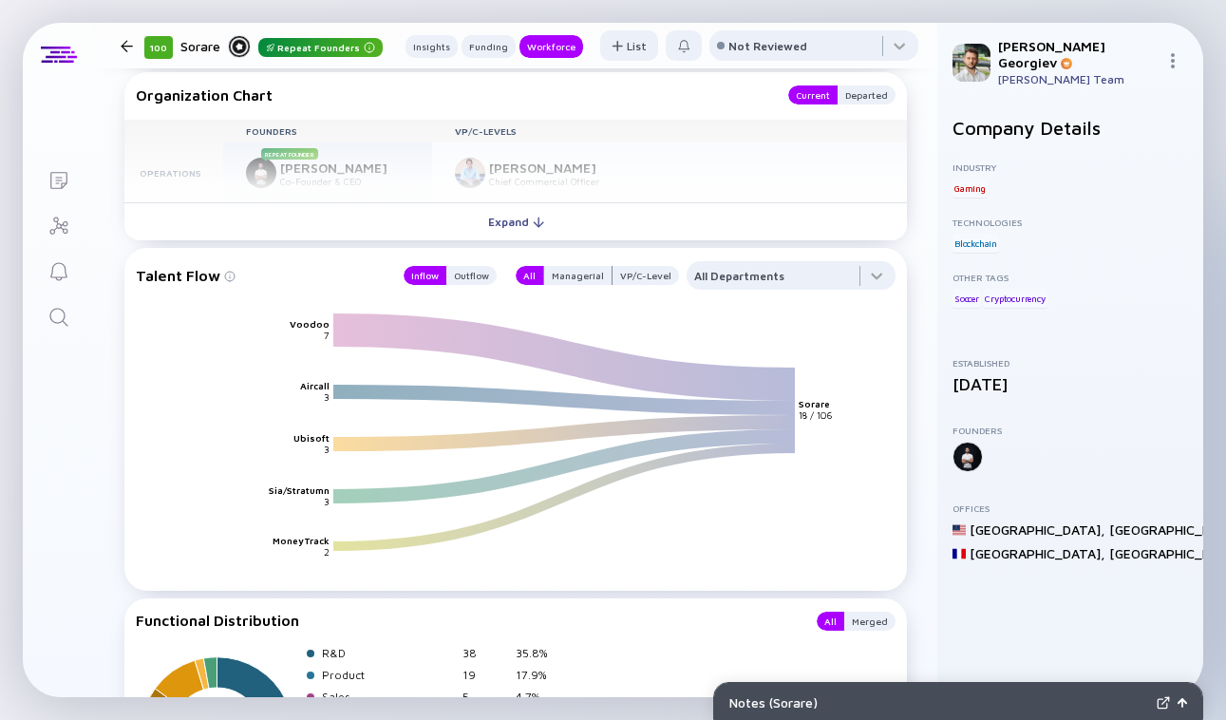
scroll to position [2215, 0]
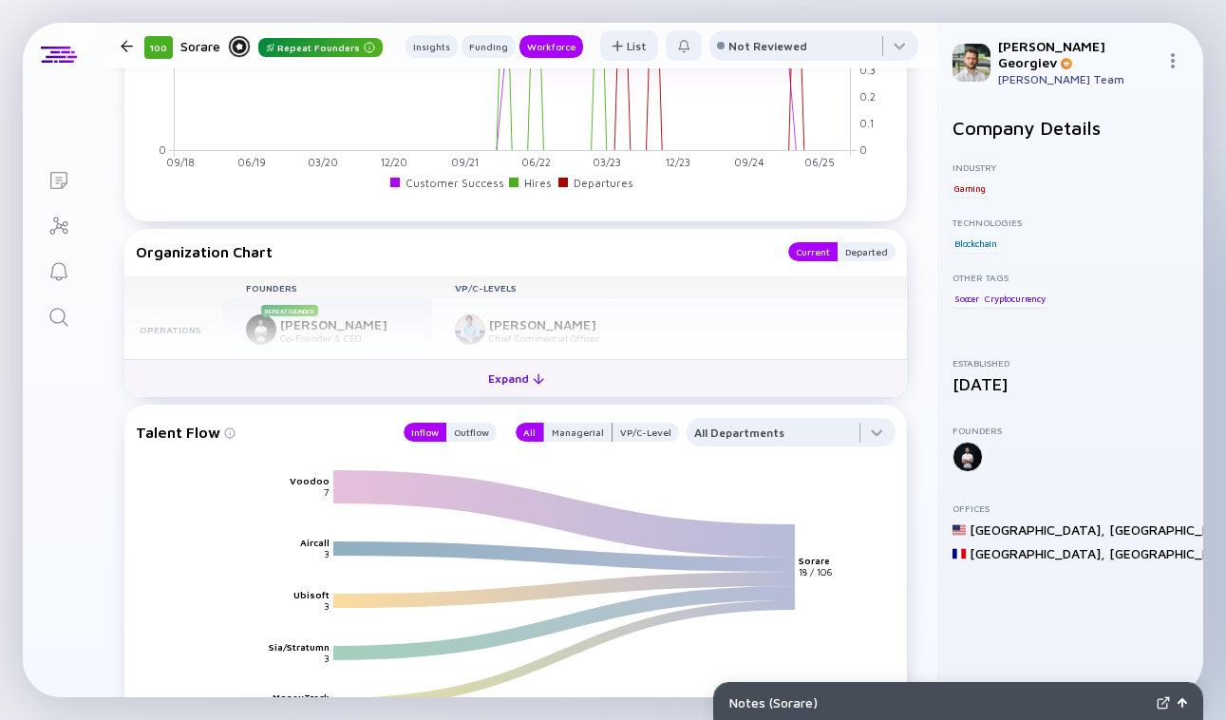
click at [548, 380] on div "Expand" at bounding box center [516, 378] width 79 height 29
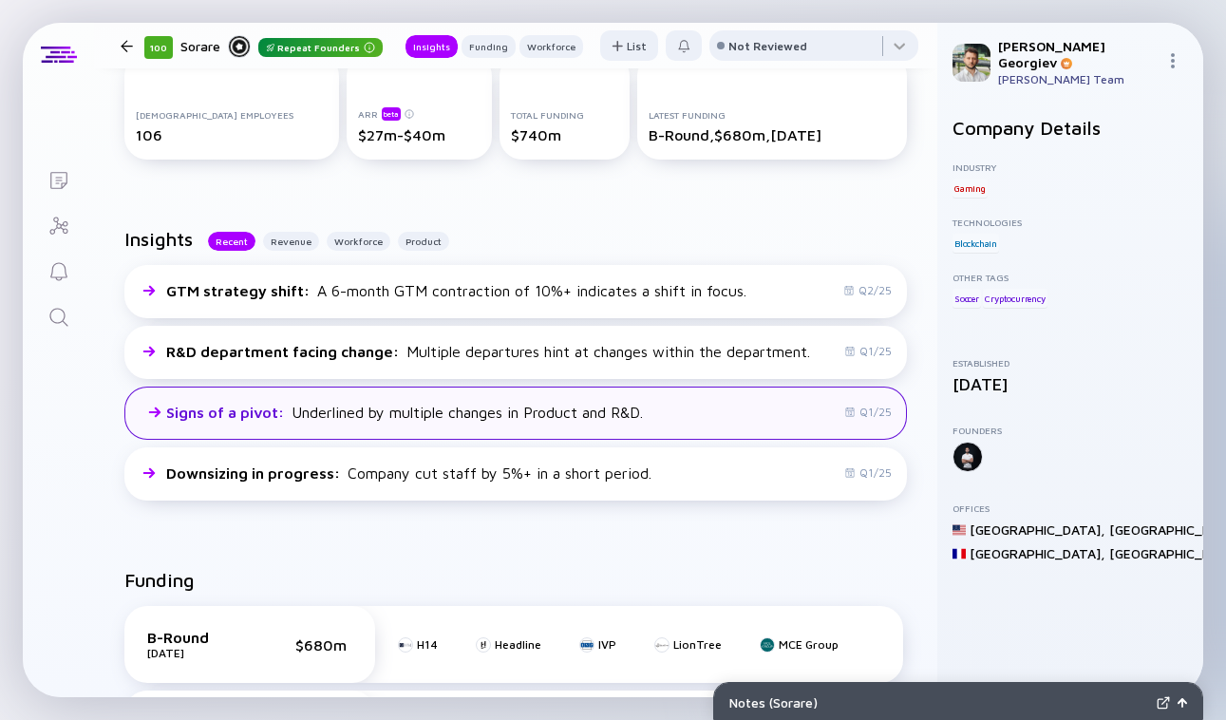
scroll to position [0, 0]
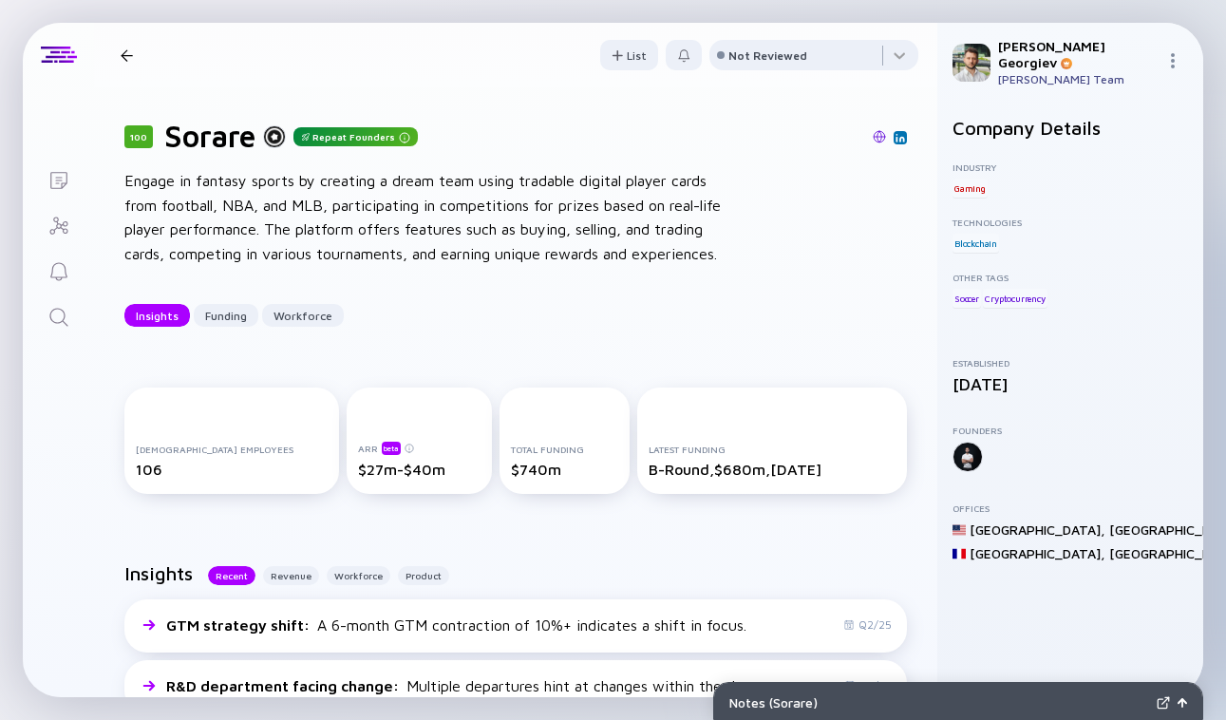
click at [126, 53] on div at bounding box center [127, 55] width 12 height 12
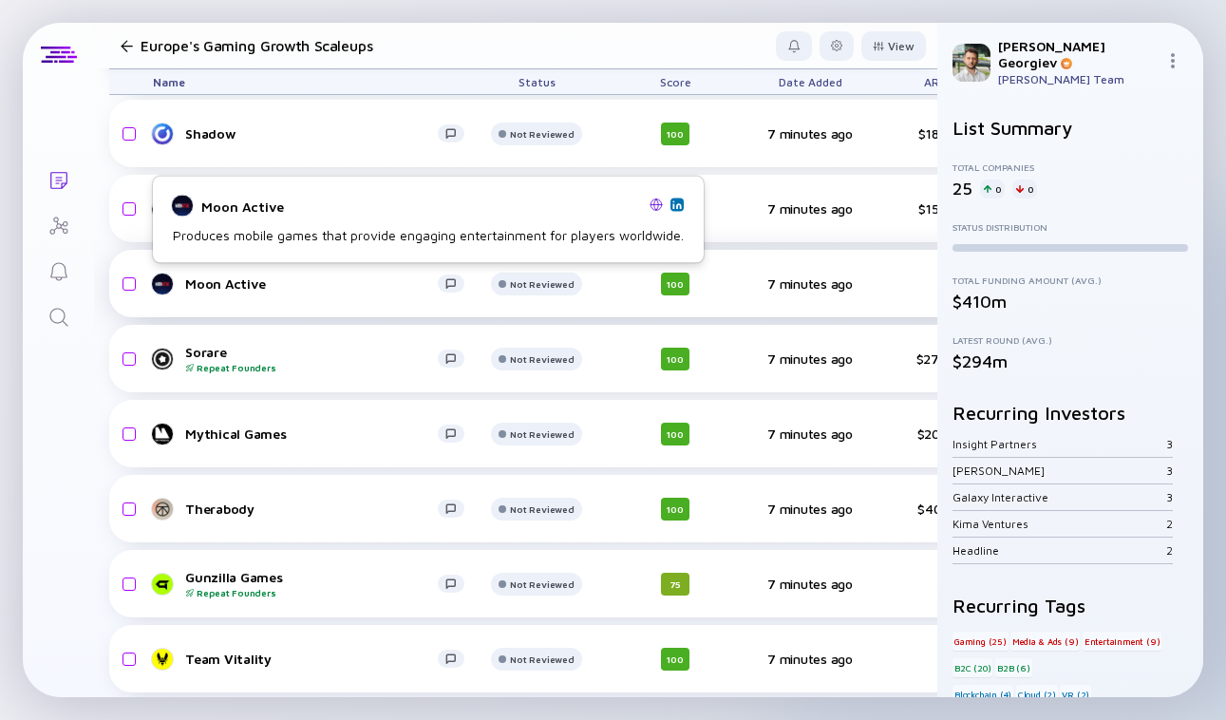
scroll to position [856, 0]
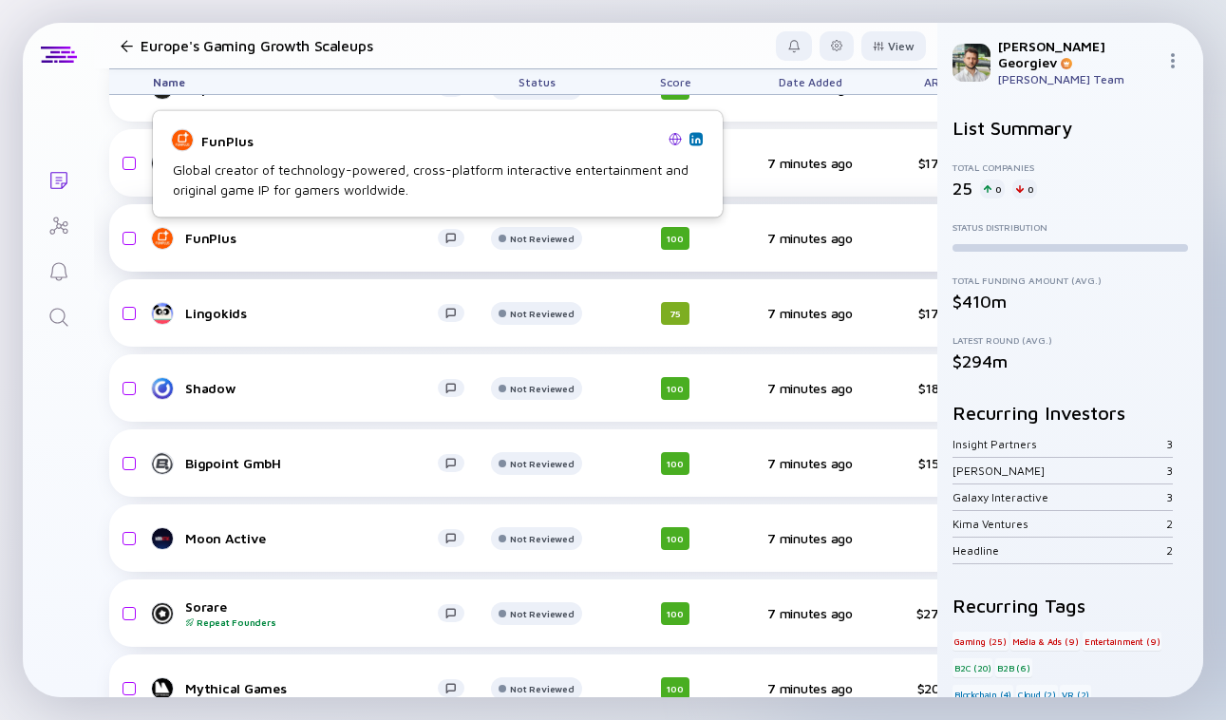
click at [251, 246] on link "FunPlus" at bounding box center [316, 238] width 327 height 23
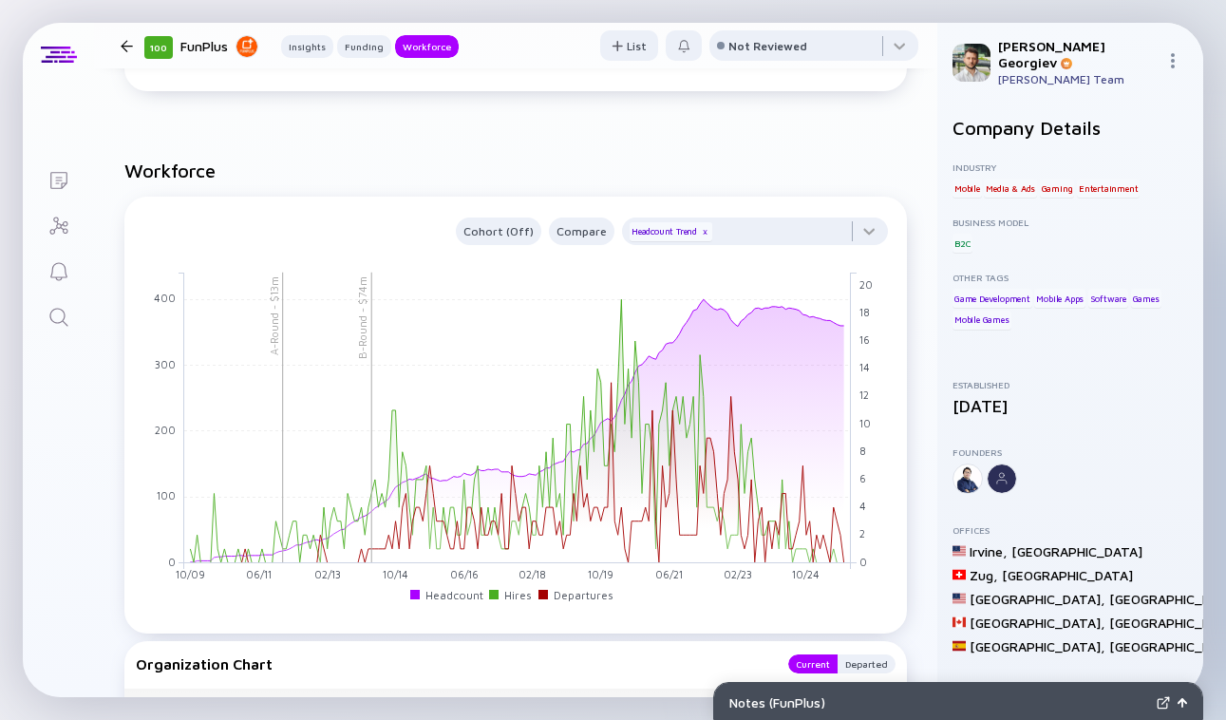
scroll to position [1276, 0]
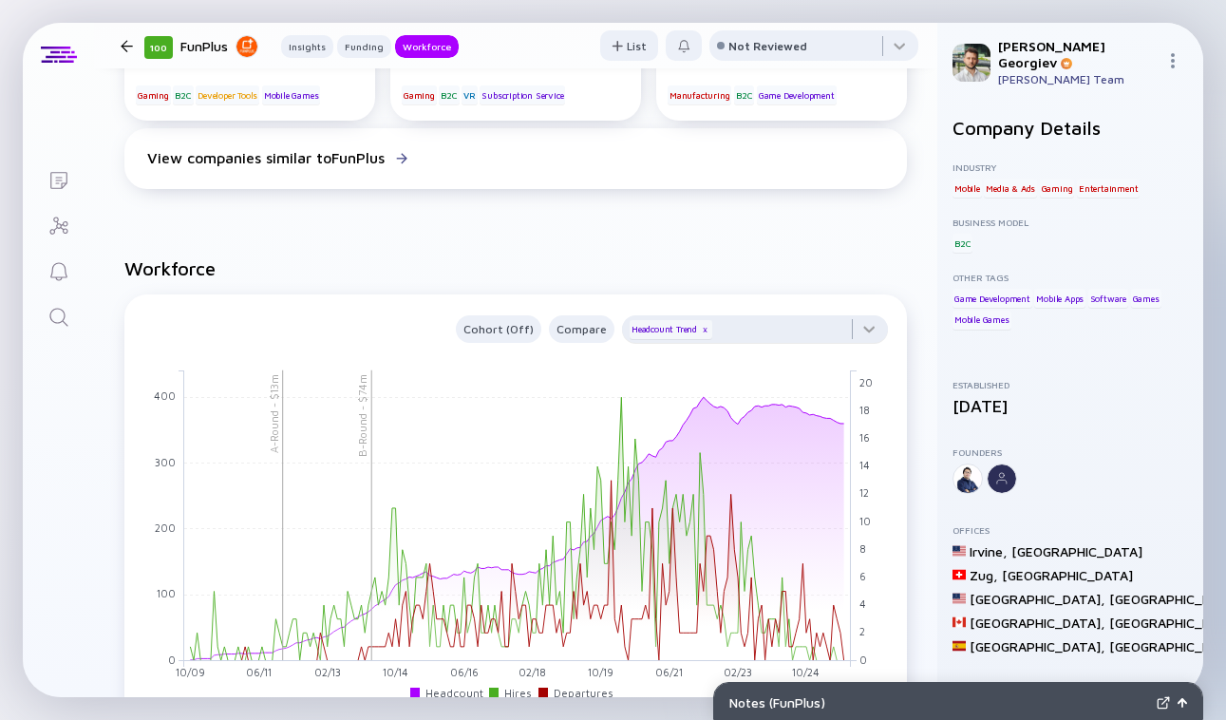
click at [712, 332] on div "Headcount Trend x" at bounding box center [671, 329] width 83 height 19
click at [726, 332] on div at bounding box center [755, 334] width 266 height 38
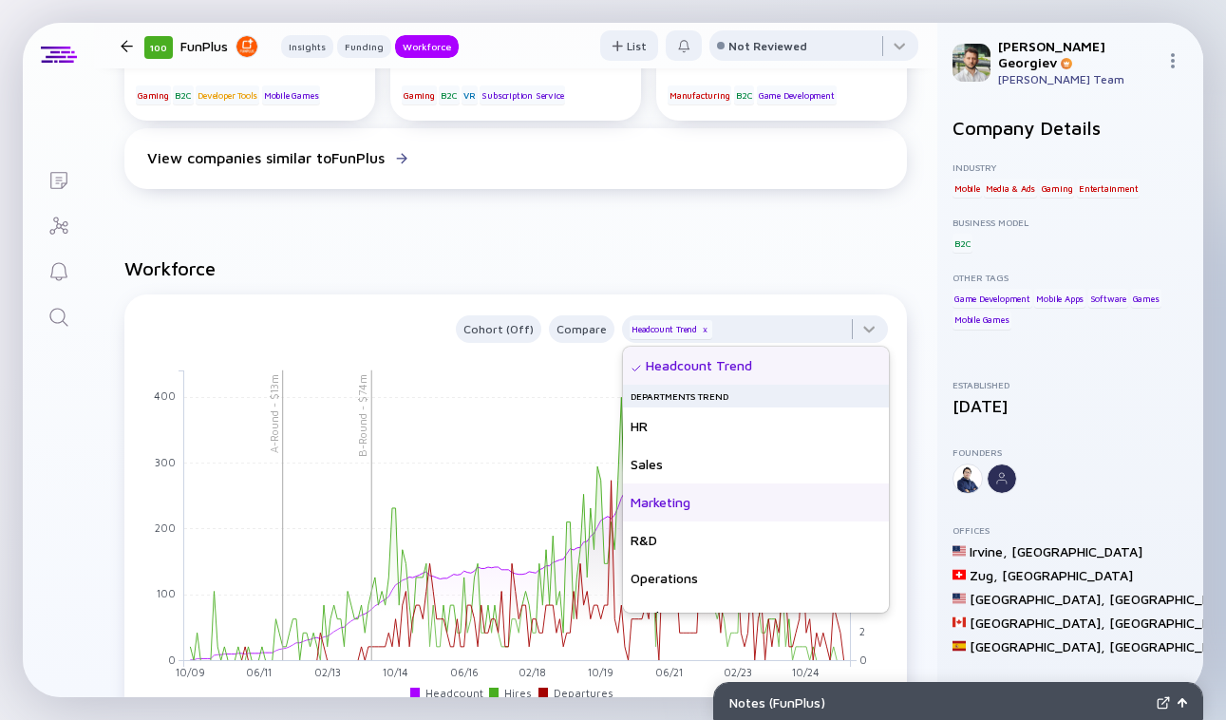
scroll to position [137, 0]
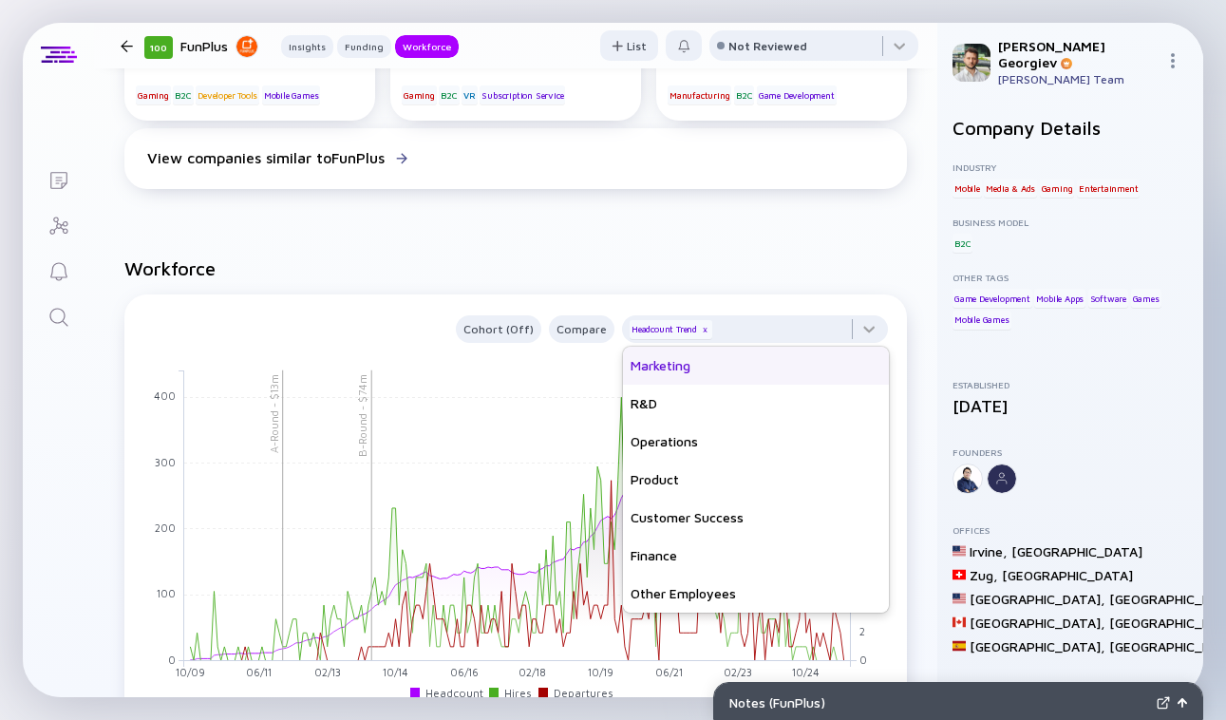
click at [660, 515] on div "Customer Success" at bounding box center [756, 518] width 266 height 38
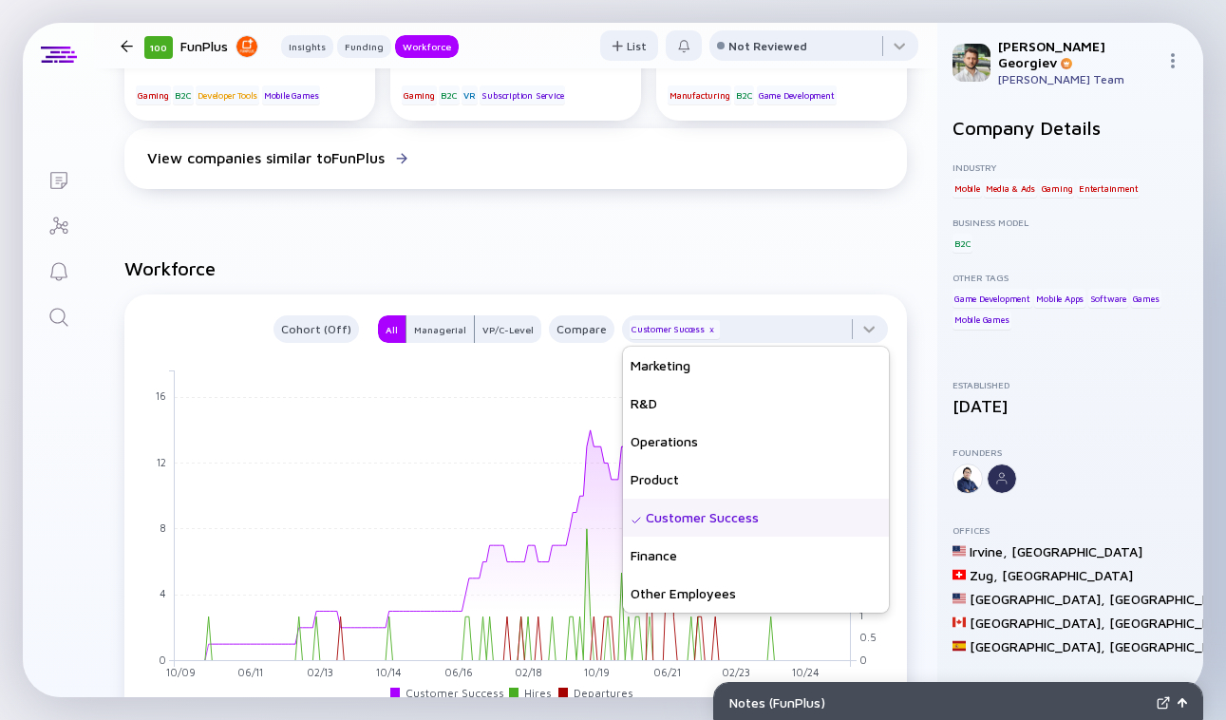
click at [518, 306] on div "Cohort (Off) All Managerial VP/C-Level Compare Customer Success x 10/09 11/09 1…" at bounding box center [515, 512] width 782 height 437
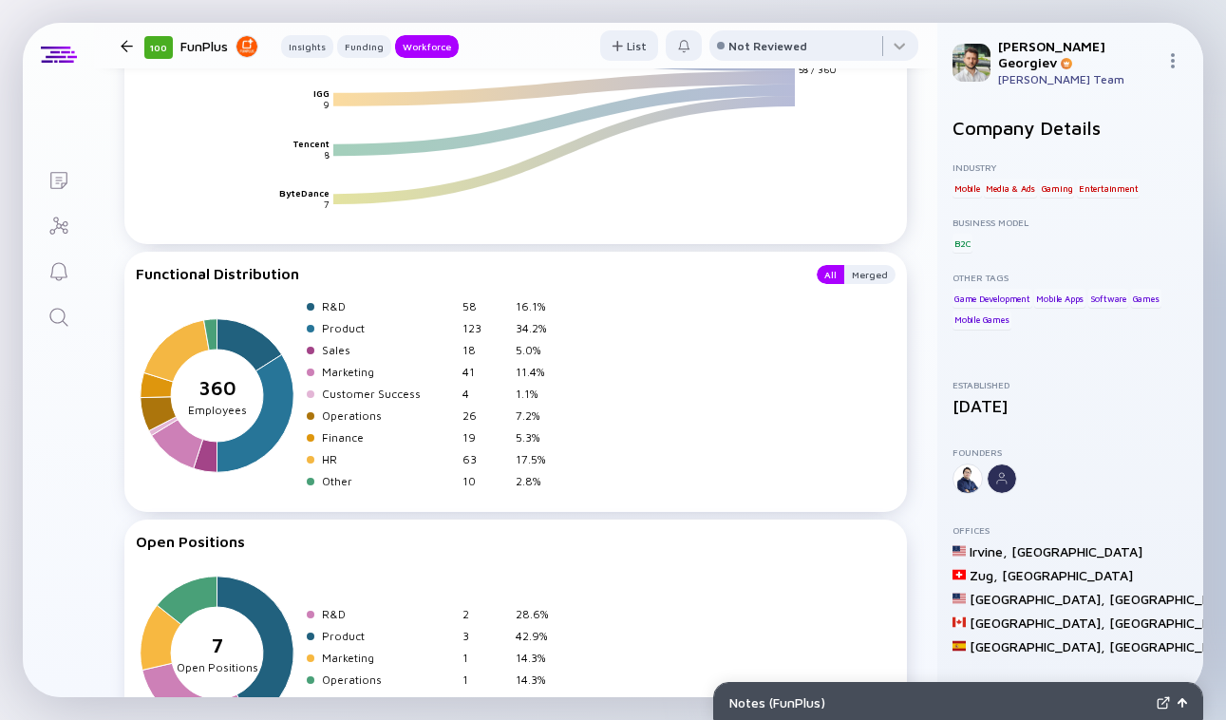
scroll to position [2412, 0]
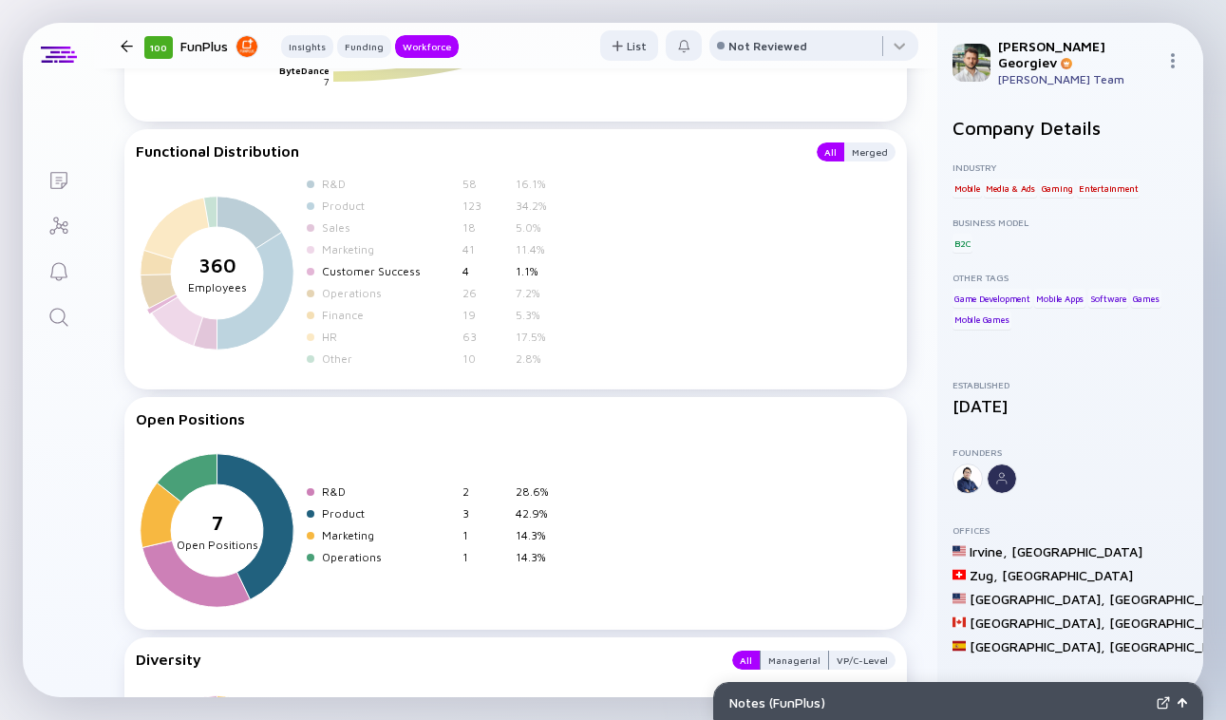
click at [374, 270] on div "Customer Success" at bounding box center [388, 271] width 133 height 14
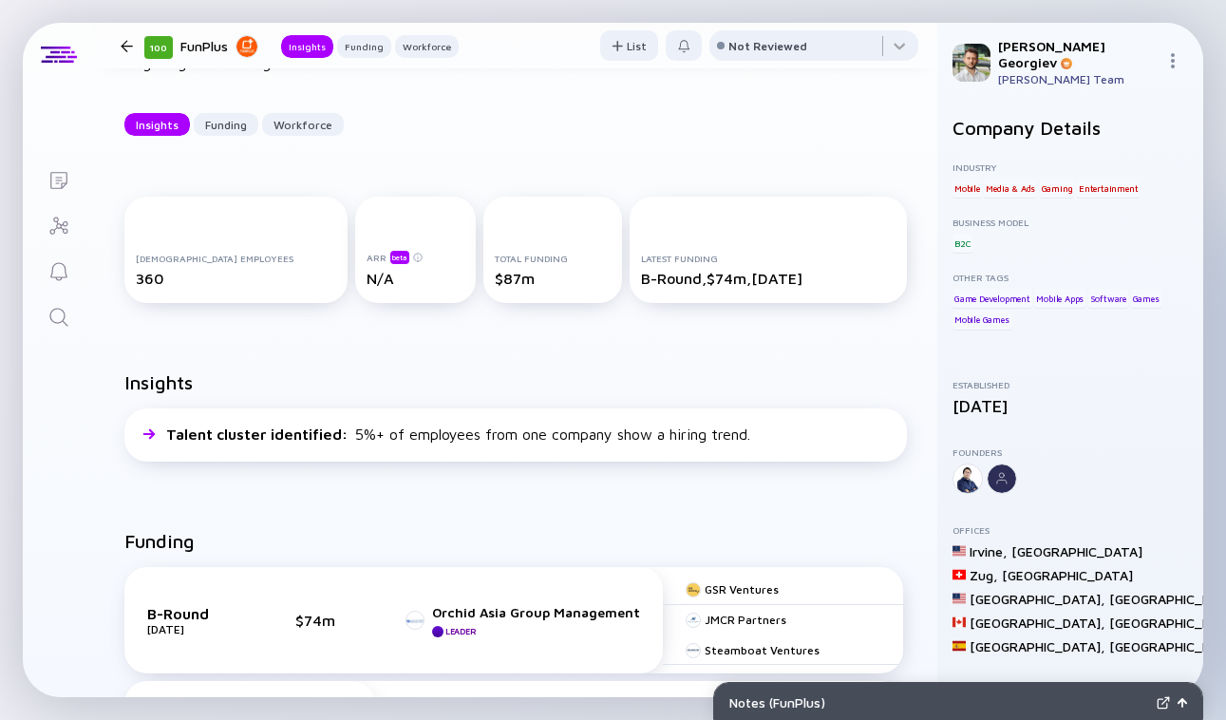
scroll to position [0, 0]
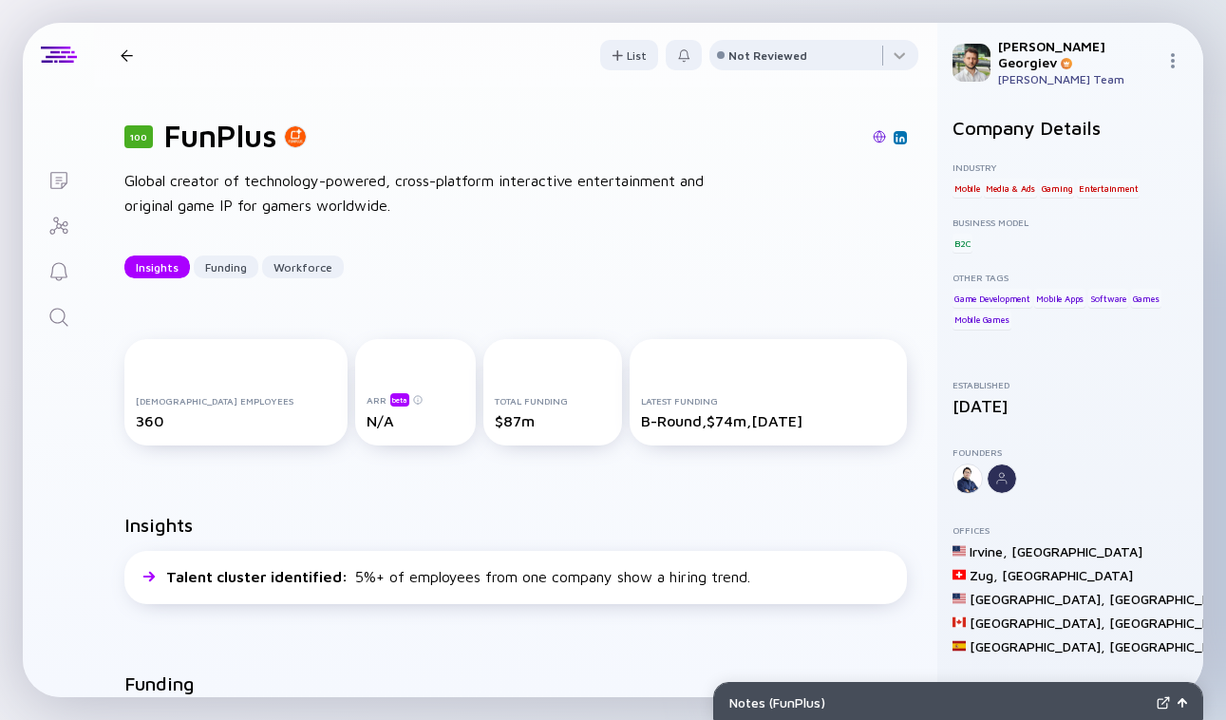
click at [124, 52] on div at bounding box center [127, 55] width 12 height 12
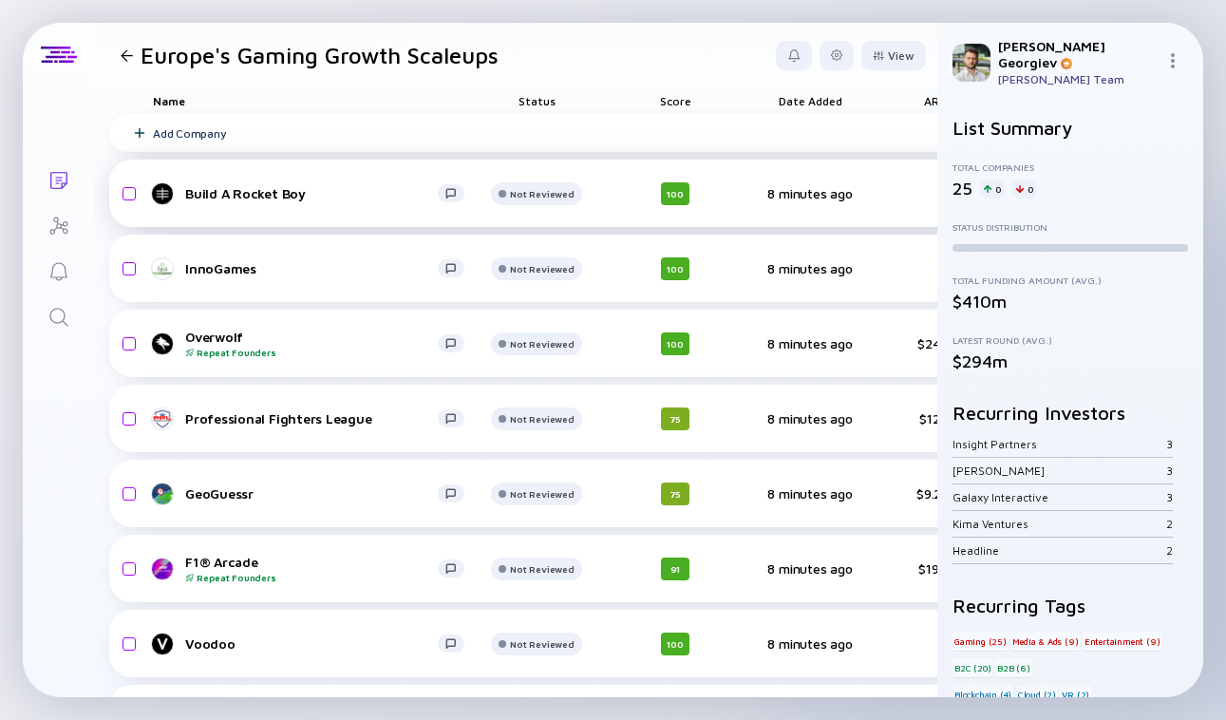
click at [271, 191] on div "Build A Rocket Boy" at bounding box center [311, 193] width 253 height 16
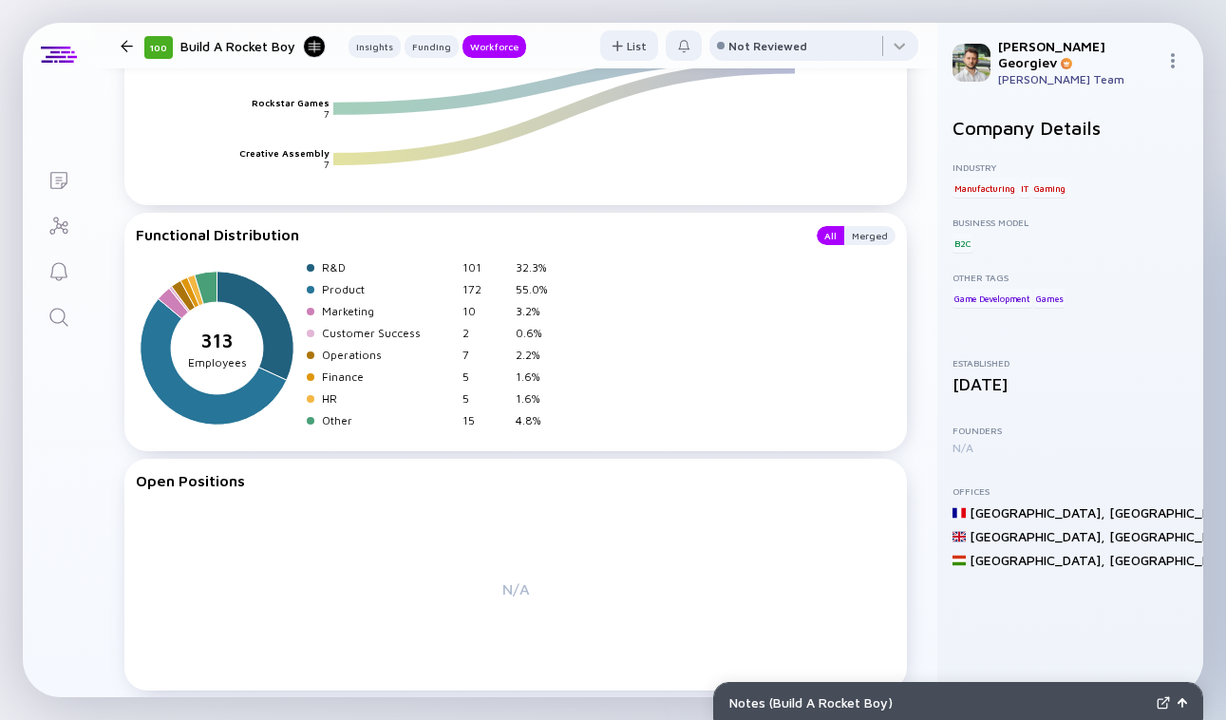
scroll to position [2574, 0]
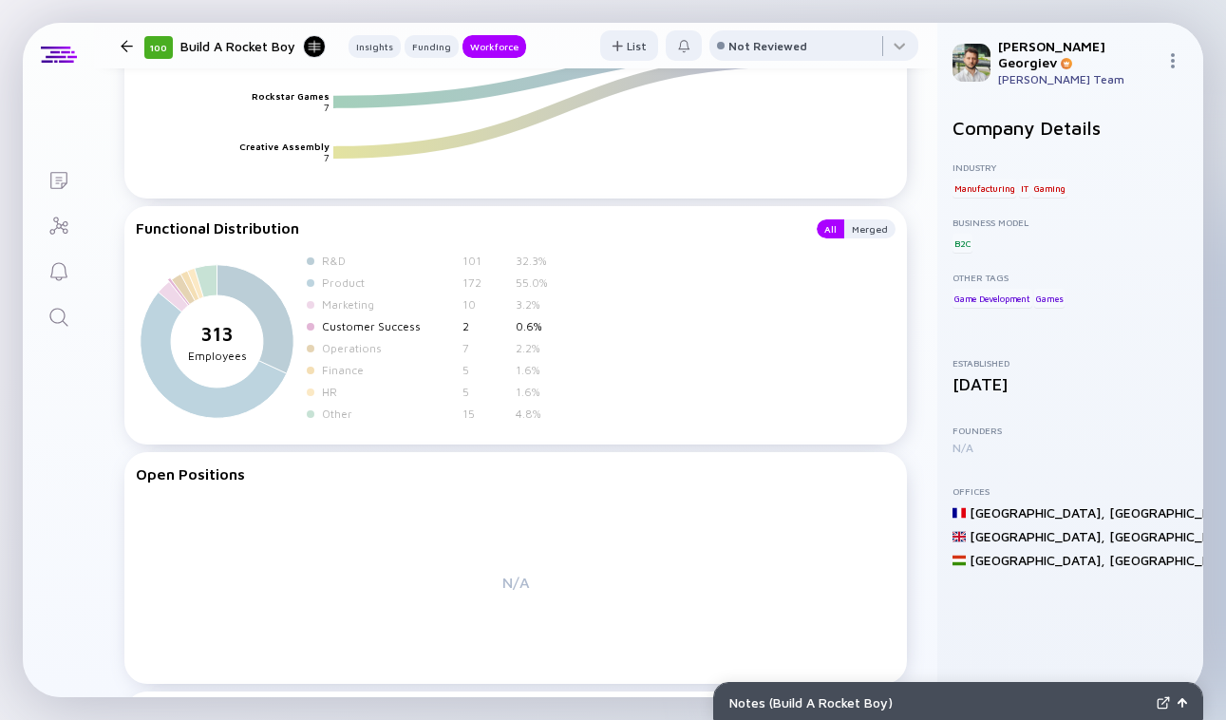
click at [395, 323] on div "Customer Success" at bounding box center [388, 326] width 133 height 14
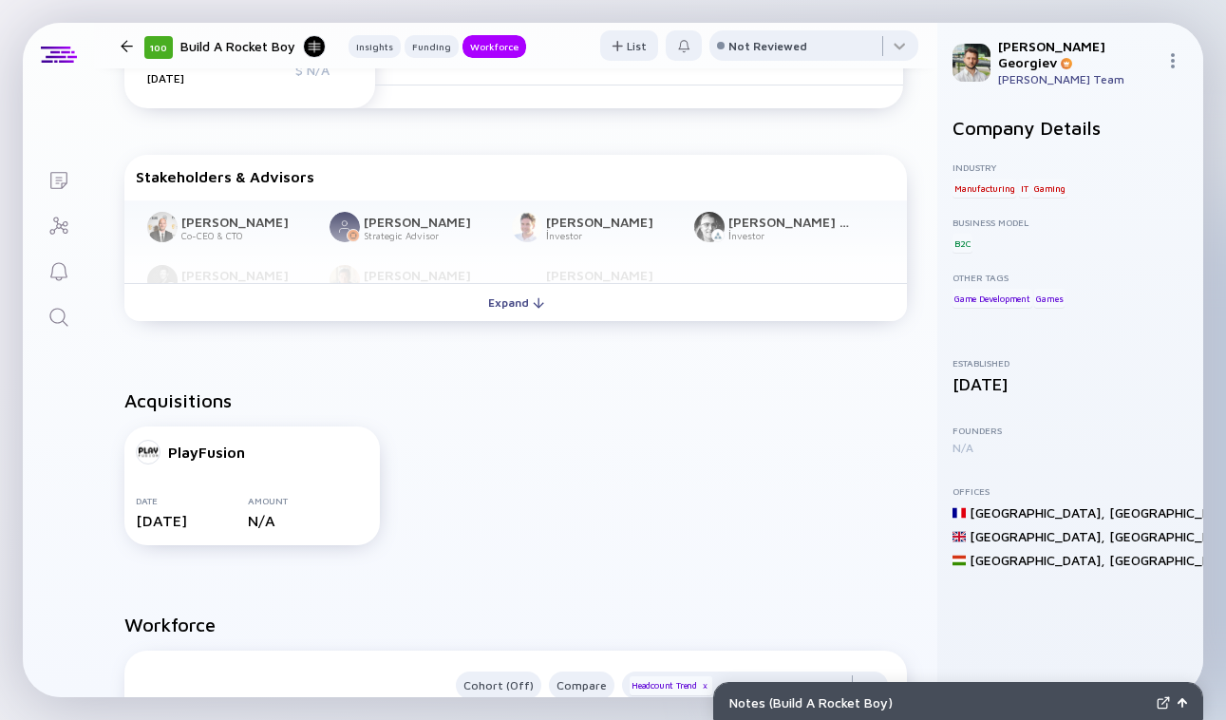
scroll to position [1065, 0]
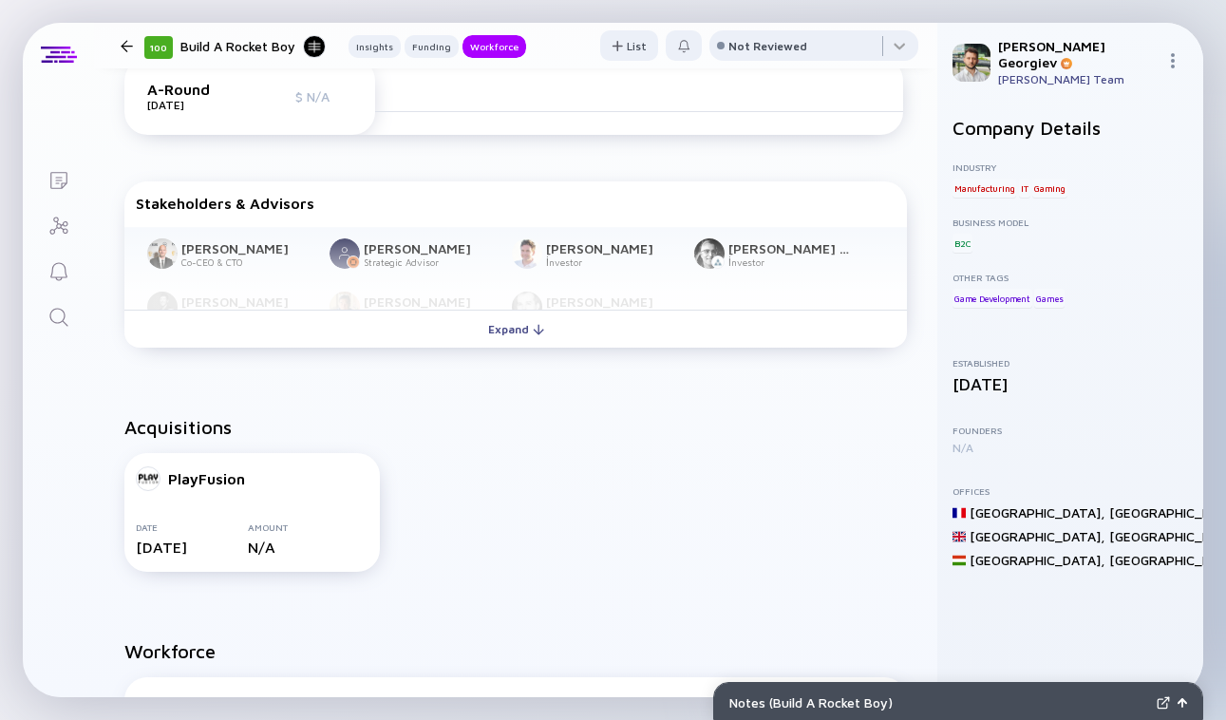
click at [130, 50] on div at bounding box center [127, 46] width 12 height 12
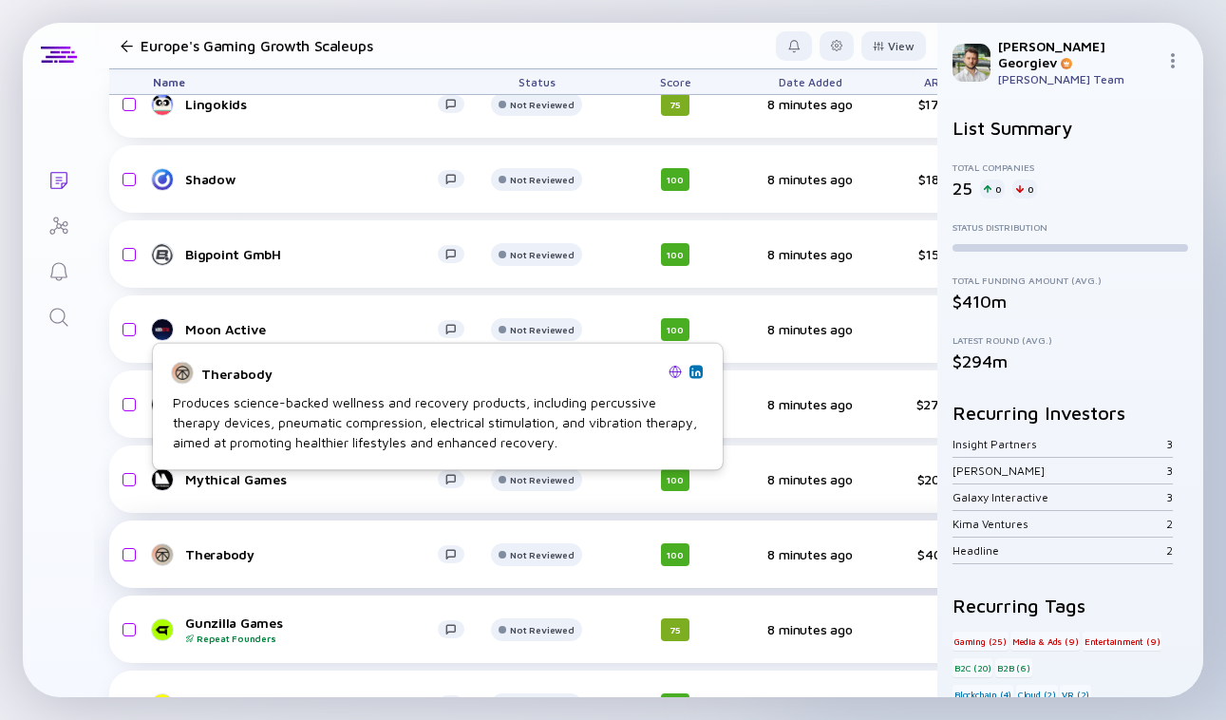
scroll to position [1338, 0]
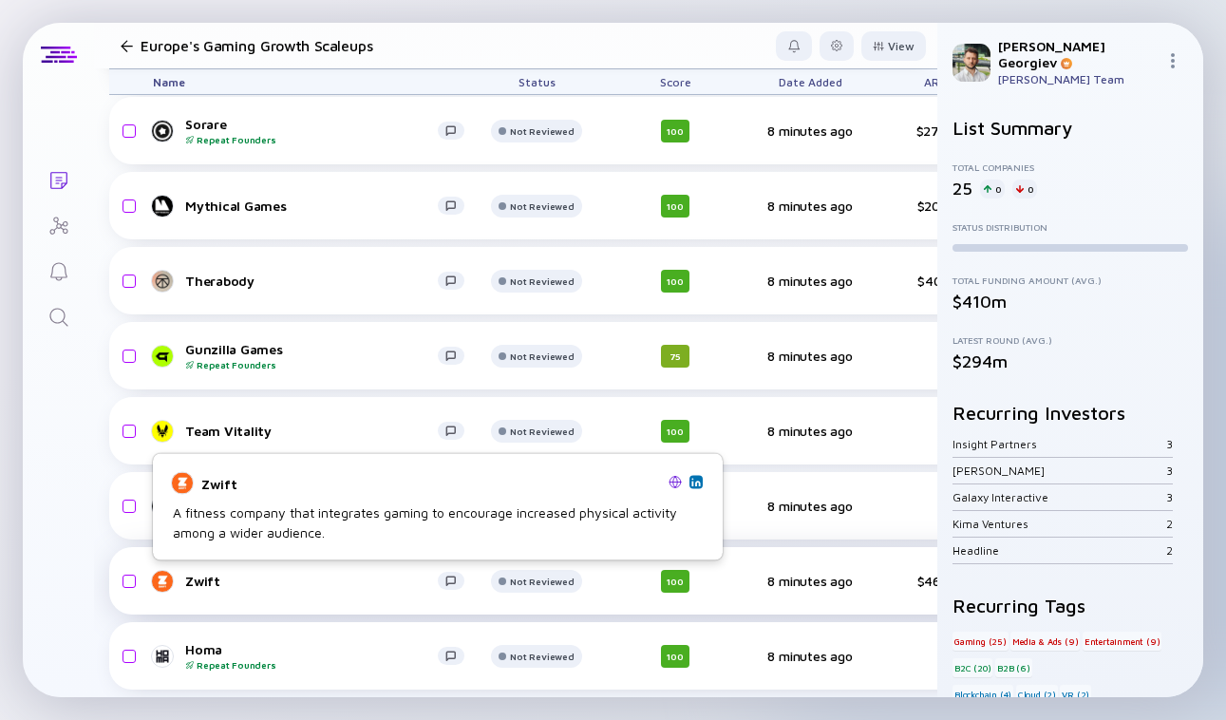
click at [302, 575] on div "Zwift" at bounding box center [311, 581] width 253 height 16
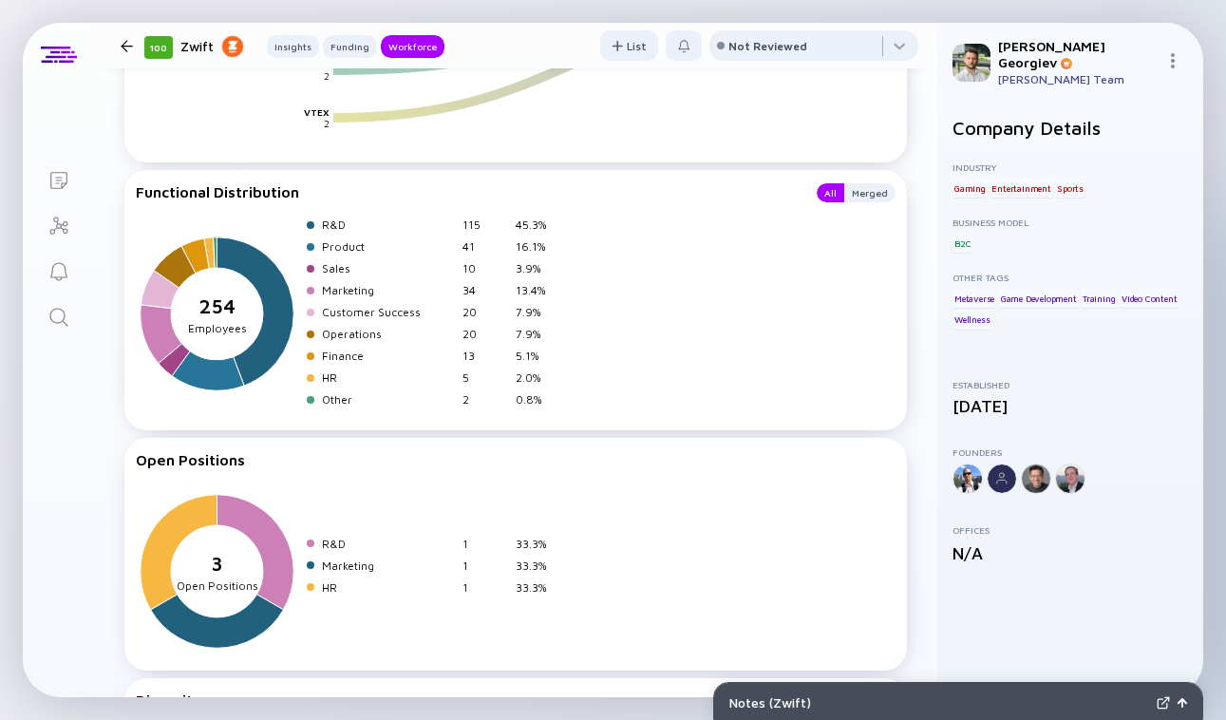
scroll to position [2592, 0]
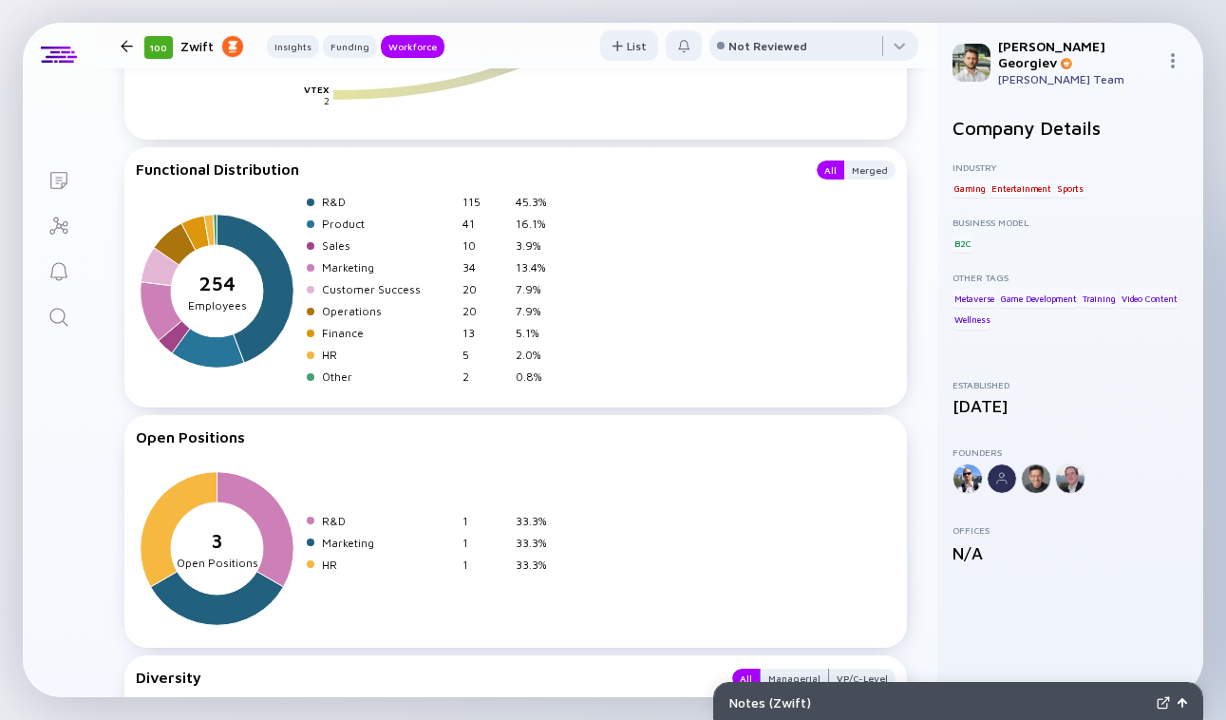
click at [370, 294] on div "R&D 115 45.3% Product 41 16.1% Sales 10 3.9% Marketing 34 13.4% Customer Succes…" at bounding box center [434, 293] width 254 height 197
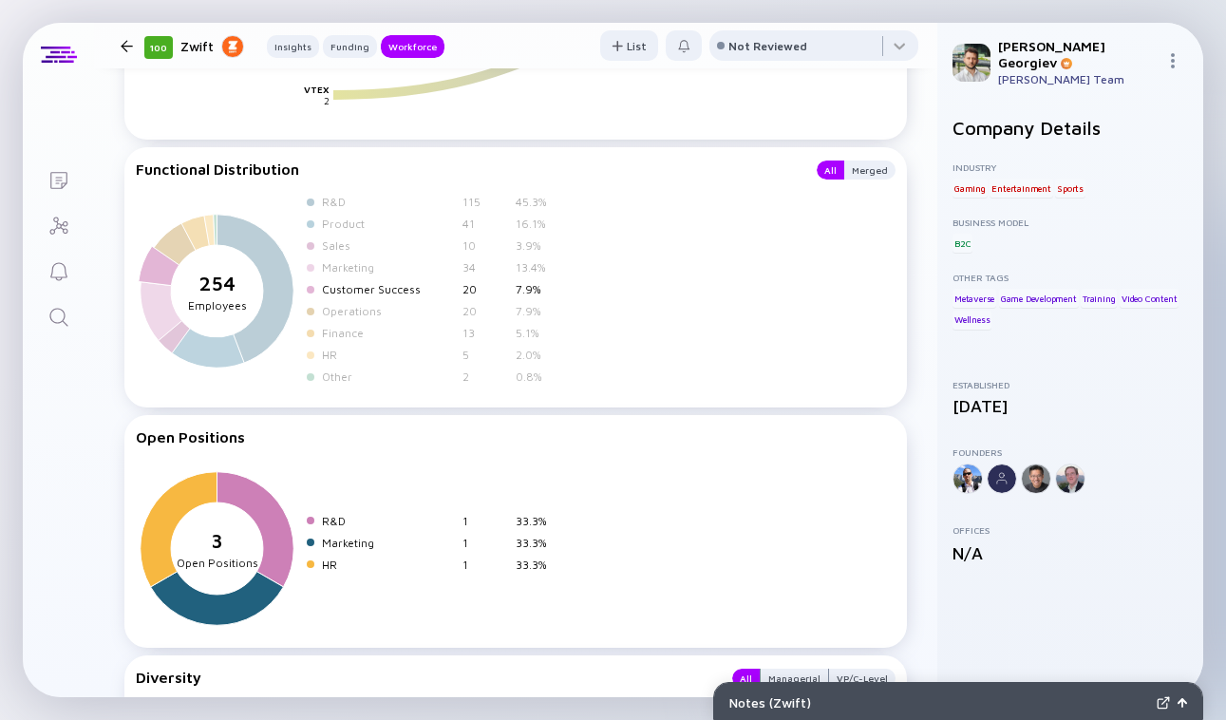
click at [368, 290] on div "Customer Success" at bounding box center [388, 289] width 133 height 14
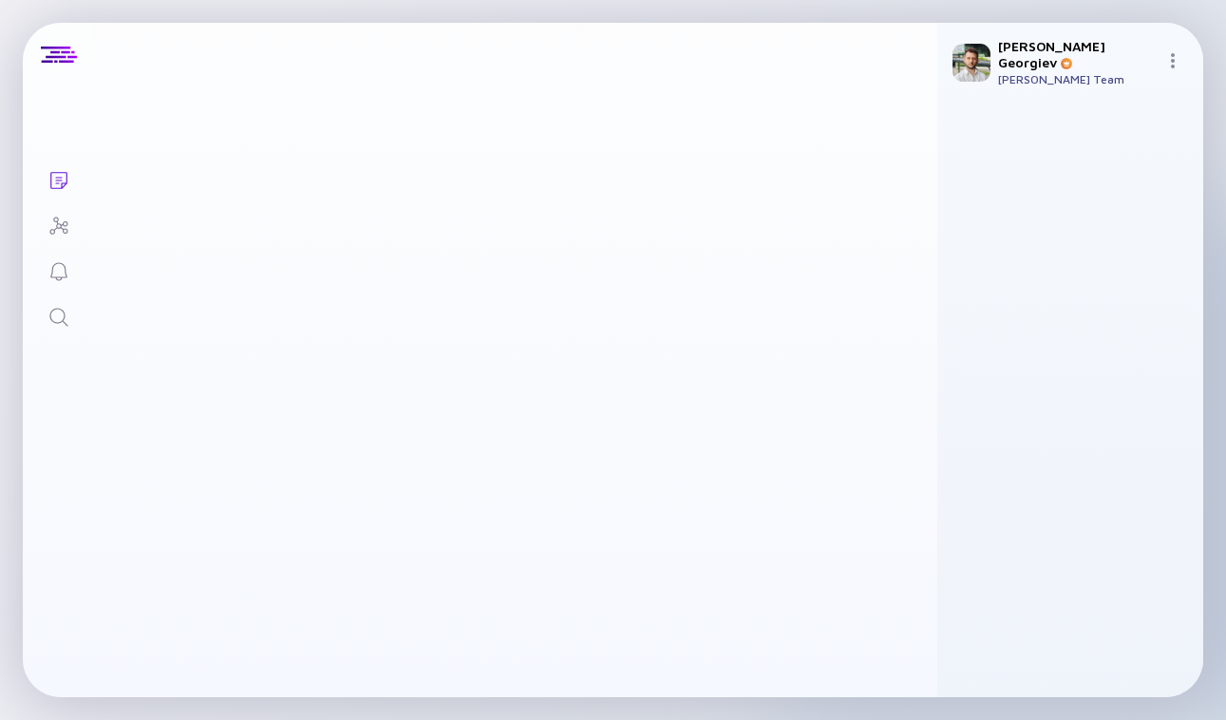
scroll to position [1338, 0]
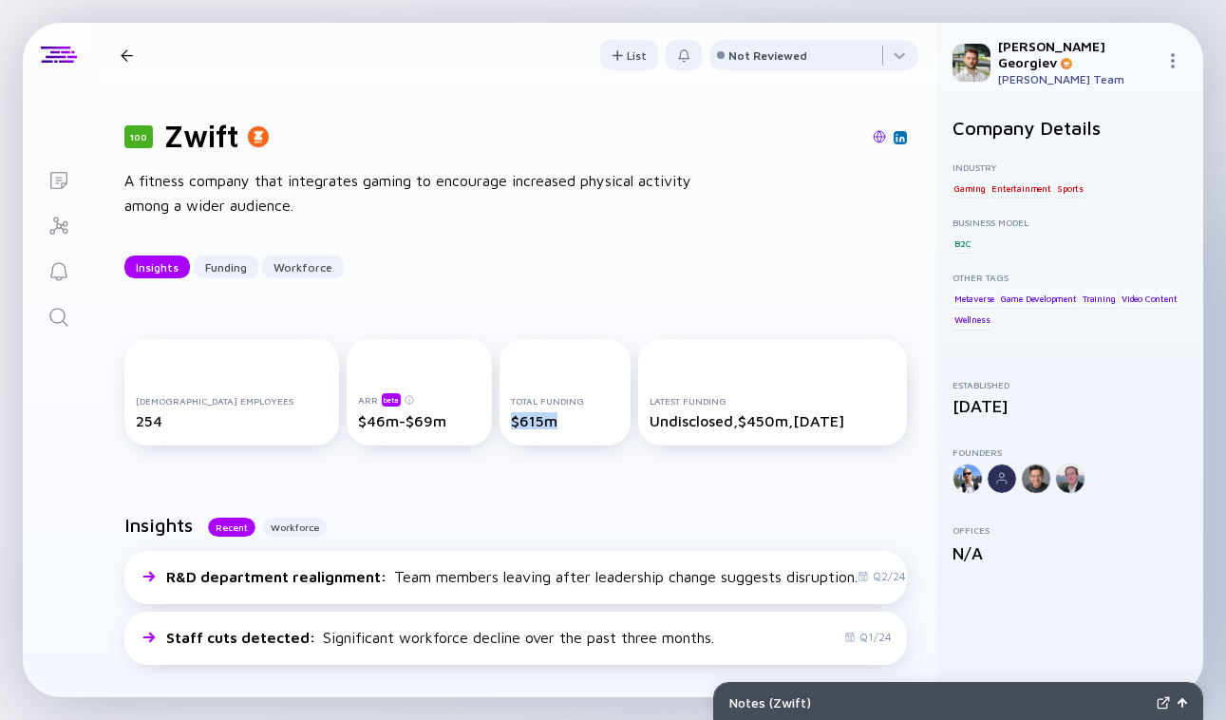
drag, startPoint x: 485, startPoint y: 424, endPoint x: 561, endPoint y: 426, distance: 76.0
click at [561, 425] on div "$615m" at bounding box center [564, 420] width 107 height 17
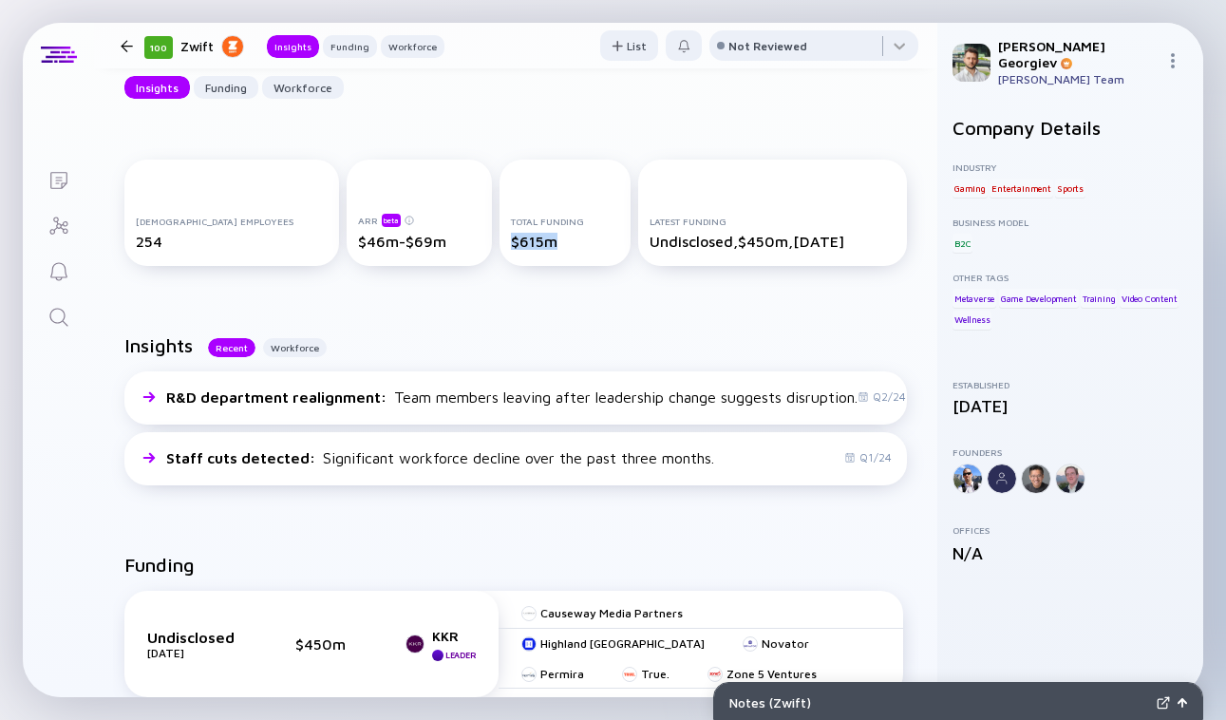
scroll to position [179, 0]
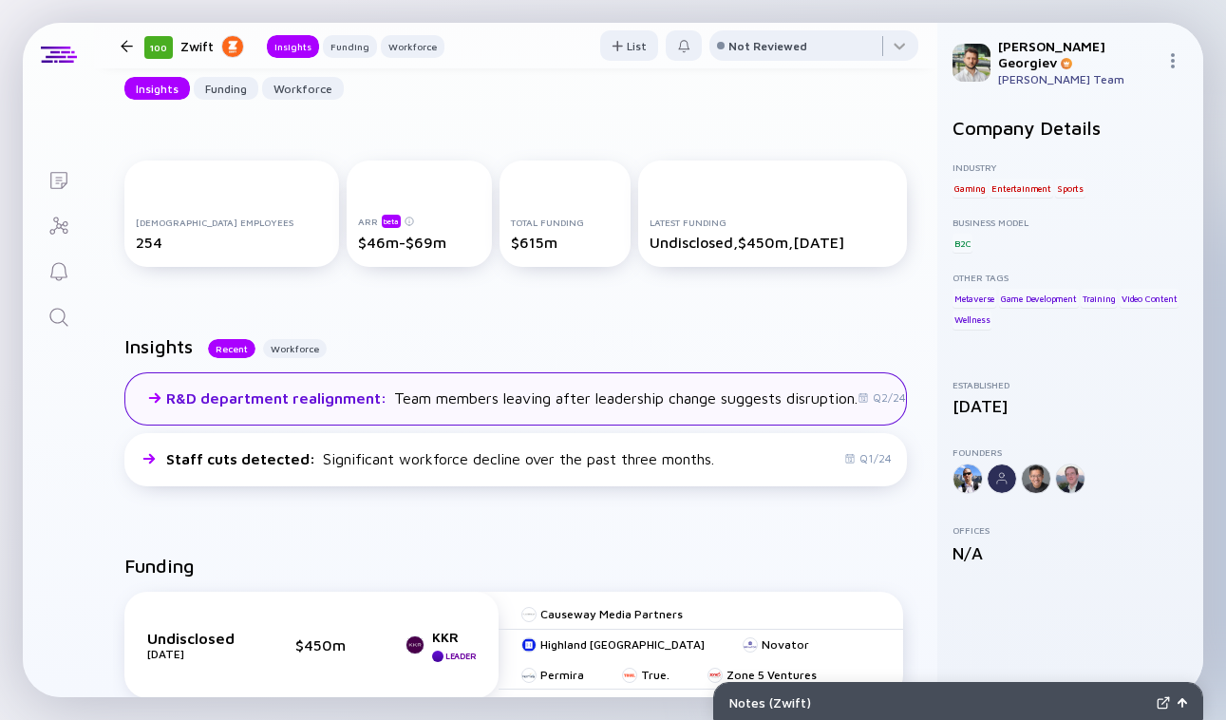
click at [424, 415] on div "R&D department realignment : Team members leaving after leadership change sugge…" at bounding box center [515, 398] width 782 height 53
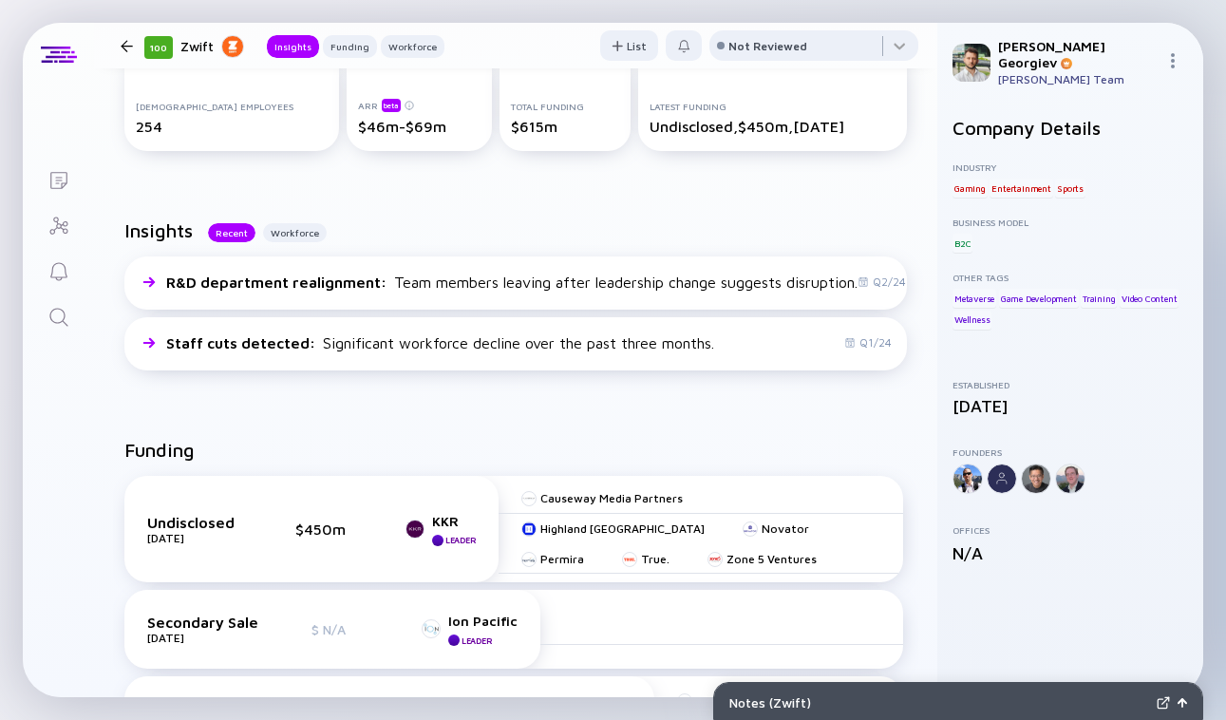
scroll to position [149, 0]
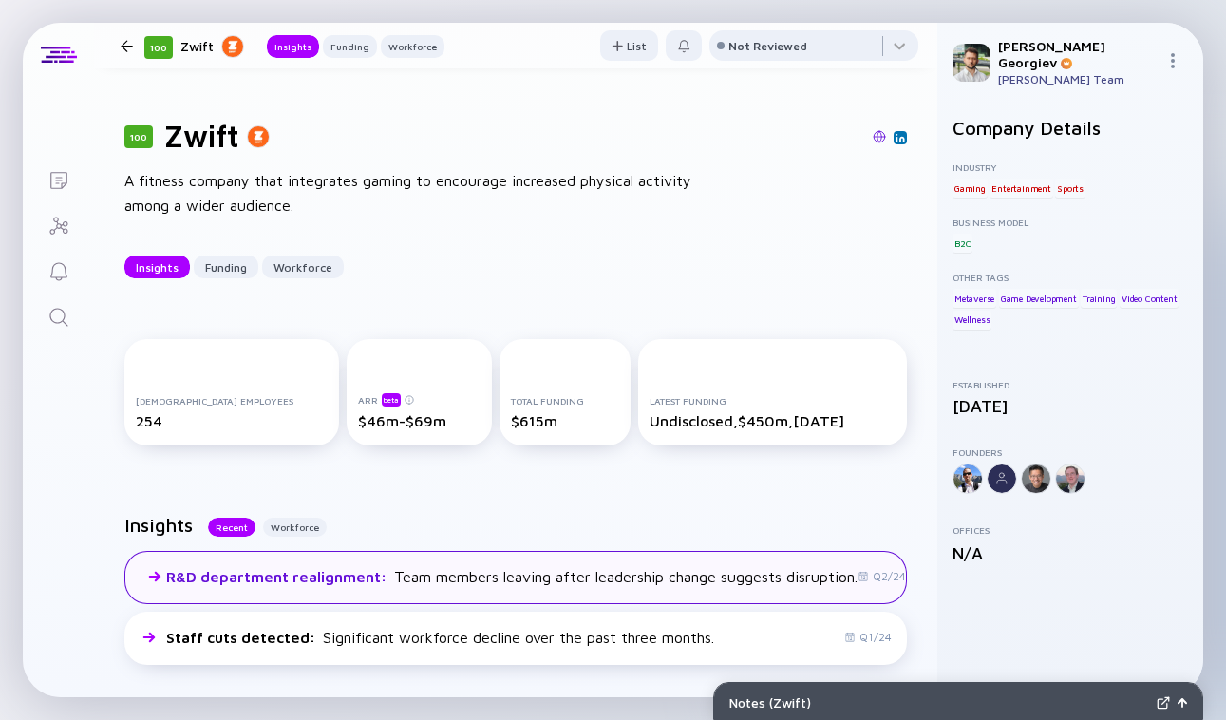
scroll to position [149, 0]
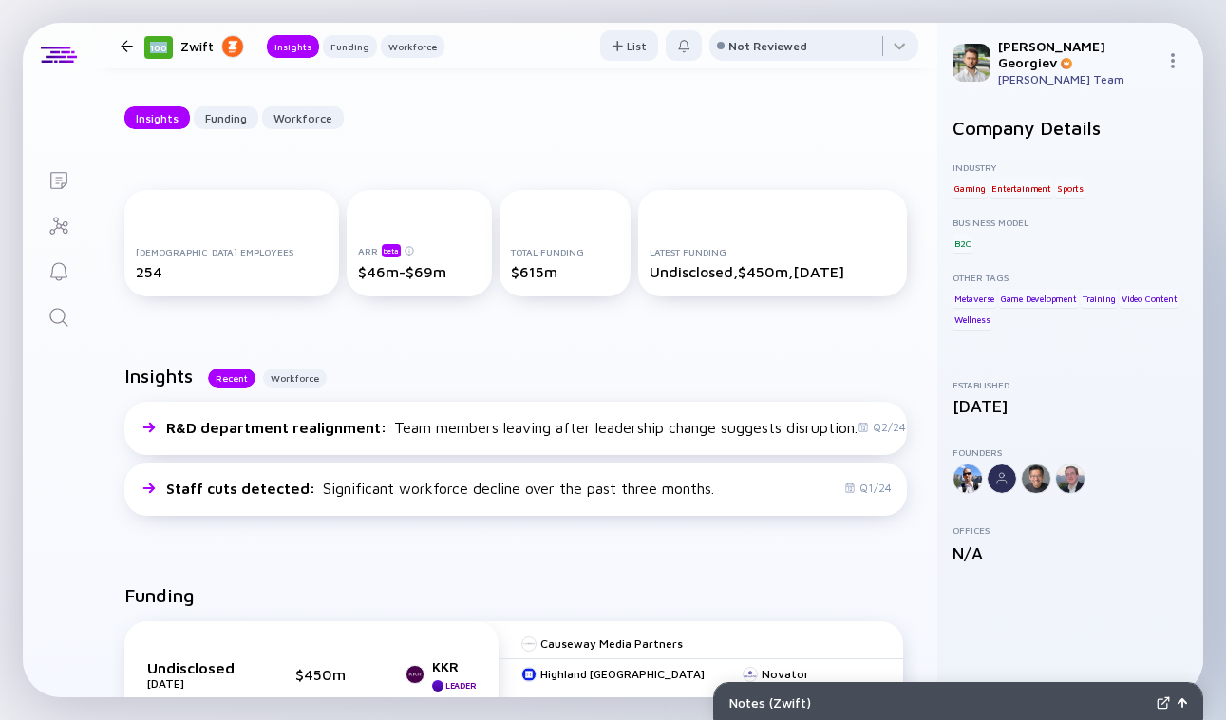
drag, startPoint x: 123, startPoint y: 48, endPoint x: 205, endPoint y: 61, distance: 83.5
click at [172, 48] on div "100 Zwift Insights Funding Workforce" at bounding box center [278, 46] width 331 height 26
click at [66, 321] on icon "Search" at bounding box center [58, 317] width 23 height 23
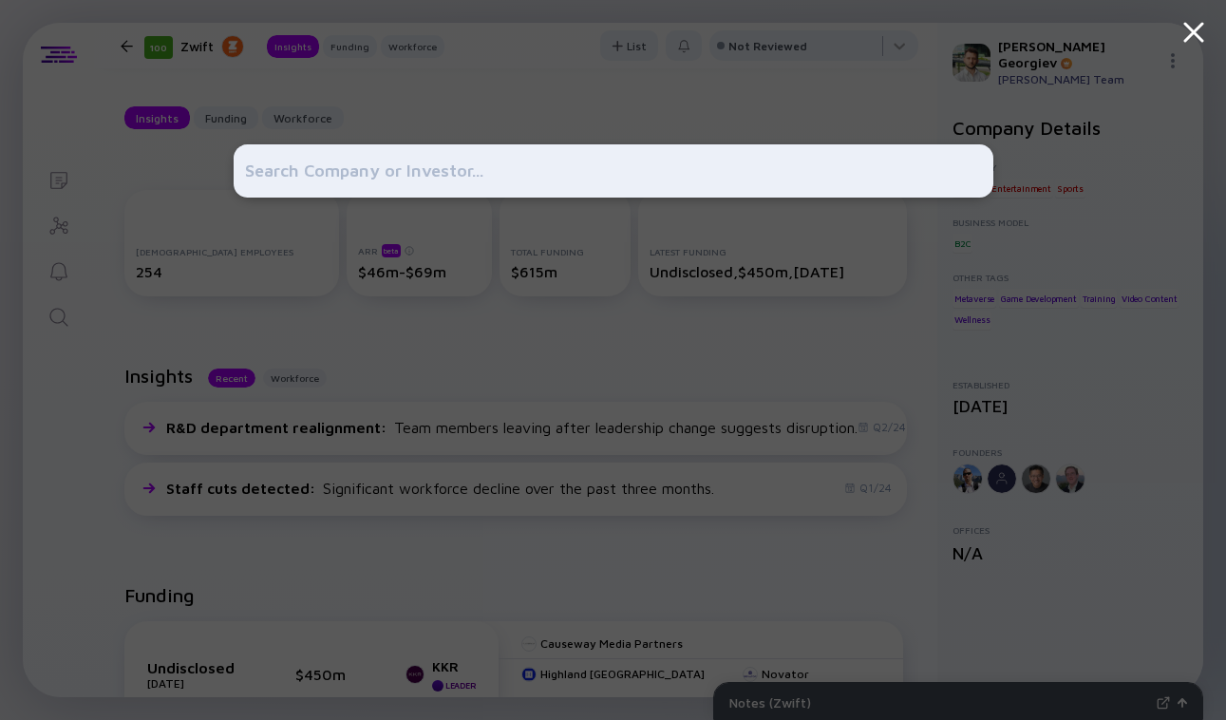
click at [615, 304] on div at bounding box center [614, 360] width 760 height 720
drag, startPoint x: 615, startPoint y: 304, endPoint x: 511, endPoint y: 349, distance: 113.6
click at [511, 349] on div at bounding box center [614, 360] width 760 height 720
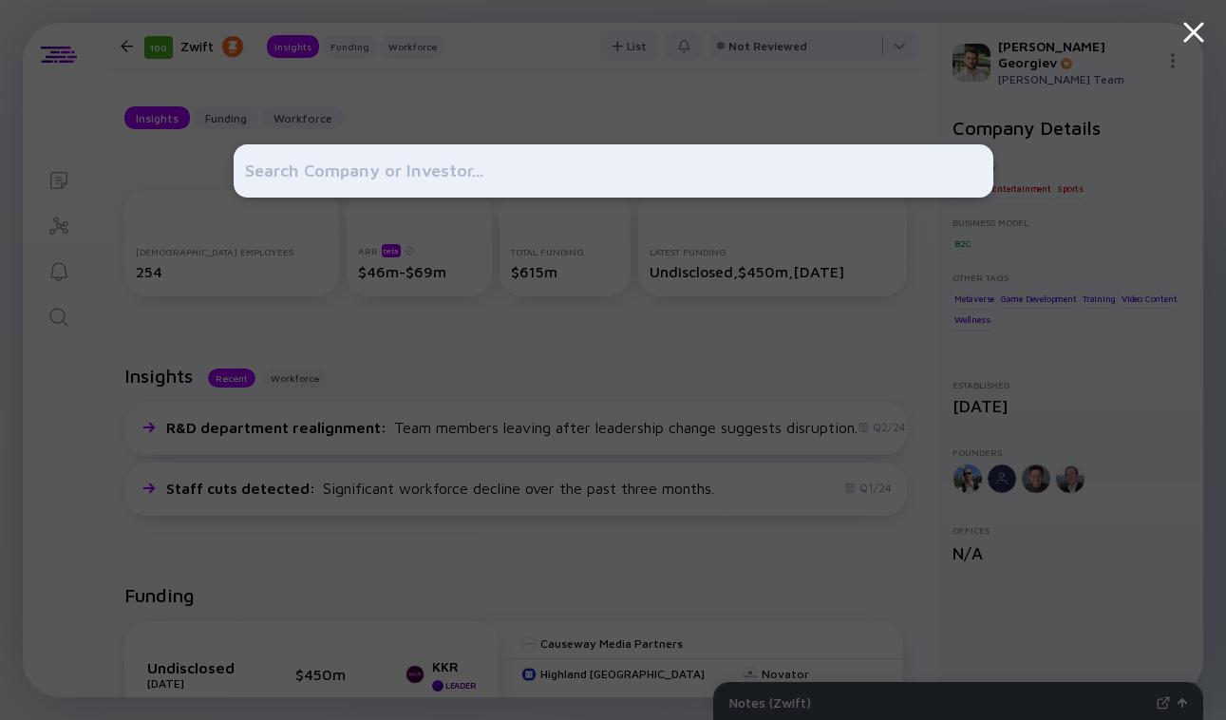
click at [511, 349] on div at bounding box center [614, 360] width 760 height 720
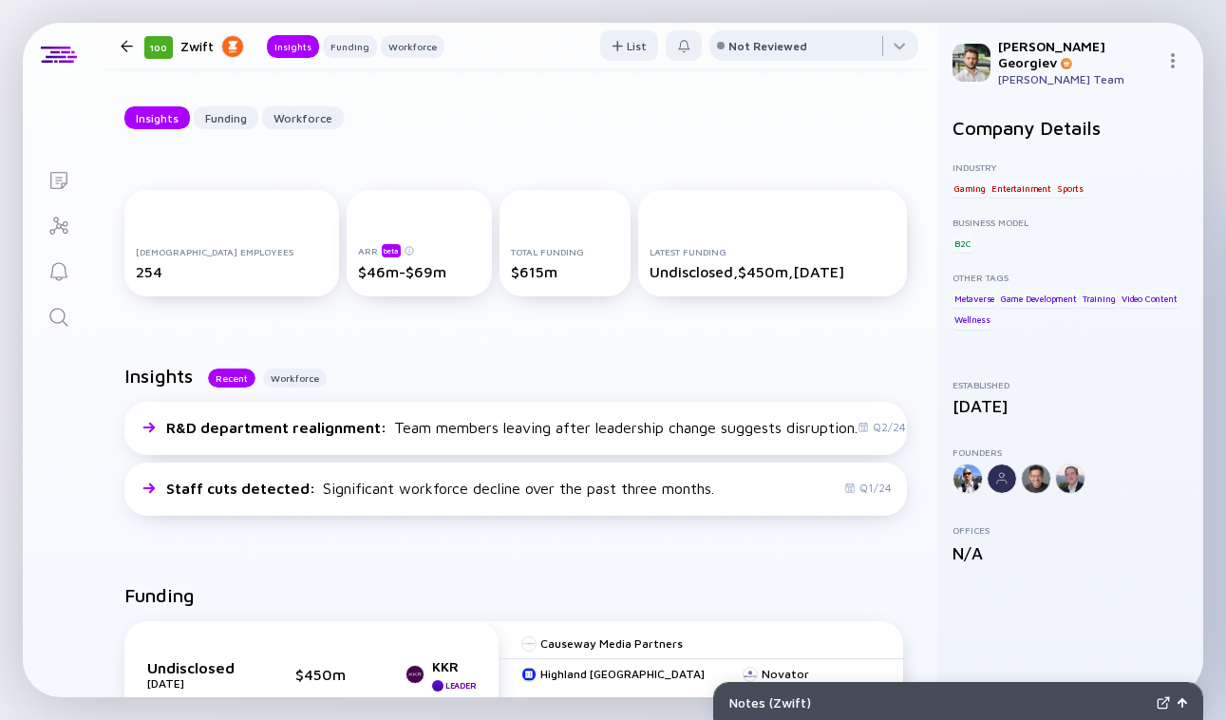
click at [59, 193] on div "Lists" at bounding box center [58, 182] width 23 height 26
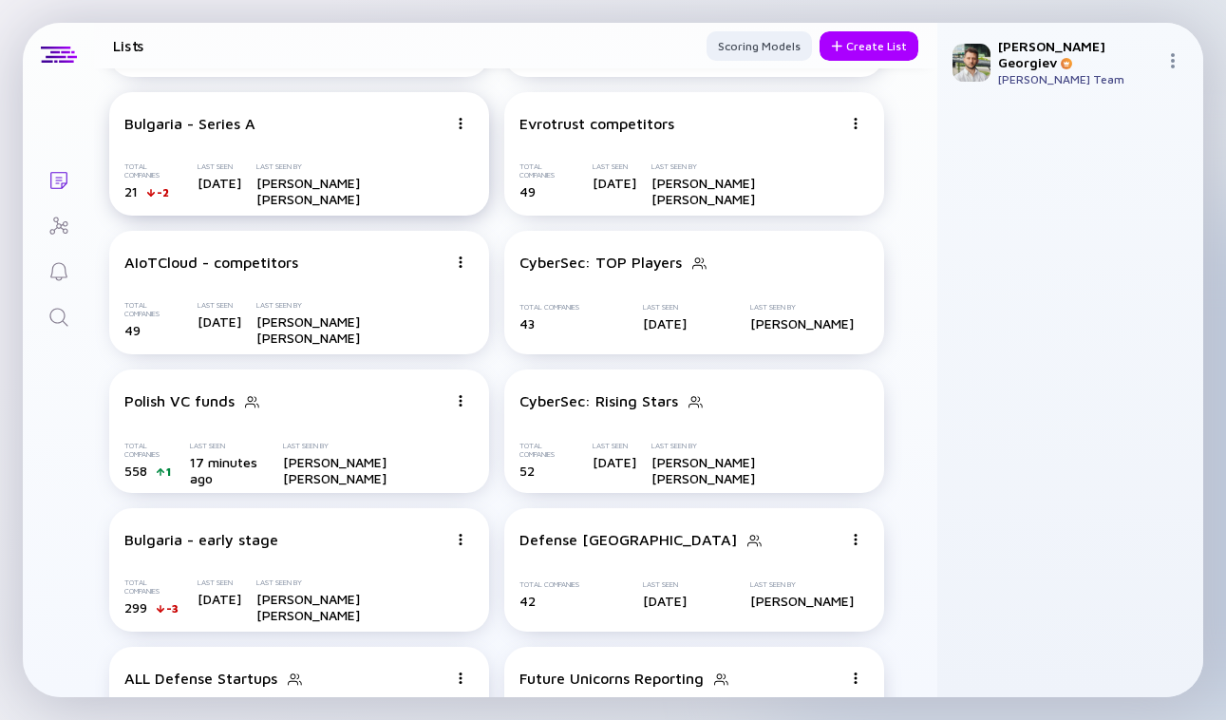
click at [235, 141] on div "Bulgaria - Series A Total Companies 21 -2 Last Seen May 11, 2025 Last Seen By T…" at bounding box center [299, 153] width 380 height 123
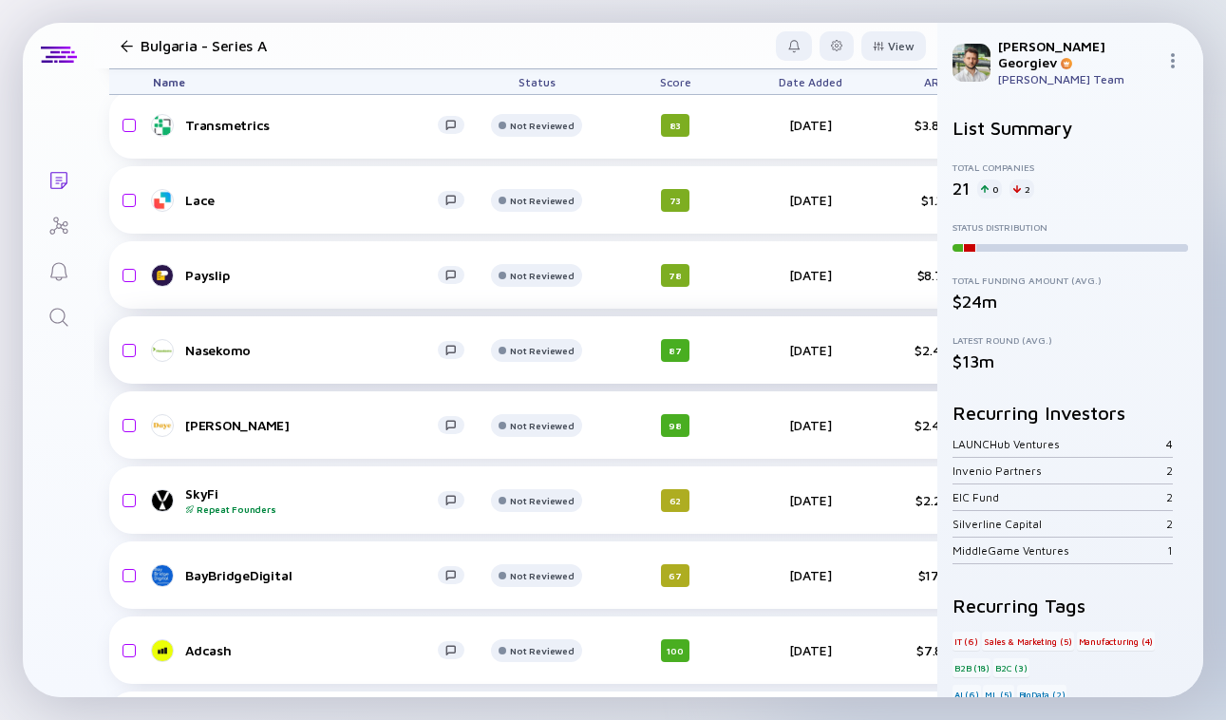
scroll to position [141, 0]
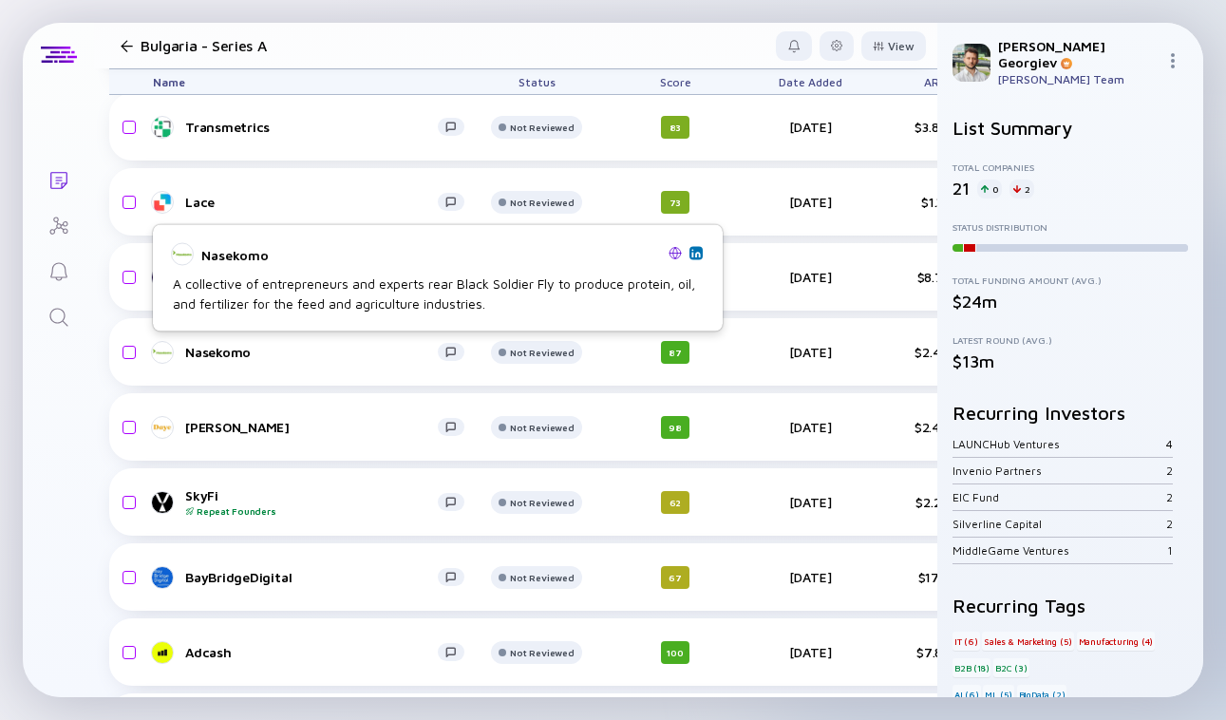
click at [301, 324] on div "Nasekomo A collective of entrepreneurs and experts rear Black Soldier Fly to pr…" at bounding box center [438, 278] width 570 height 106
click at [238, 350] on div "Nasekomo" at bounding box center [311, 352] width 253 height 16
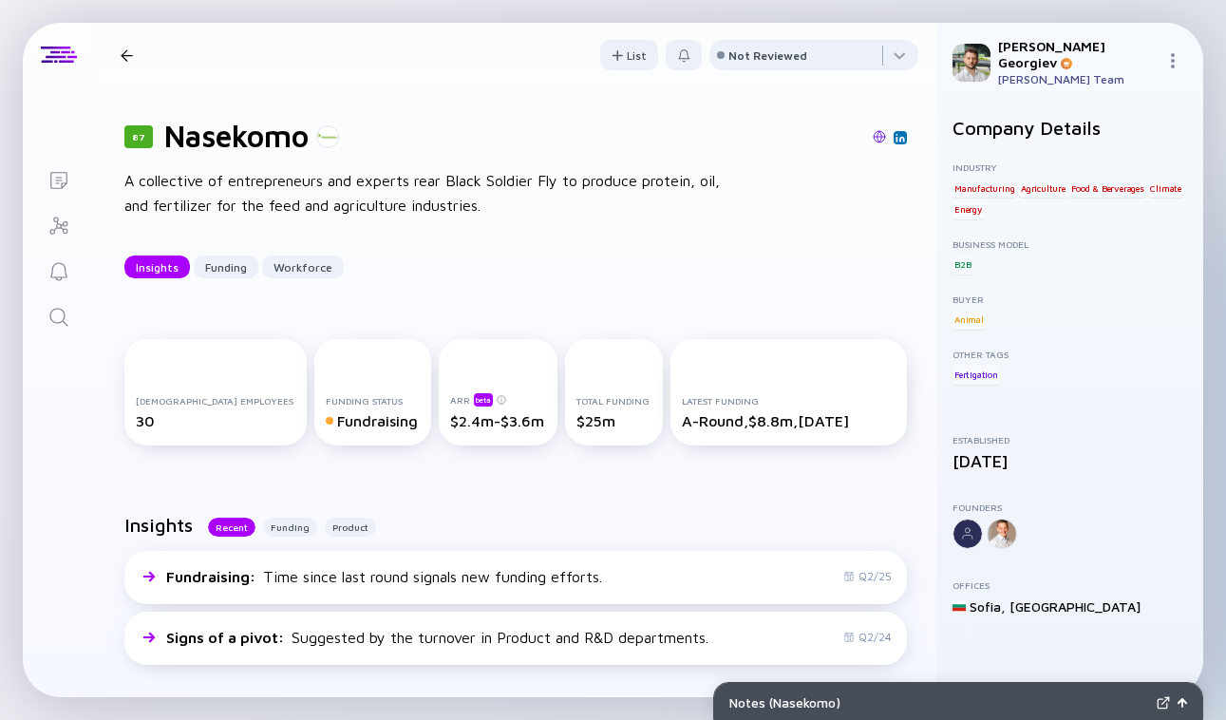
click at [125, 63] on div "87 Nasekomo Insights Funding Workforce" at bounding box center [293, 56] width 361 height 26
click at [128, 44] on div "87 Nasekomo Insights Funding Workforce" at bounding box center [293, 56] width 361 height 26
click at [123, 59] on div at bounding box center [127, 55] width 12 height 12
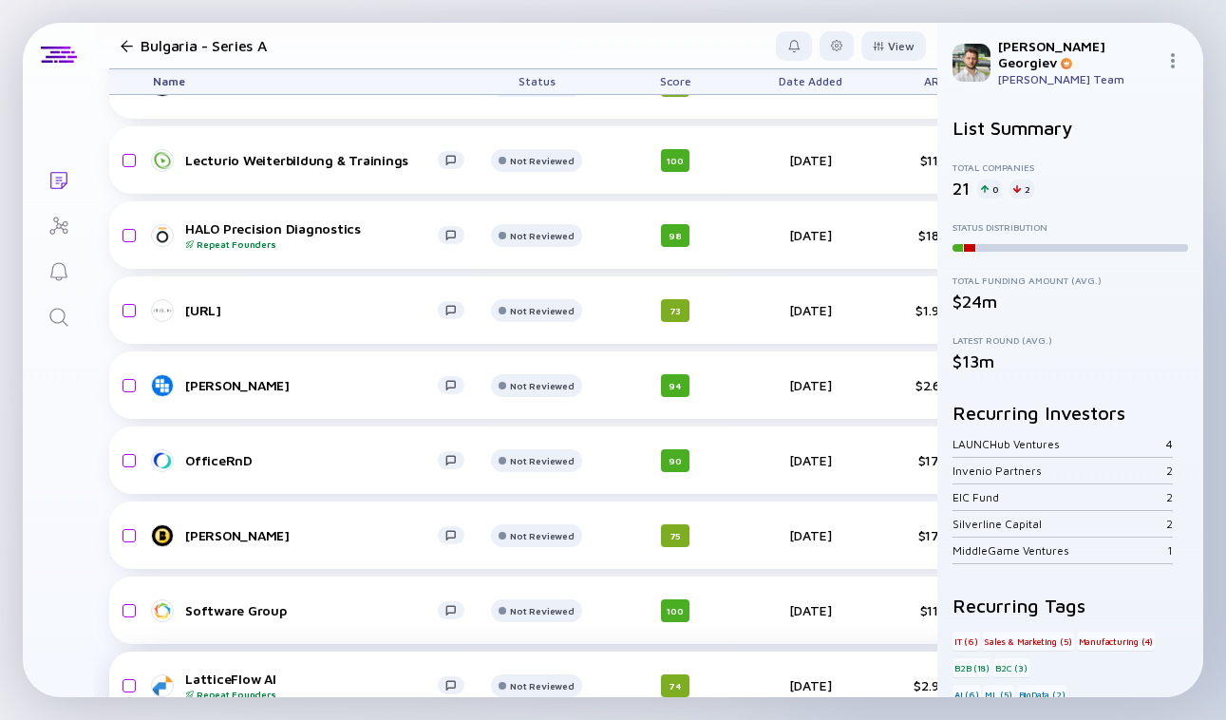
scroll to position [1038, 0]
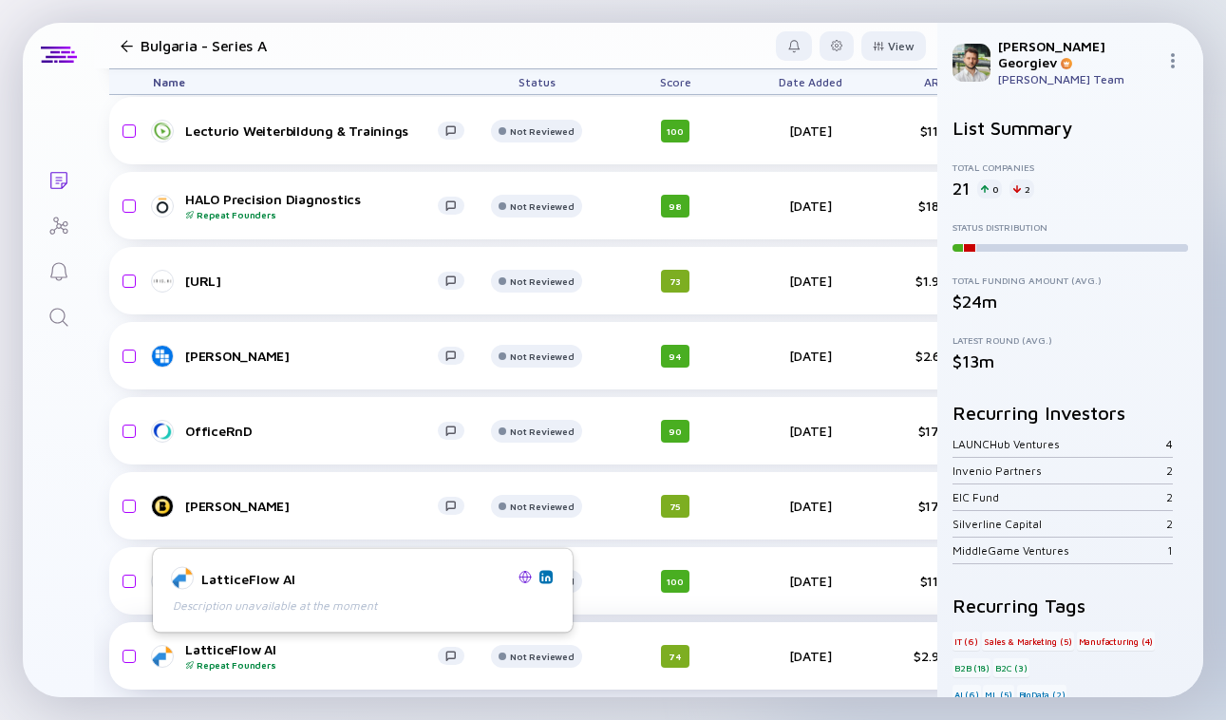
click at [306, 651] on div "LatticeFlow AI Repeat Founders" at bounding box center [311, 655] width 253 height 29
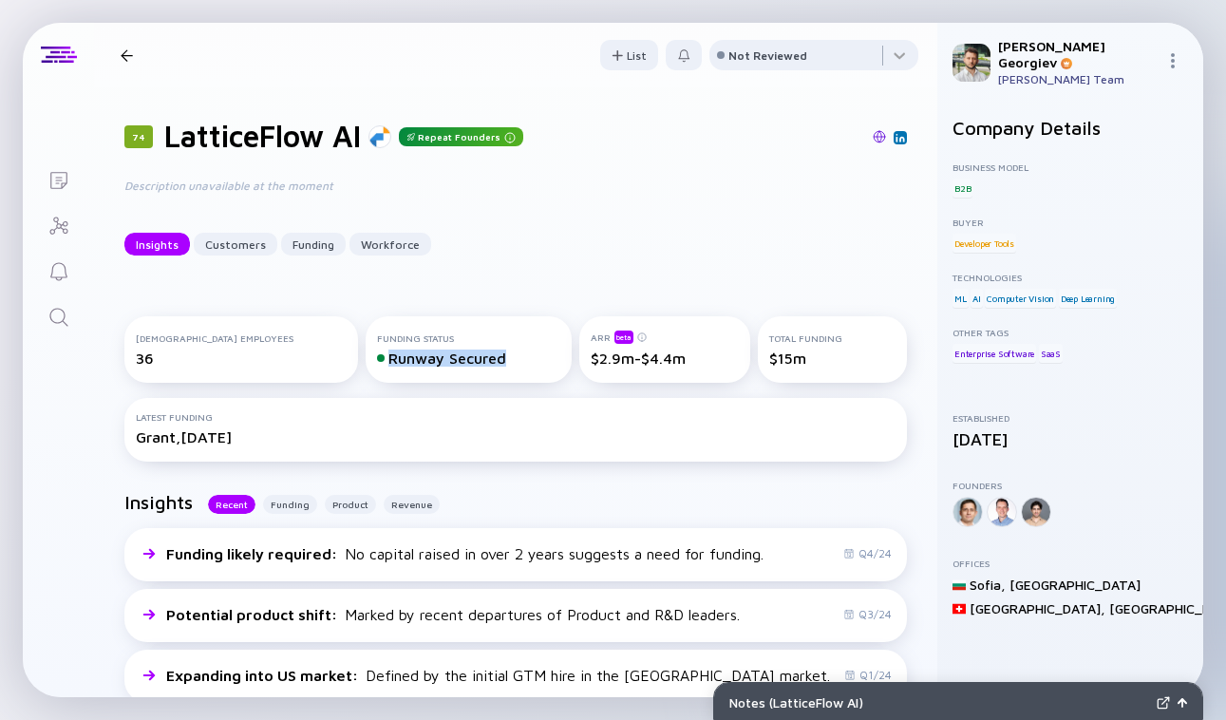
drag, startPoint x: 286, startPoint y: 404, endPoint x: 402, endPoint y: 410, distance: 116.0
click at [402, 383] on div "Funding Status Runway Secured" at bounding box center [468, 349] width 205 height 66
click at [961, 184] on div "B2B" at bounding box center [962, 188] width 20 height 19
click at [123, 54] on div at bounding box center [127, 55] width 12 height 12
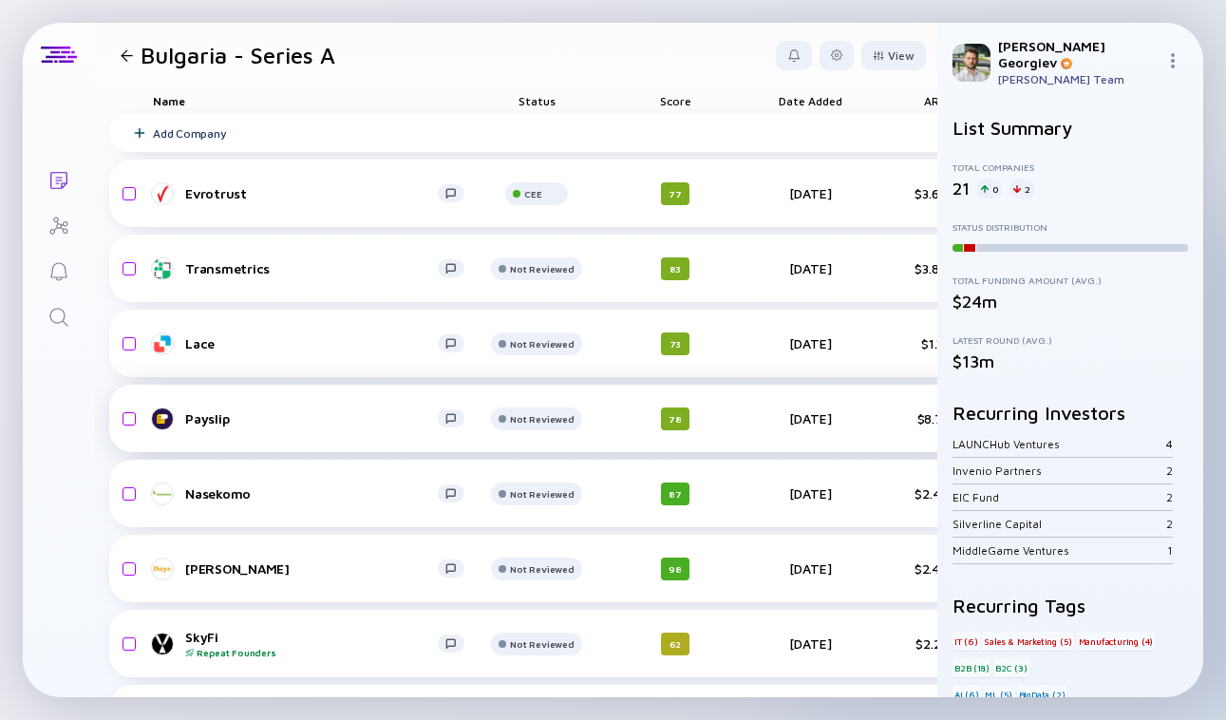
click at [204, 414] on div "Payslip" at bounding box center [311, 418] width 253 height 16
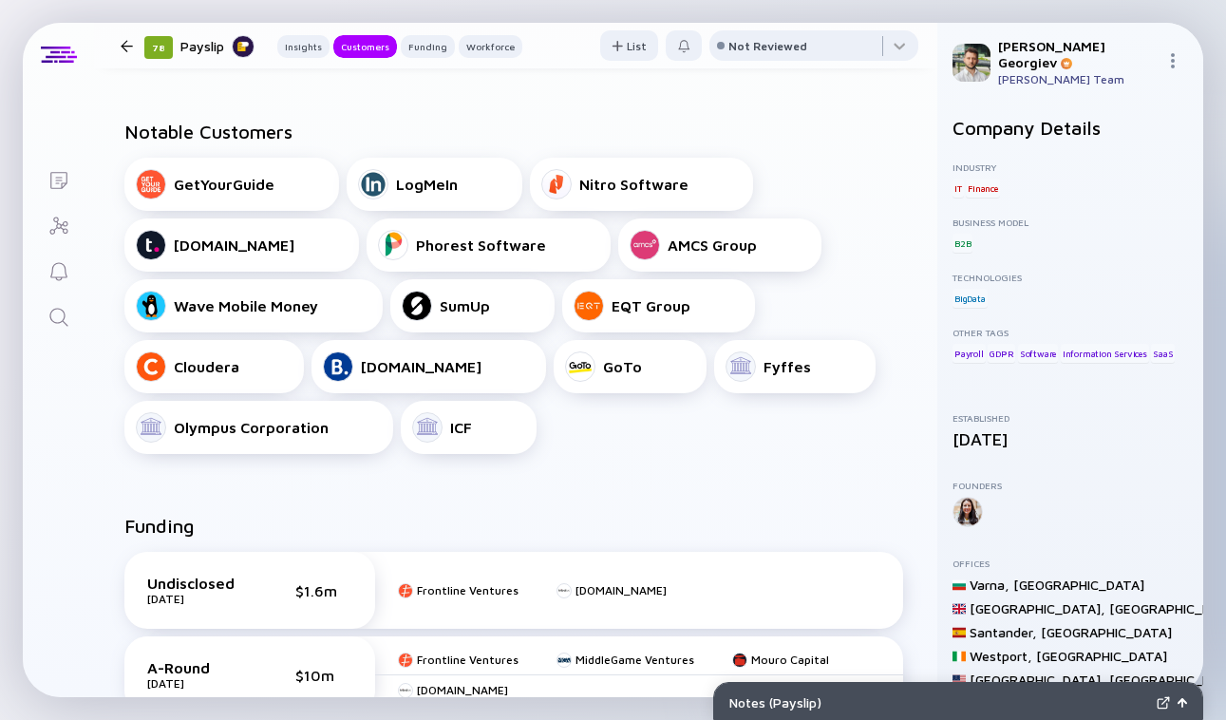
scroll to position [587, 0]
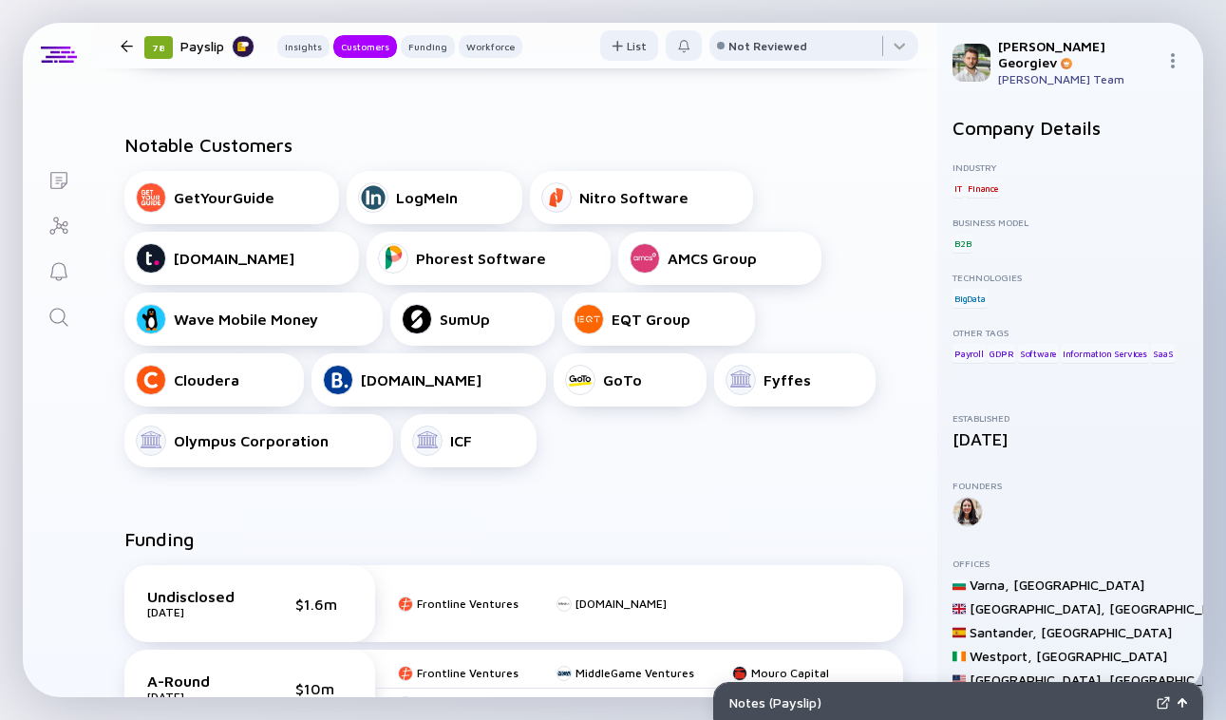
click at [353, 387] on div "Booking.com" at bounding box center [429, 380] width 212 height 30
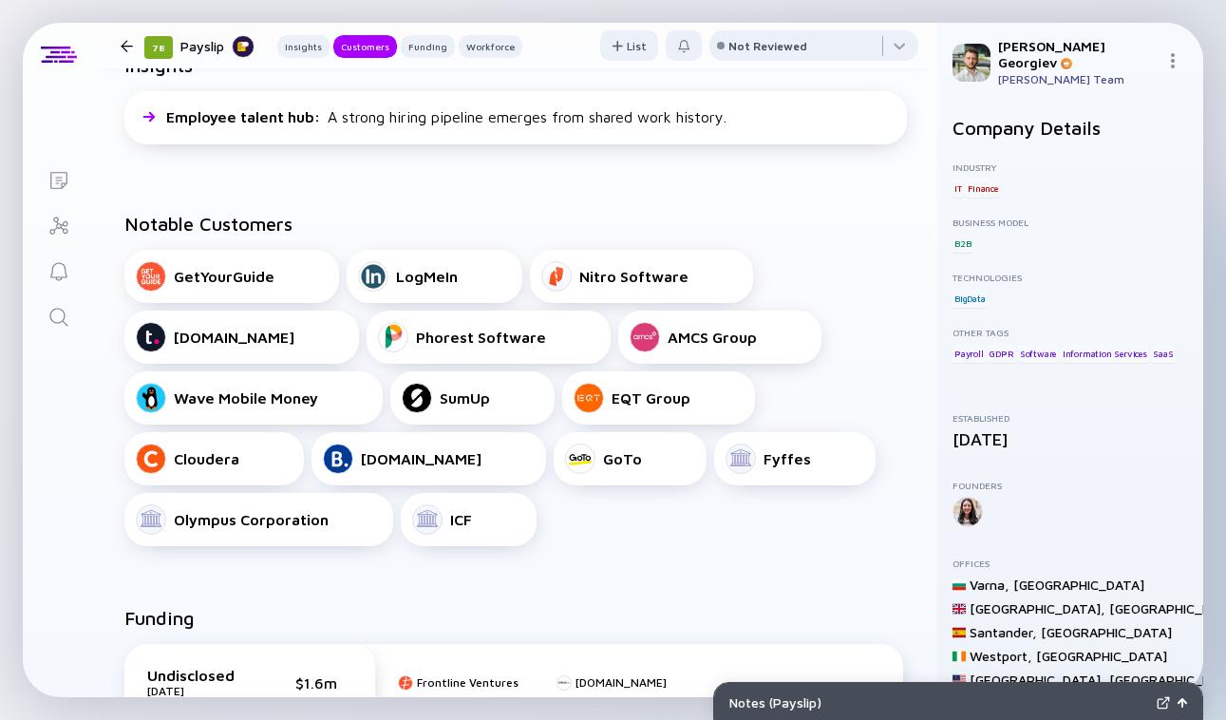
scroll to position [504, 0]
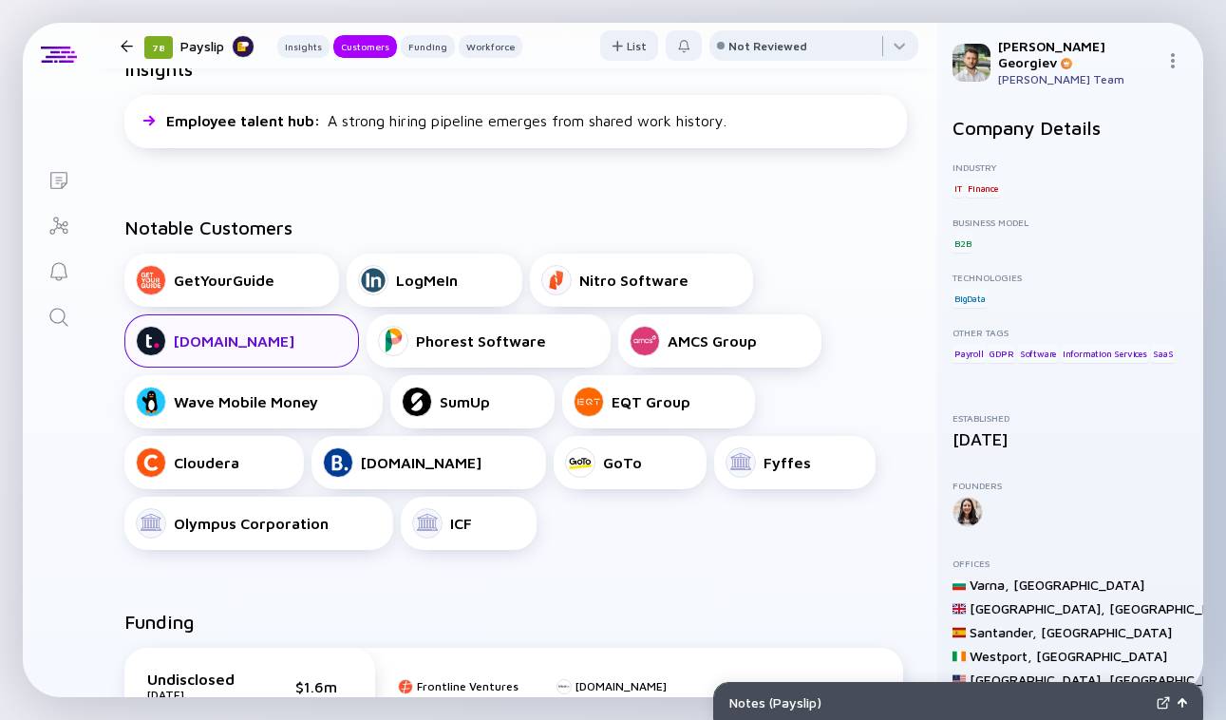
click at [249, 357] on div "Teamwork.com" at bounding box center [241, 340] width 235 height 53
